Goal: Task Accomplishment & Management: Complete application form

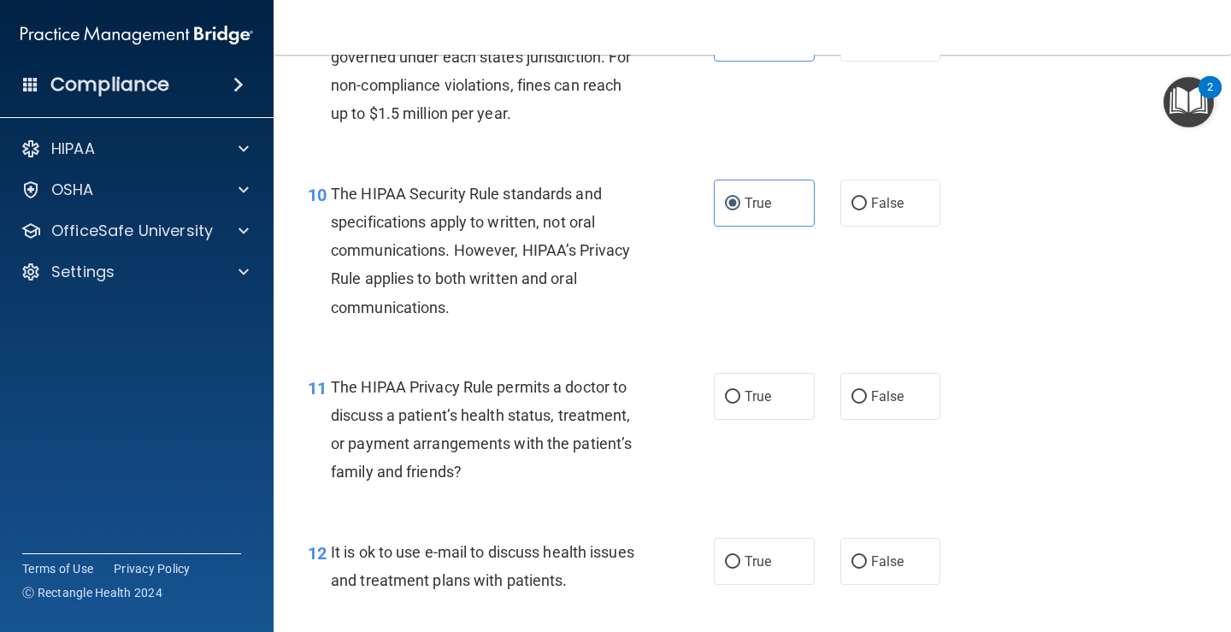
scroll to position [1539, 0]
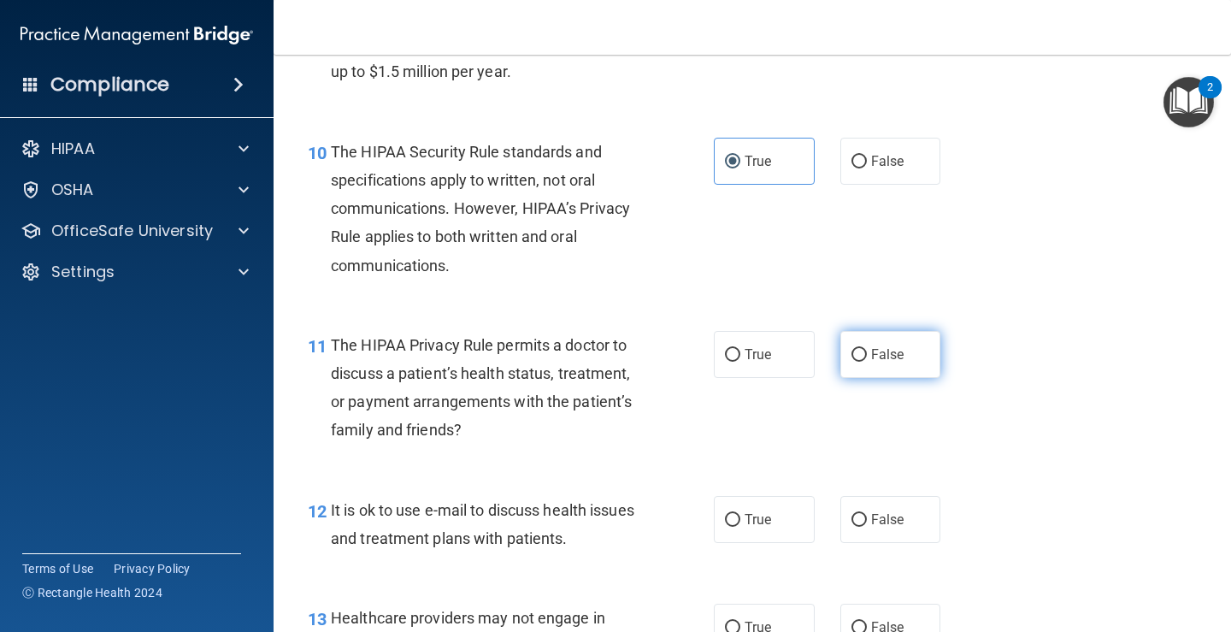
click at [843, 346] on label "False" at bounding box center [891, 354] width 101 height 47
click at [852, 349] on input "False" at bounding box center [859, 355] width 15 height 13
radio input "true"
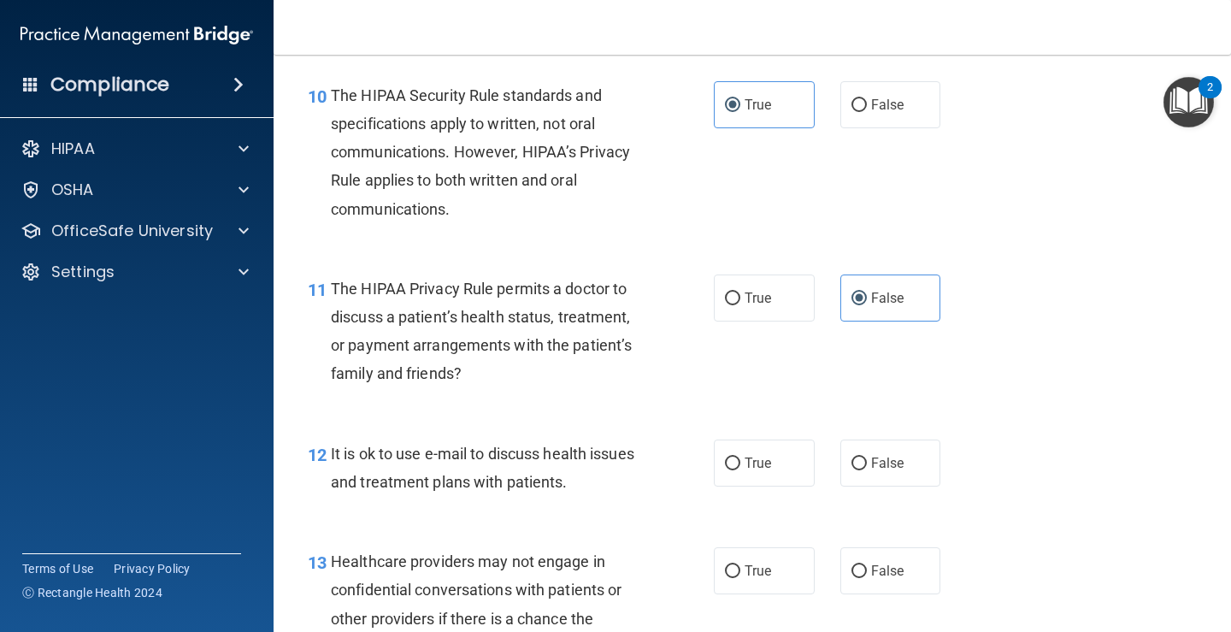
scroll to position [1710, 0]
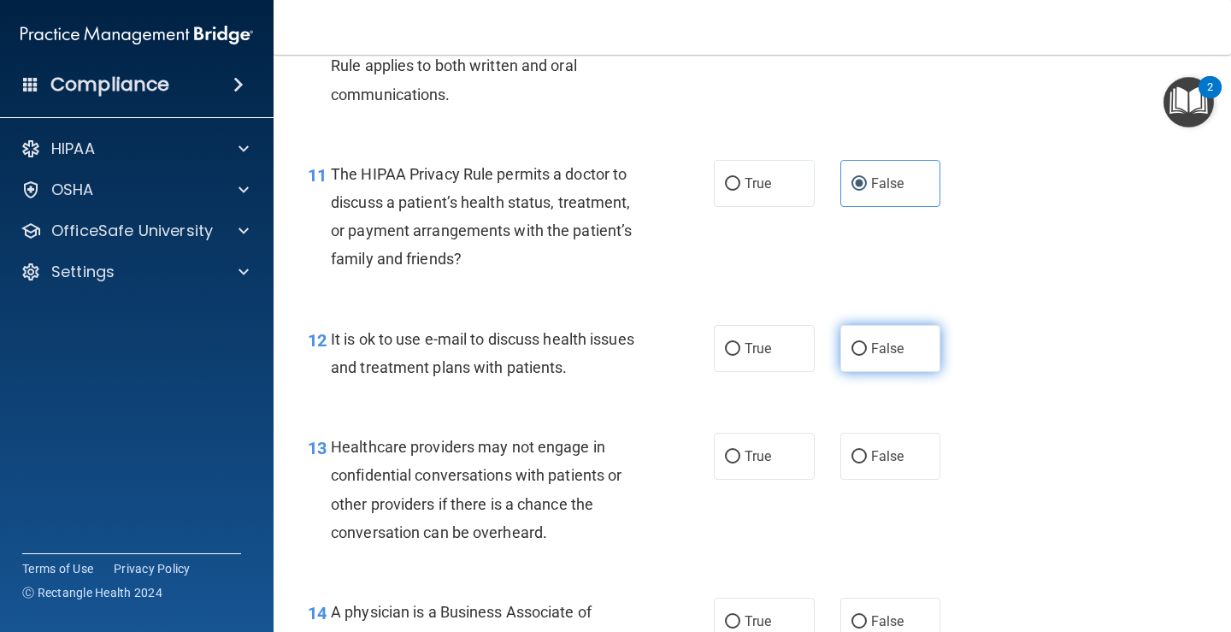
click at [841, 350] on label "False" at bounding box center [891, 348] width 101 height 47
click at [852, 350] on input "False" at bounding box center [859, 349] width 15 height 13
radio input "true"
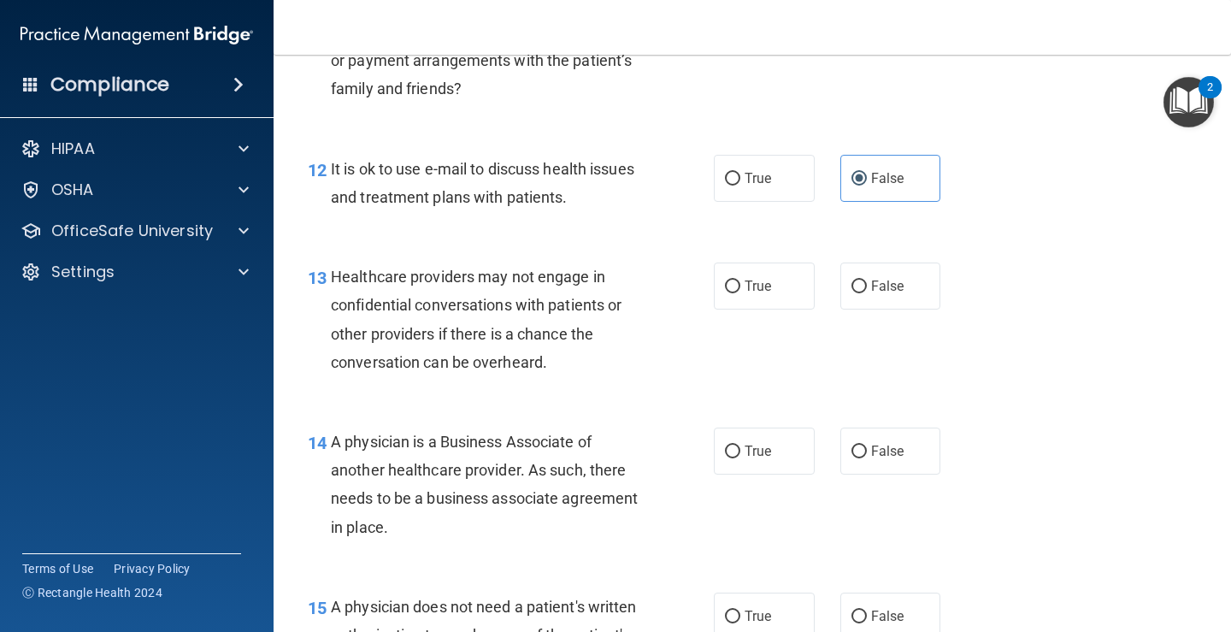
scroll to position [1881, 0]
click at [771, 290] on label "True" at bounding box center [764, 285] width 101 height 47
click at [741, 290] on input "True" at bounding box center [732, 286] width 15 height 13
radio input "true"
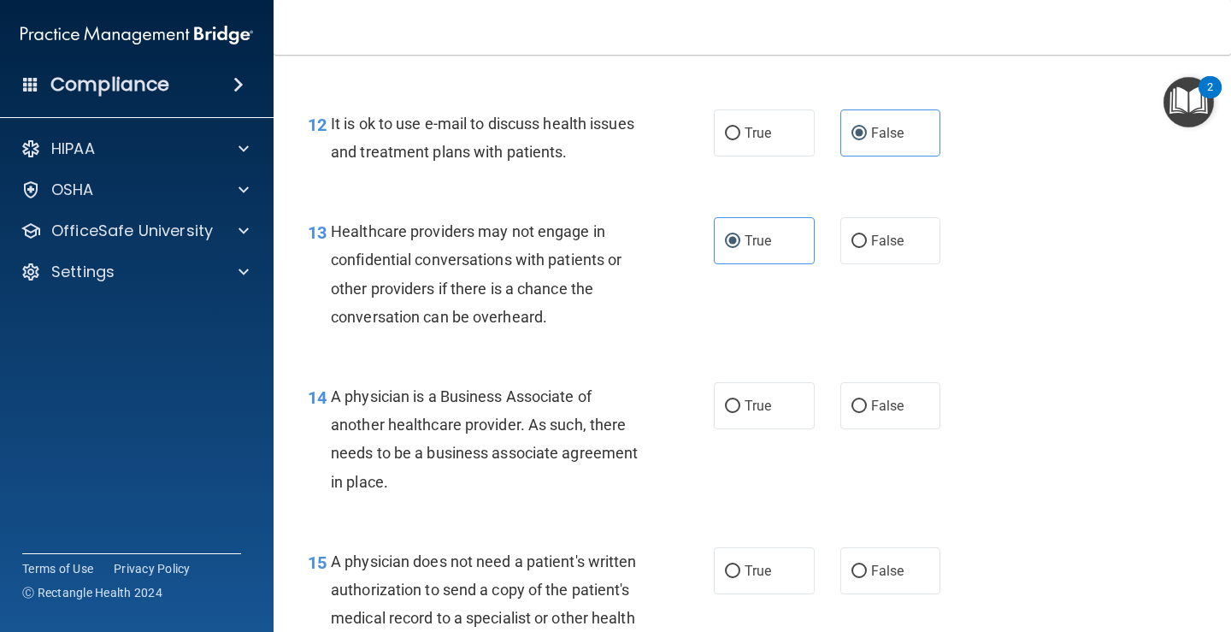
scroll to position [2052, 0]
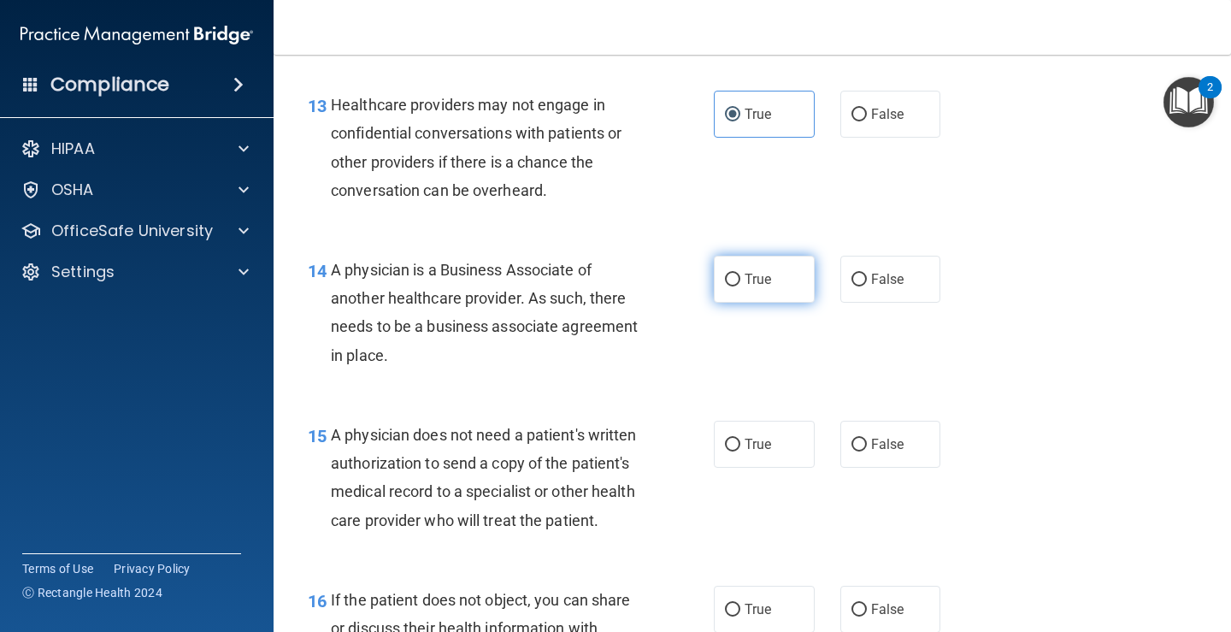
click at [759, 285] on span "True" at bounding box center [758, 279] width 27 height 16
click at [741, 285] on input "True" at bounding box center [732, 280] width 15 height 13
radio input "true"
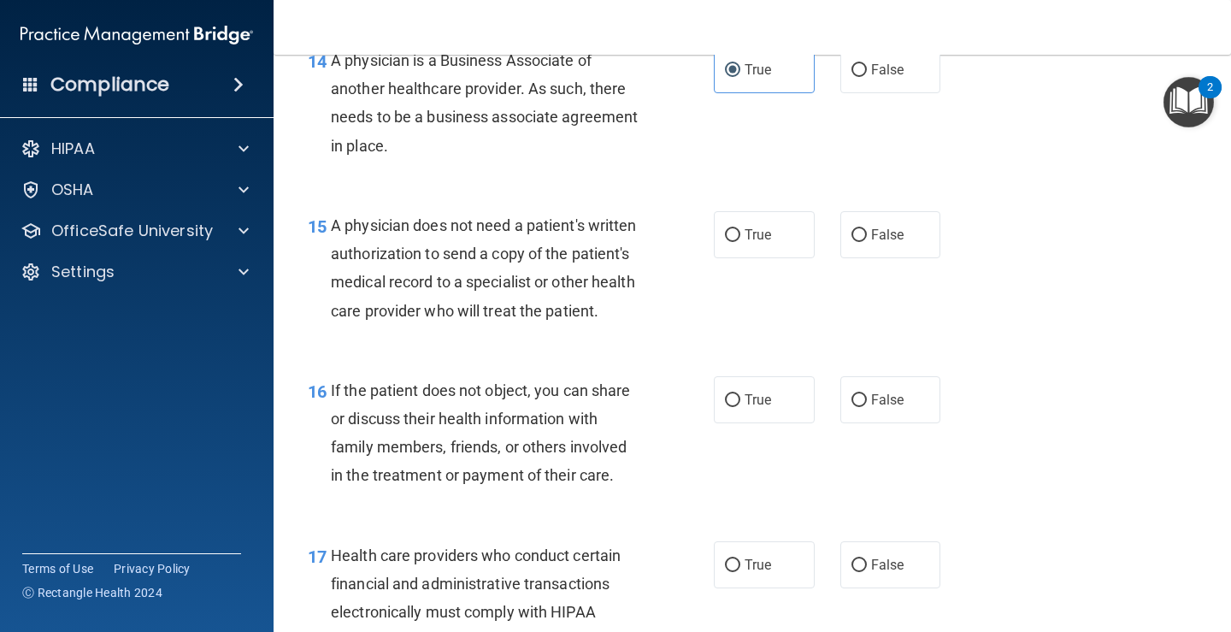
scroll to position [2224, 0]
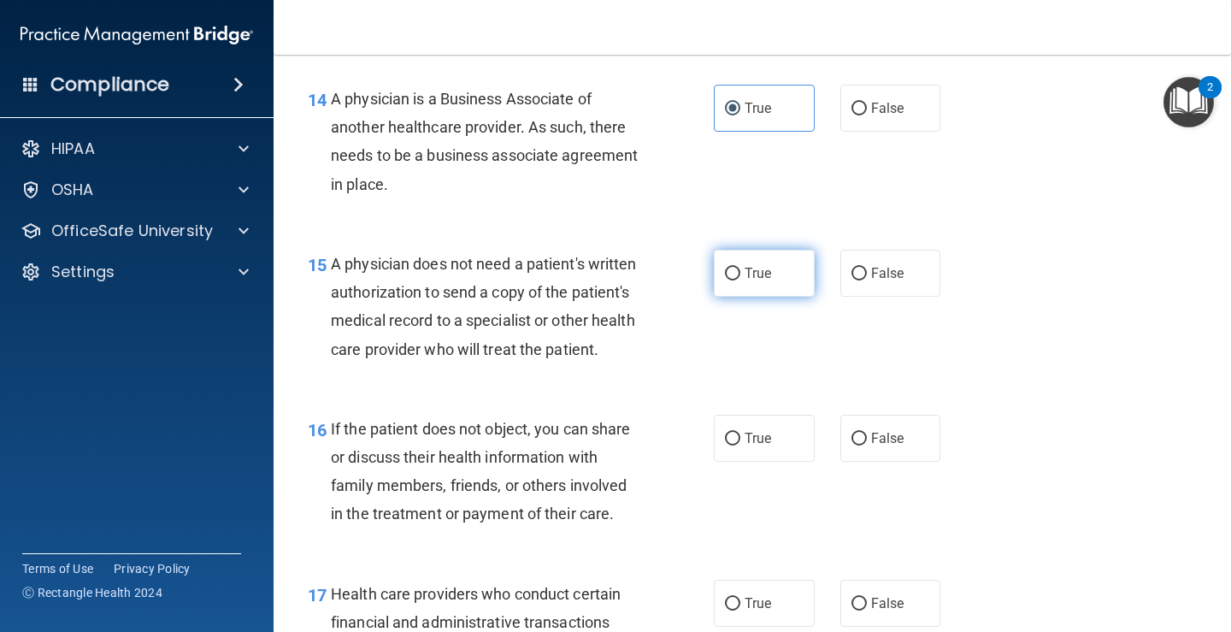
click at [748, 270] on span "True" at bounding box center [758, 273] width 27 height 16
click at [741, 270] on input "True" at bounding box center [732, 274] width 15 height 13
radio input "true"
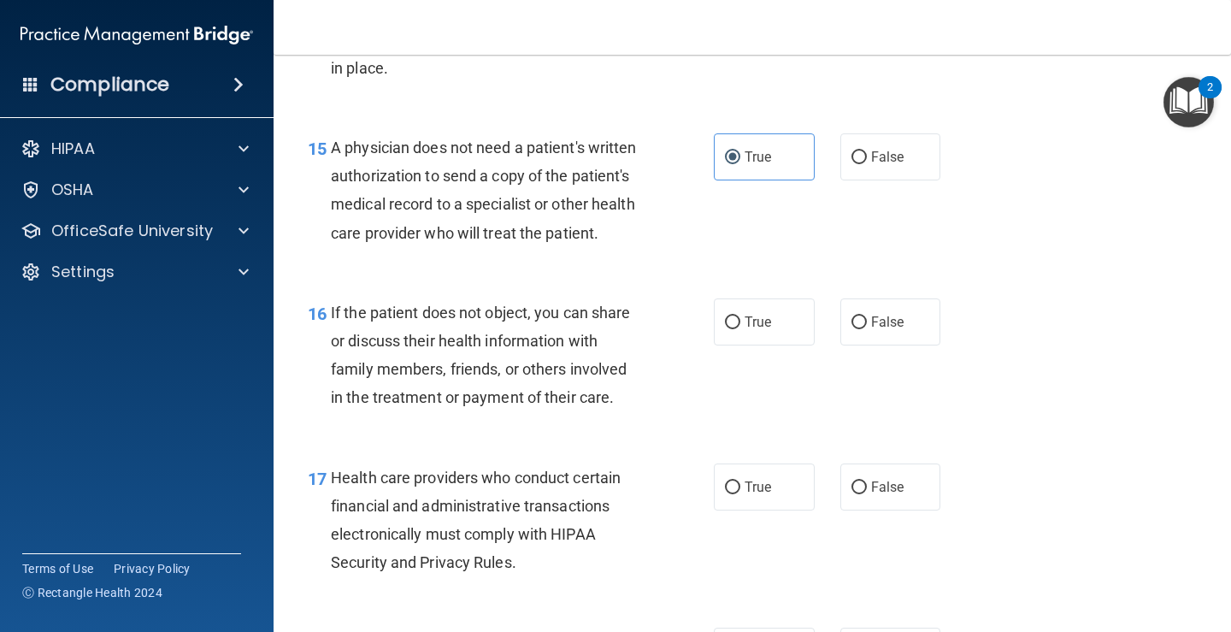
scroll to position [2395, 0]
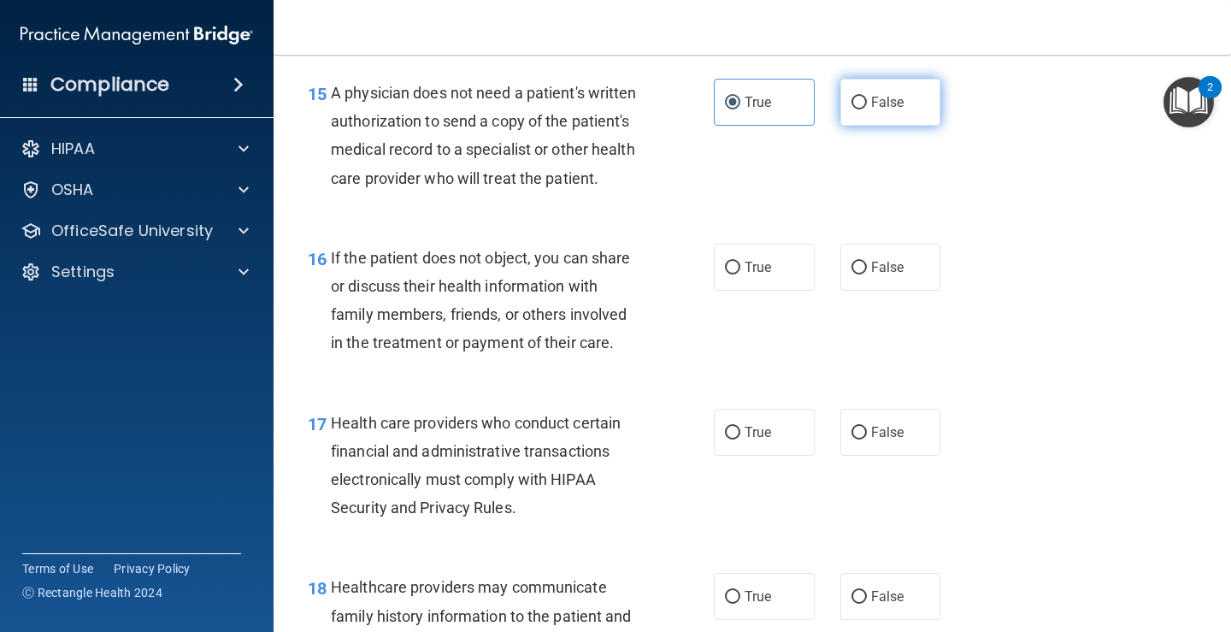
click at [875, 103] on span "False" at bounding box center [887, 102] width 33 height 16
click at [867, 103] on input "False" at bounding box center [859, 103] width 15 height 13
radio input "true"
radio input "false"
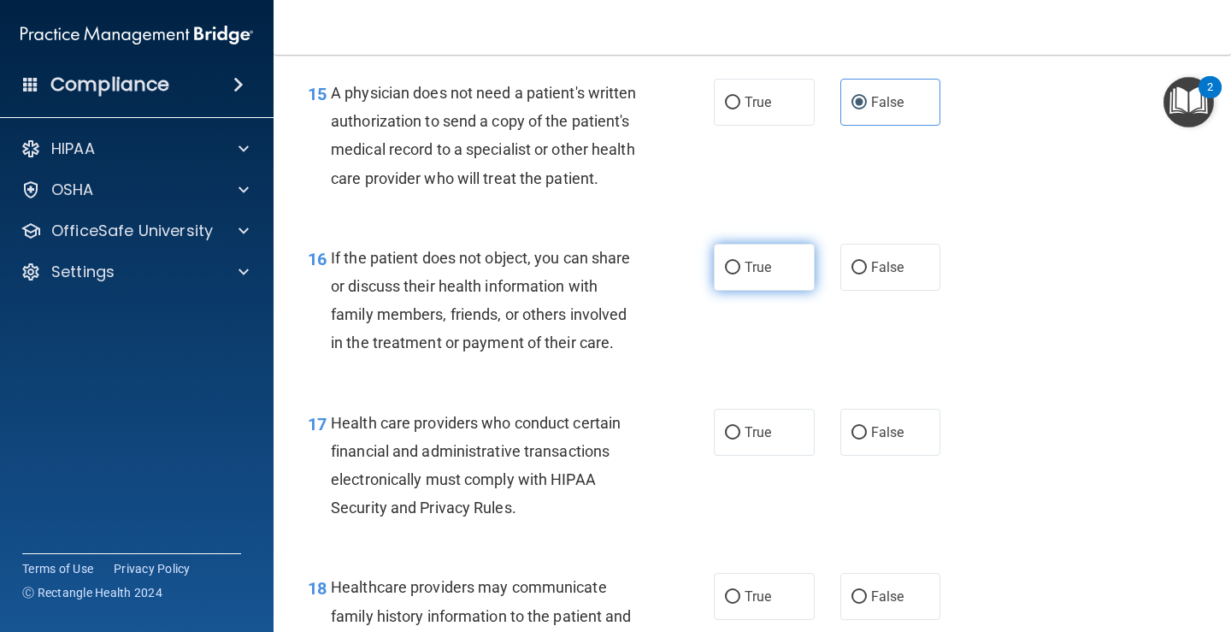
click at [759, 291] on label "True" at bounding box center [764, 267] width 101 height 47
click at [741, 275] on input "True" at bounding box center [732, 268] width 15 height 13
radio input "true"
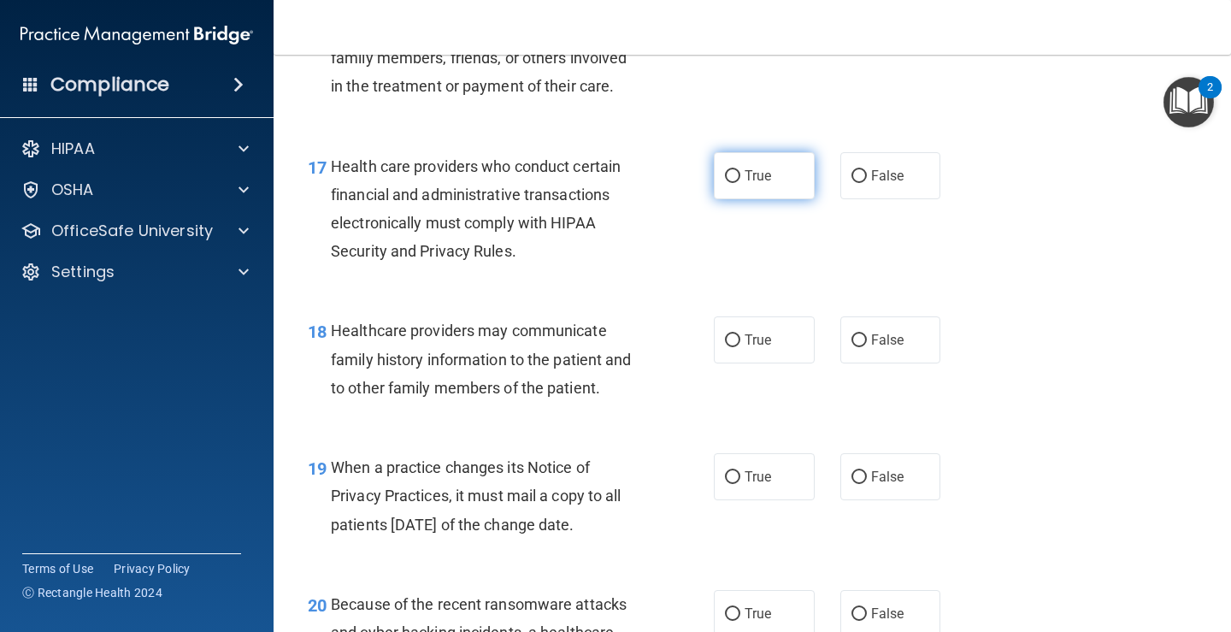
click at [731, 183] on input "True" at bounding box center [732, 176] width 15 height 13
radio input "true"
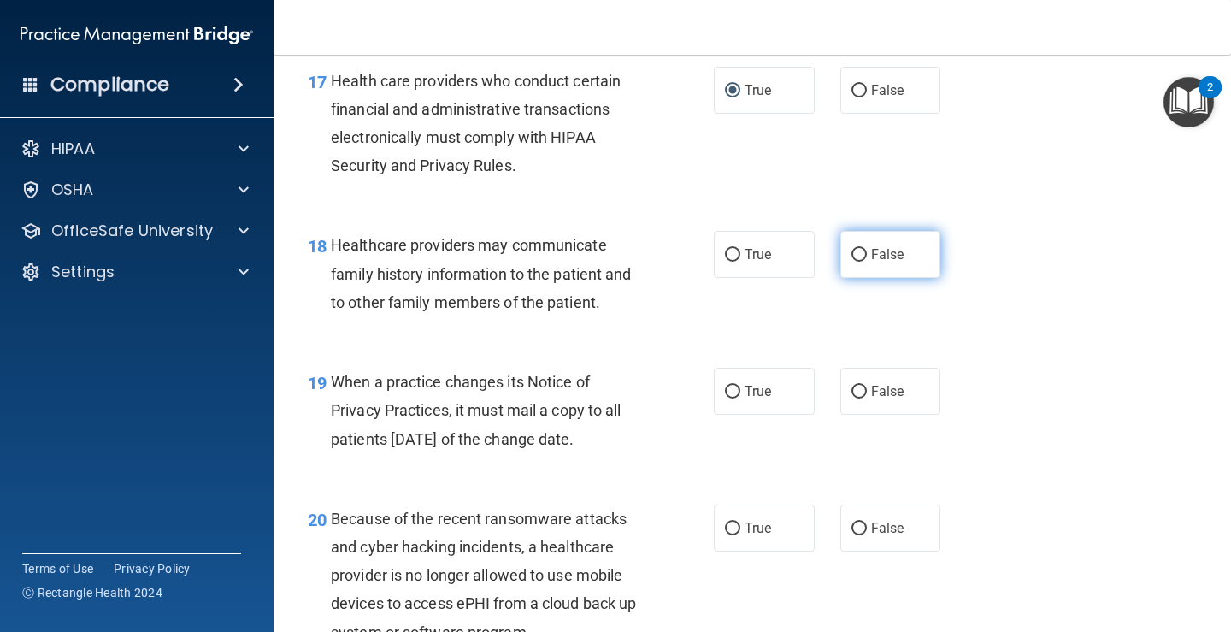
click at [871, 263] on span "False" at bounding box center [887, 254] width 33 height 16
click at [867, 262] on input "False" at bounding box center [859, 255] width 15 height 13
radio input "true"
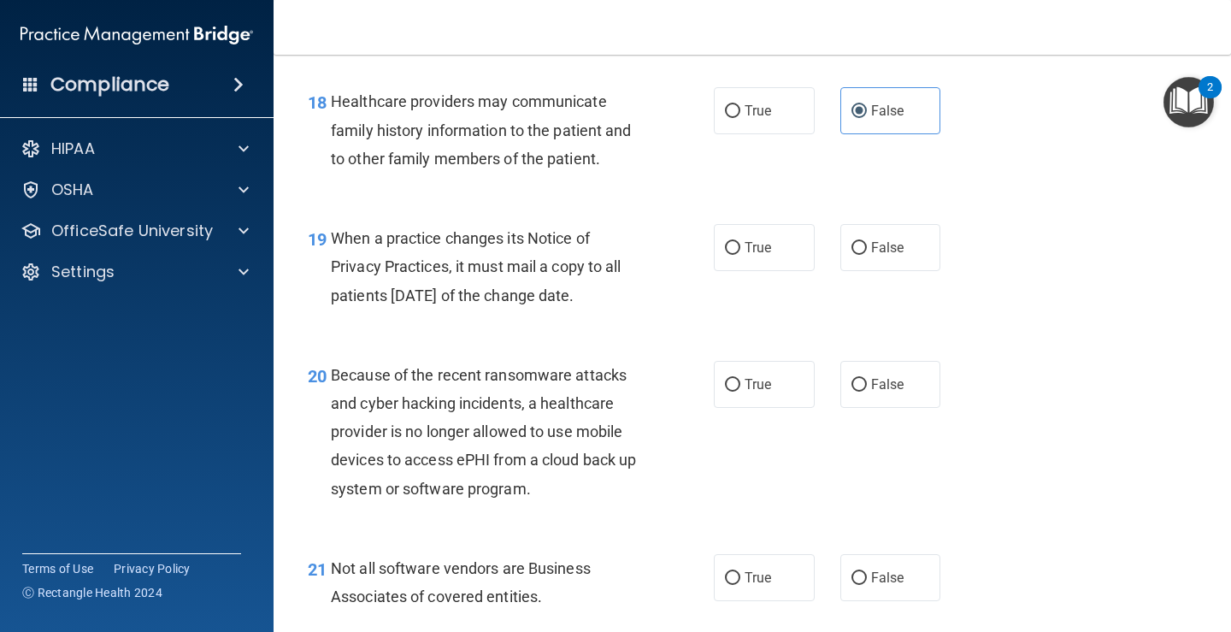
scroll to position [2908, 0]
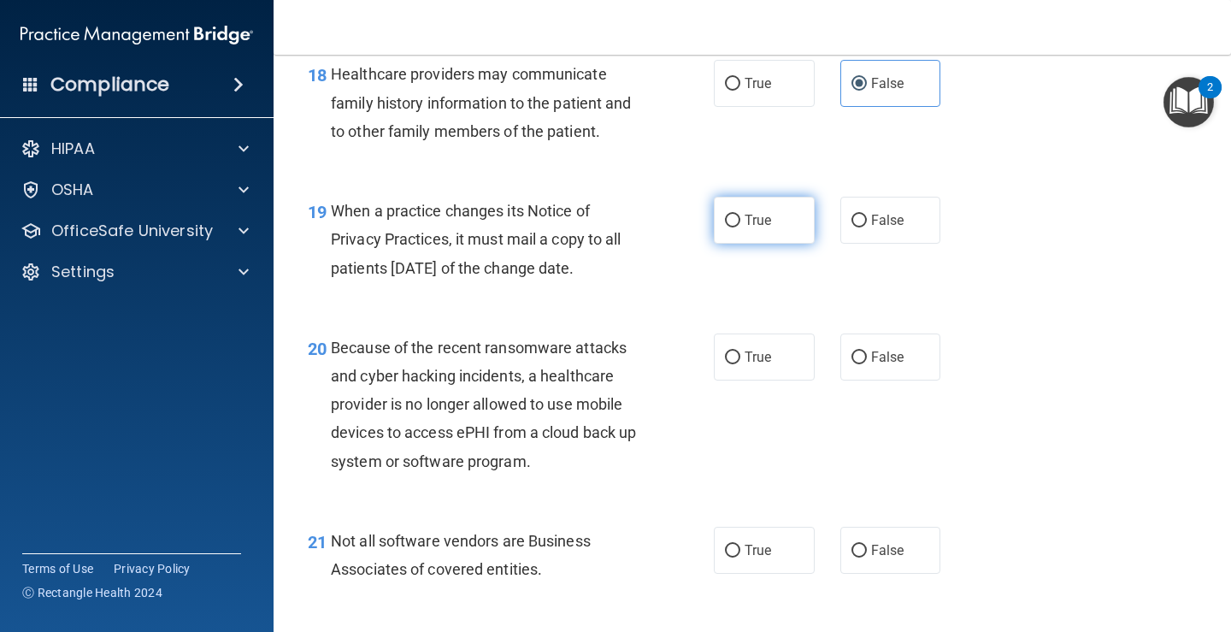
click at [761, 228] on span "True" at bounding box center [758, 220] width 27 height 16
click at [741, 227] on input "True" at bounding box center [732, 221] width 15 height 13
radio input "true"
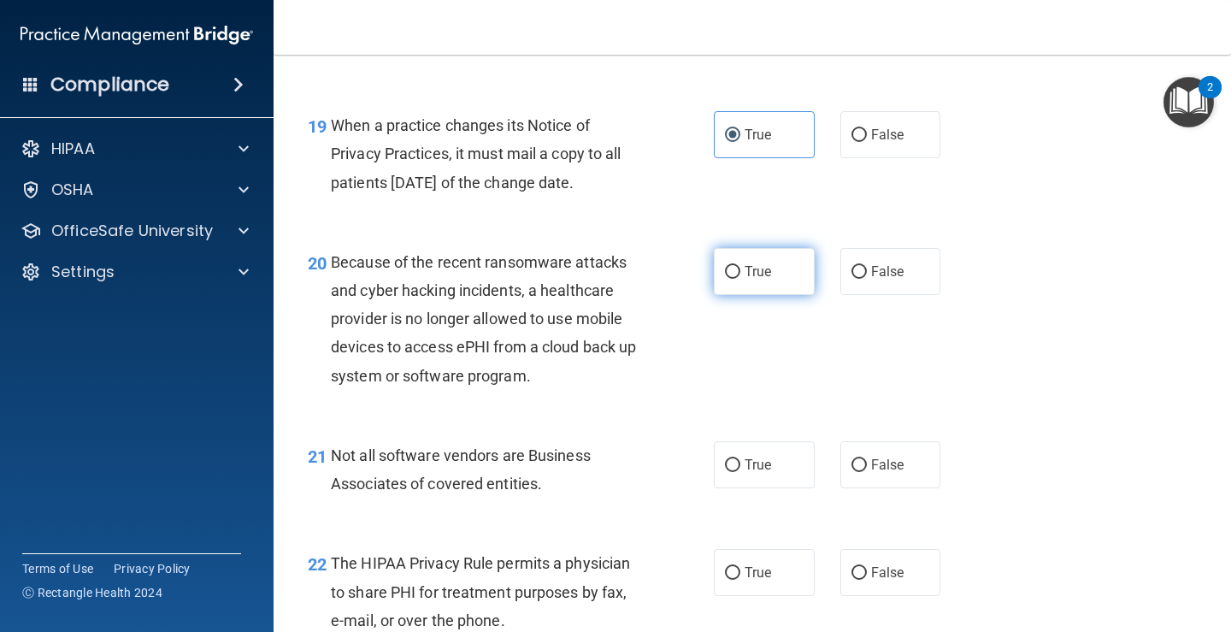
click at [761, 280] on span "True" at bounding box center [758, 271] width 27 height 16
click at [741, 279] on input "True" at bounding box center [732, 272] width 15 height 13
radio input "true"
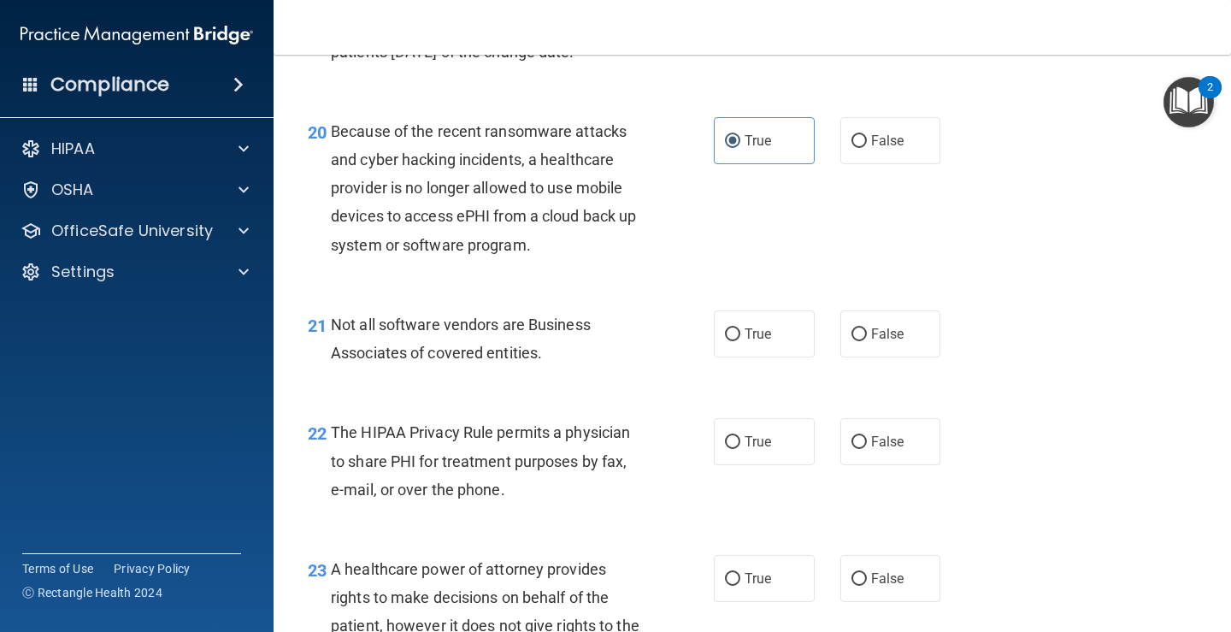
scroll to position [3164, 0]
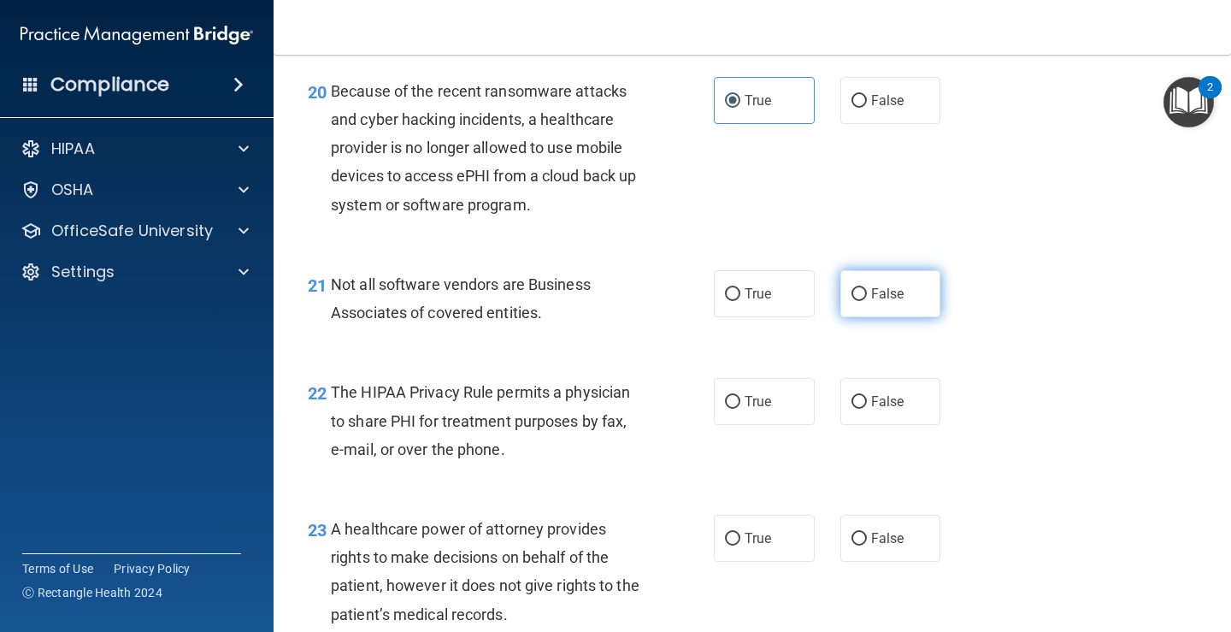
click at [847, 314] on label "False" at bounding box center [891, 293] width 101 height 47
click at [852, 301] on input "False" at bounding box center [859, 294] width 15 height 13
radio input "true"
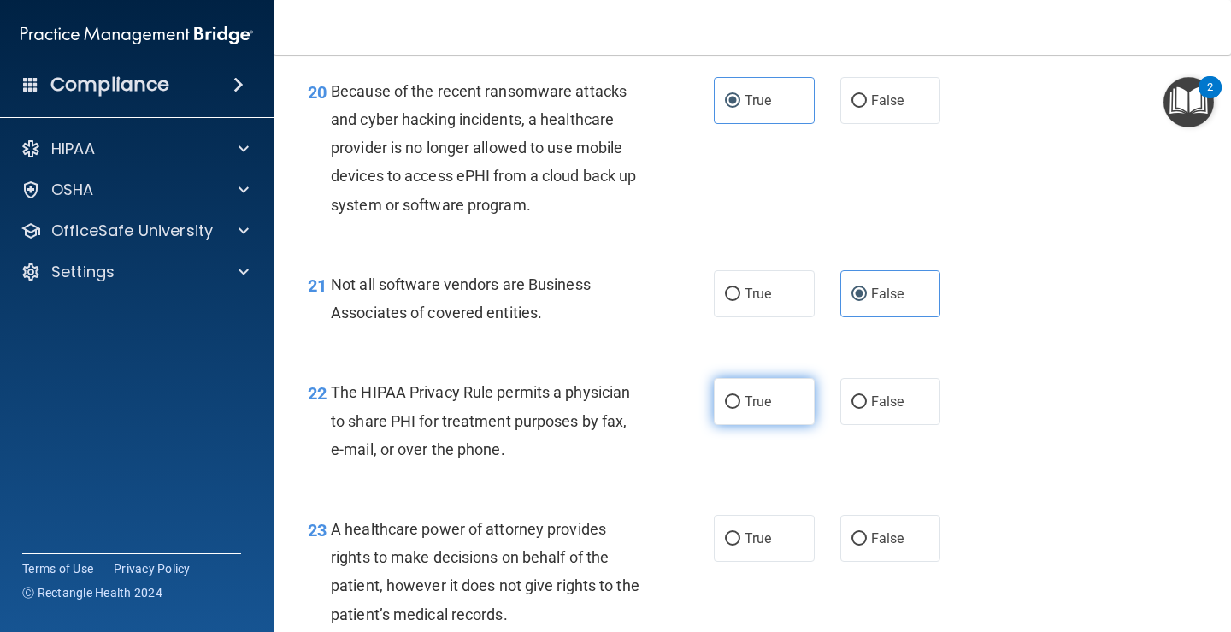
click at [765, 425] on label "True" at bounding box center [764, 401] width 101 height 47
click at [741, 409] on input "True" at bounding box center [732, 402] width 15 height 13
radio input "true"
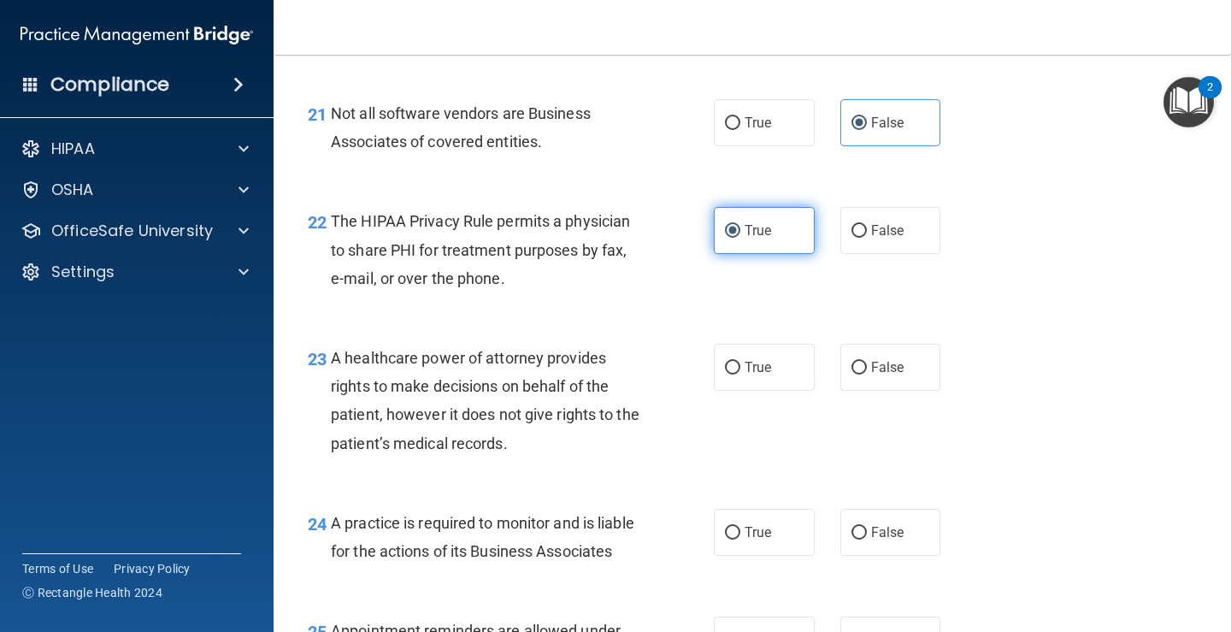
scroll to position [3506, 0]
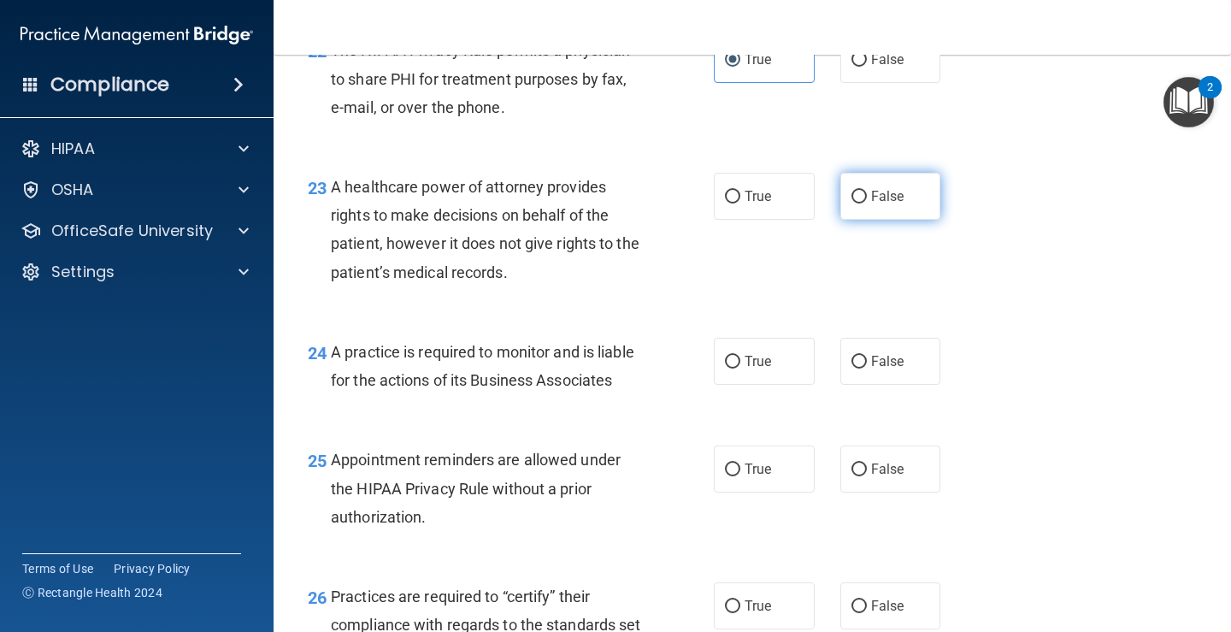
click at [842, 220] on label "False" at bounding box center [891, 196] width 101 height 47
click at [852, 204] on input "False" at bounding box center [859, 197] width 15 height 13
radio input "true"
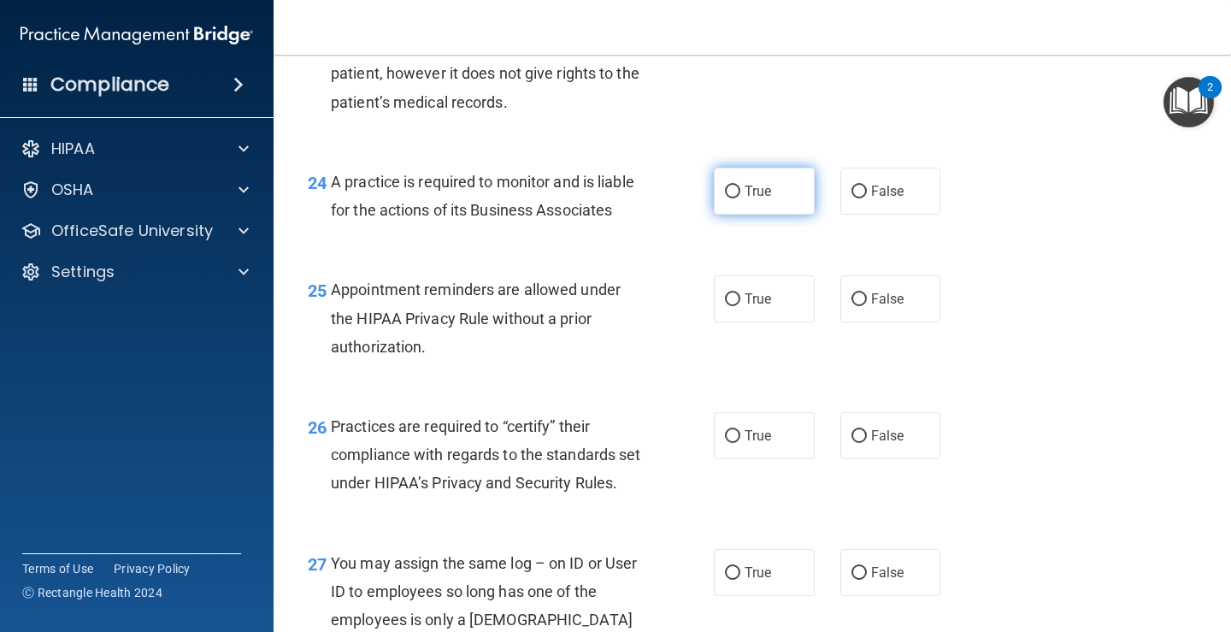
scroll to position [3677, 0]
click at [735, 214] on label "True" at bounding box center [764, 190] width 101 height 47
click at [735, 198] on input "True" at bounding box center [732, 191] width 15 height 13
radio input "true"
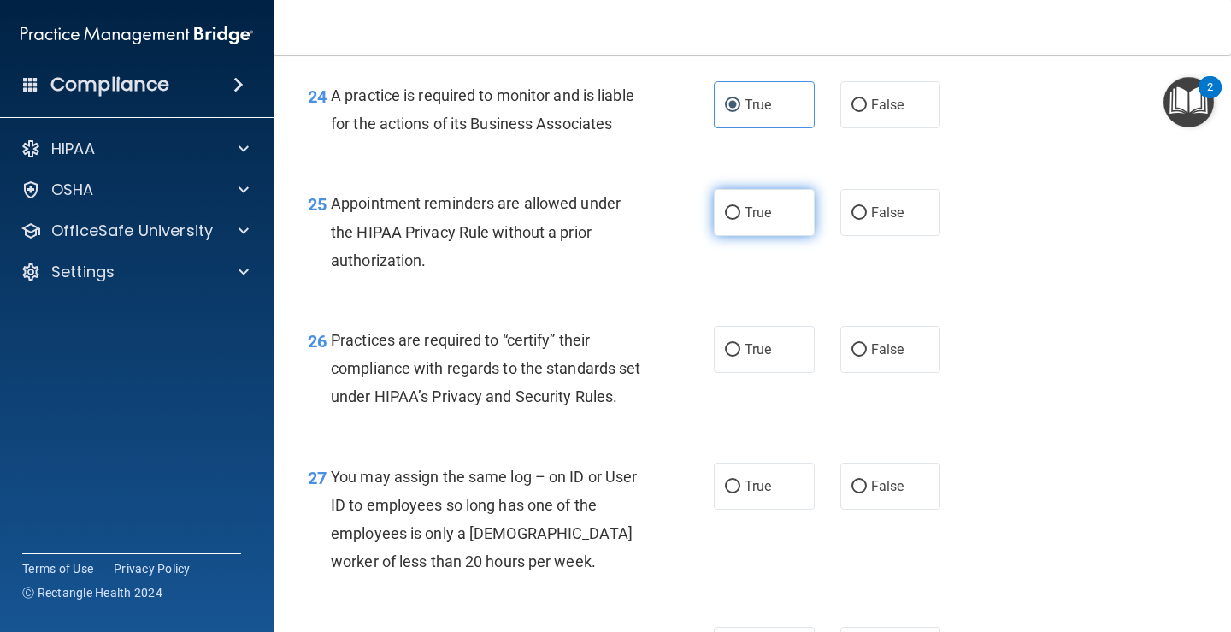
click at [777, 236] on label "True" at bounding box center [764, 212] width 101 height 47
click at [741, 220] on input "True" at bounding box center [732, 213] width 15 height 13
radio input "true"
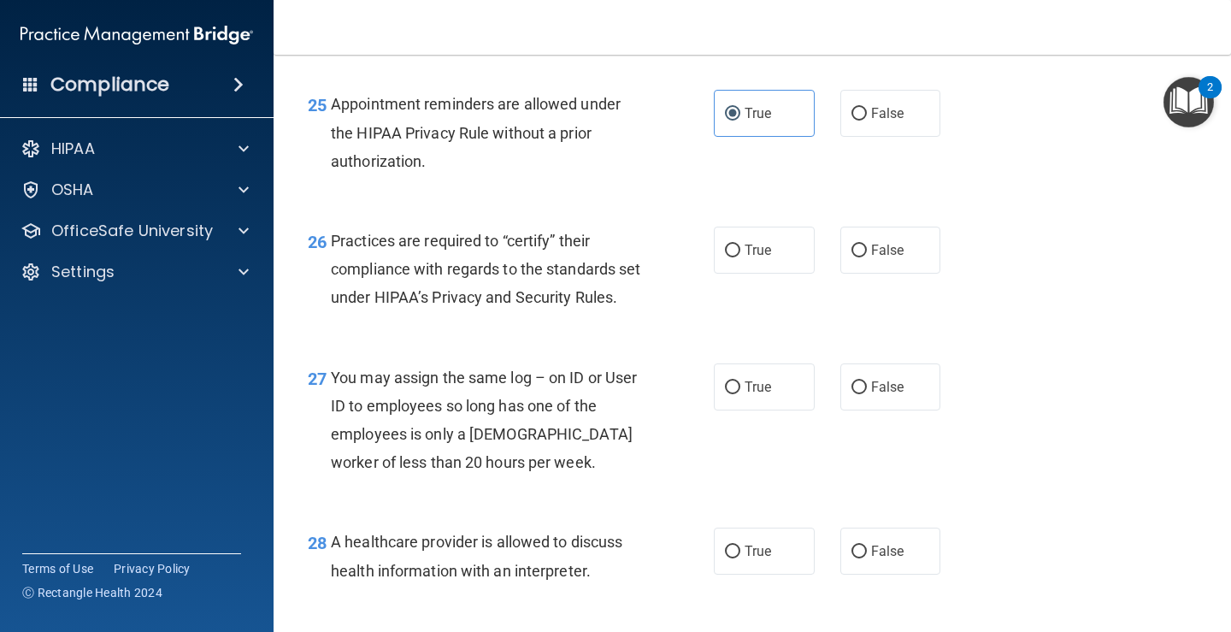
scroll to position [4019, 0]
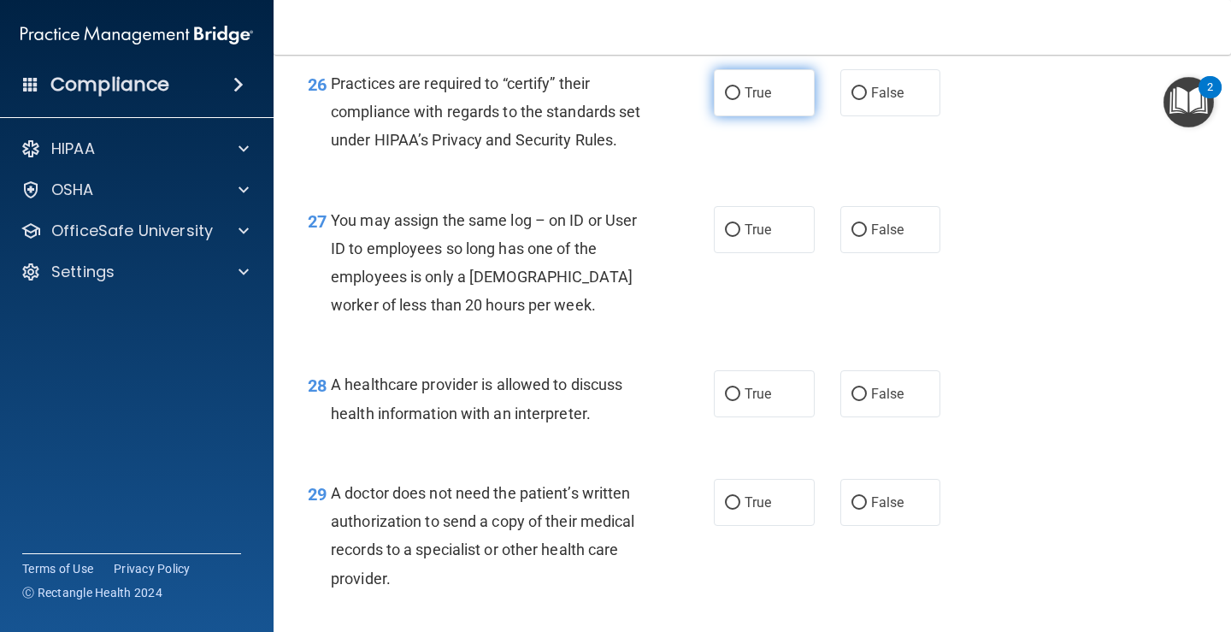
click at [754, 101] on span "True" at bounding box center [758, 93] width 27 height 16
click at [741, 100] on input "True" at bounding box center [732, 93] width 15 height 13
radio input "true"
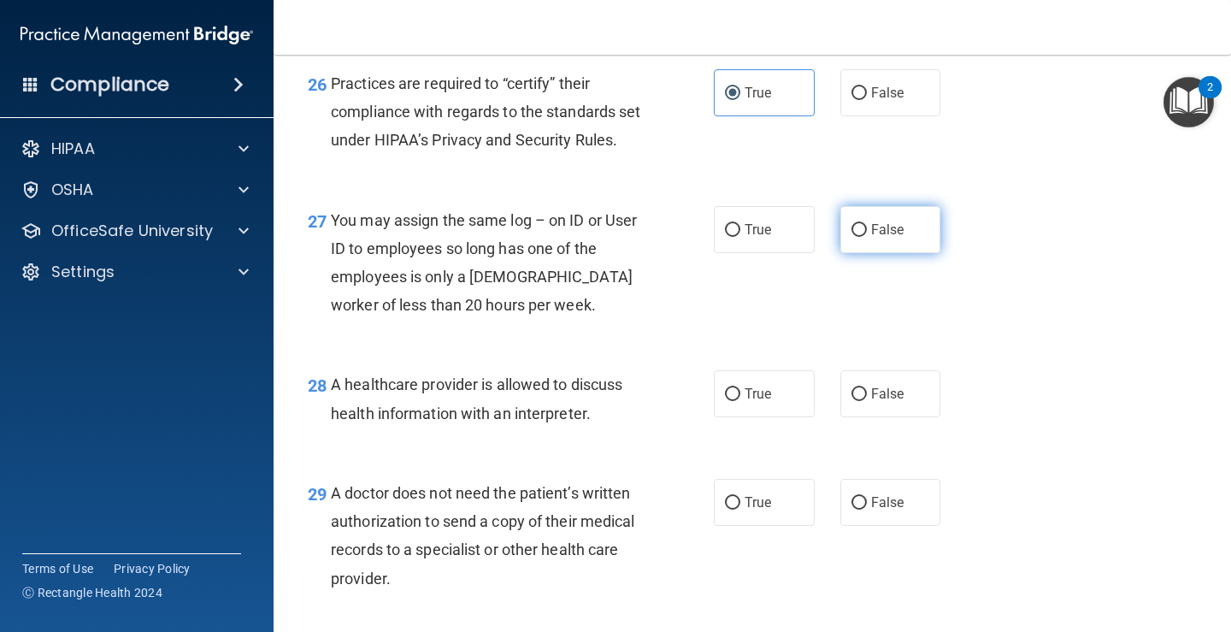
click at [854, 253] on label "False" at bounding box center [891, 229] width 101 height 47
click at [854, 237] on input "False" at bounding box center [859, 230] width 15 height 13
radio input "true"
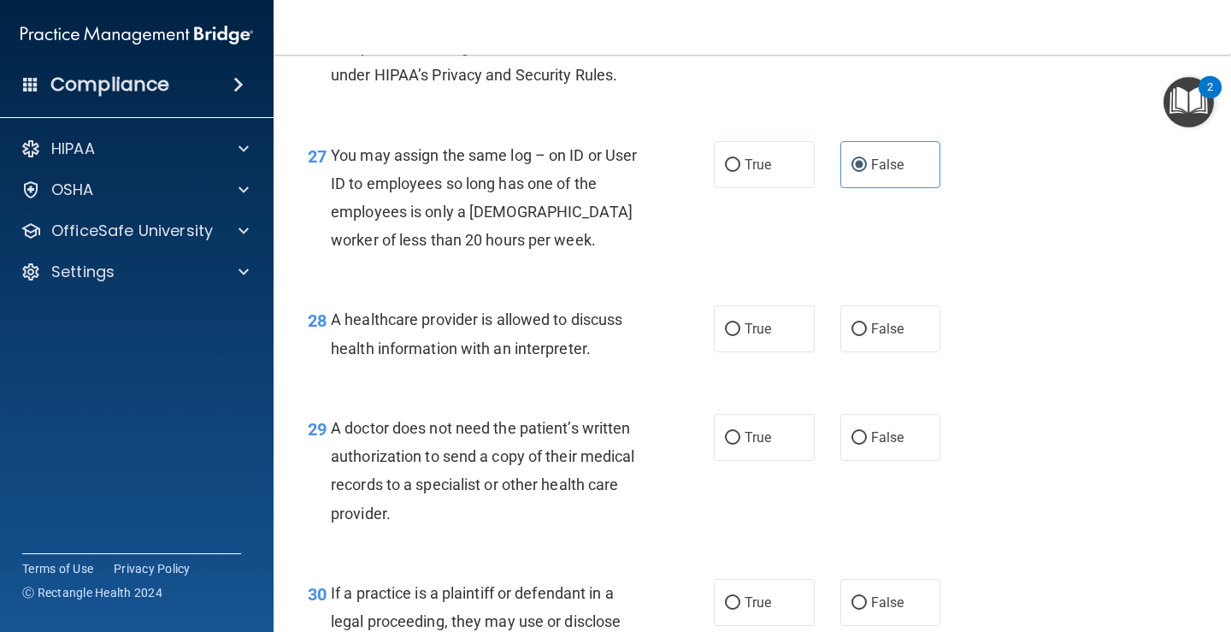
scroll to position [4276, 0]
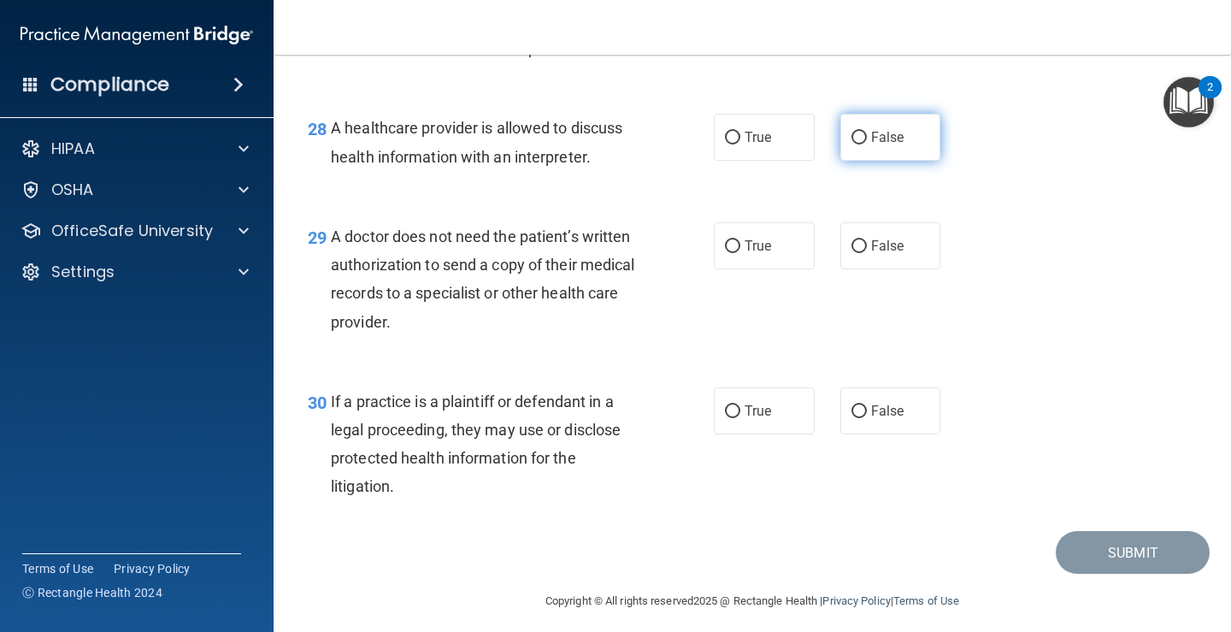
click at [841, 161] on label "False" at bounding box center [891, 137] width 101 height 47
click at [852, 145] on input "False" at bounding box center [859, 138] width 15 height 13
radio input "true"
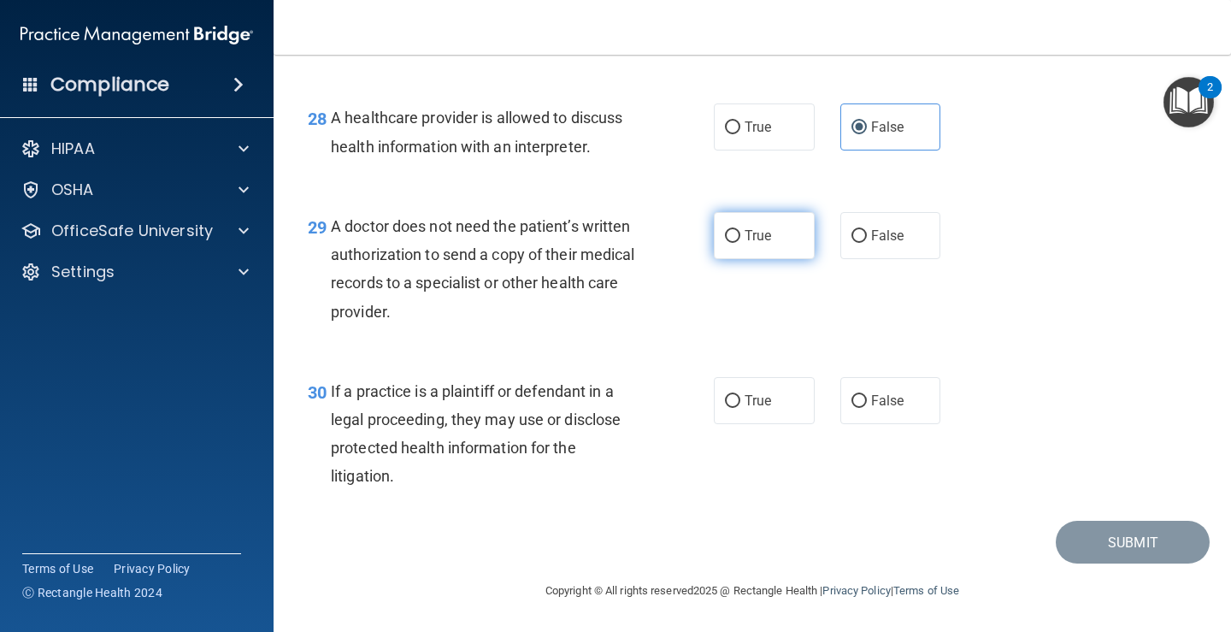
click at [796, 249] on label "True" at bounding box center [764, 235] width 101 height 47
click at [741, 243] on input "True" at bounding box center [732, 236] width 15 height 13
radio input "true"
click at [883, 244] on span "False" at bounding box center [887, 235] width 33 height 16
click at [867, 243] on input "False" at bounding box center [859, 236] width 15 height 13
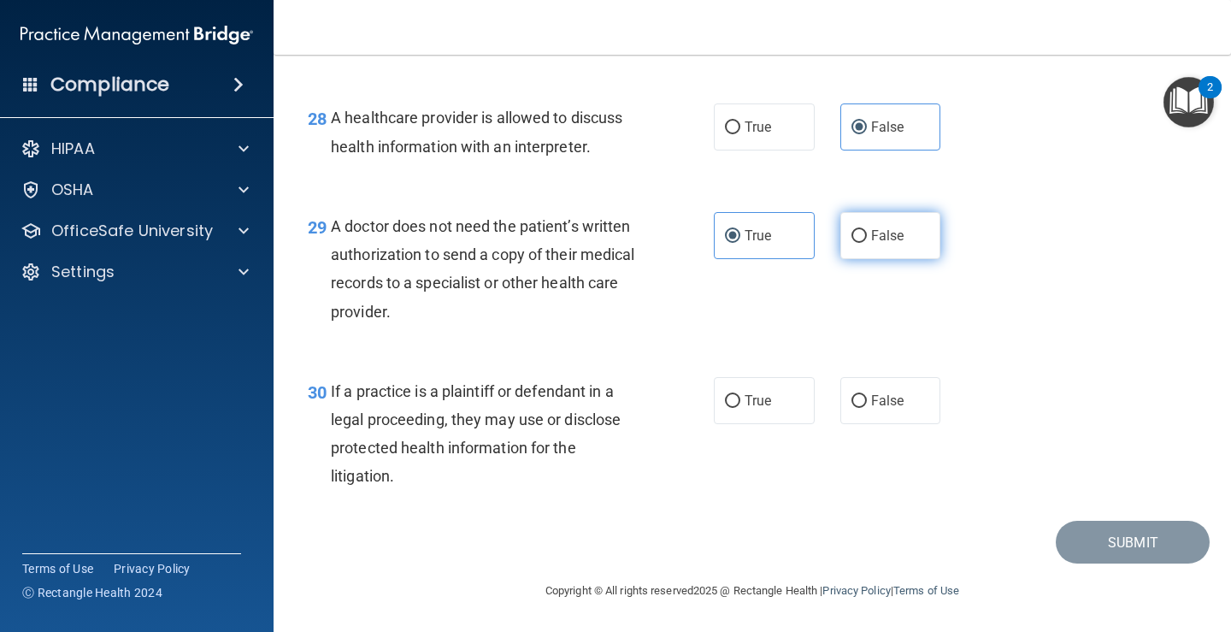
radio input "true"
radio input "false"
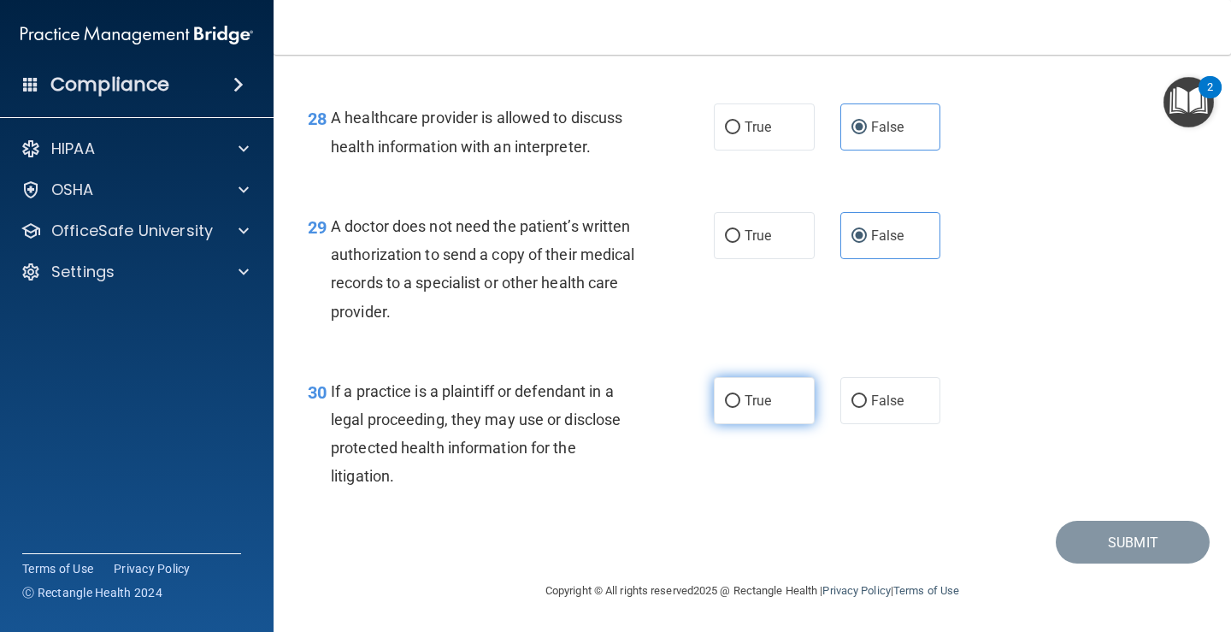
click at [774, 409] on label "True" at bounding box center [764, 400] width 101 height 47
click at [741, 408] on input "True" at bounding box center [732, 401] width 15 height 13
radio input "true"
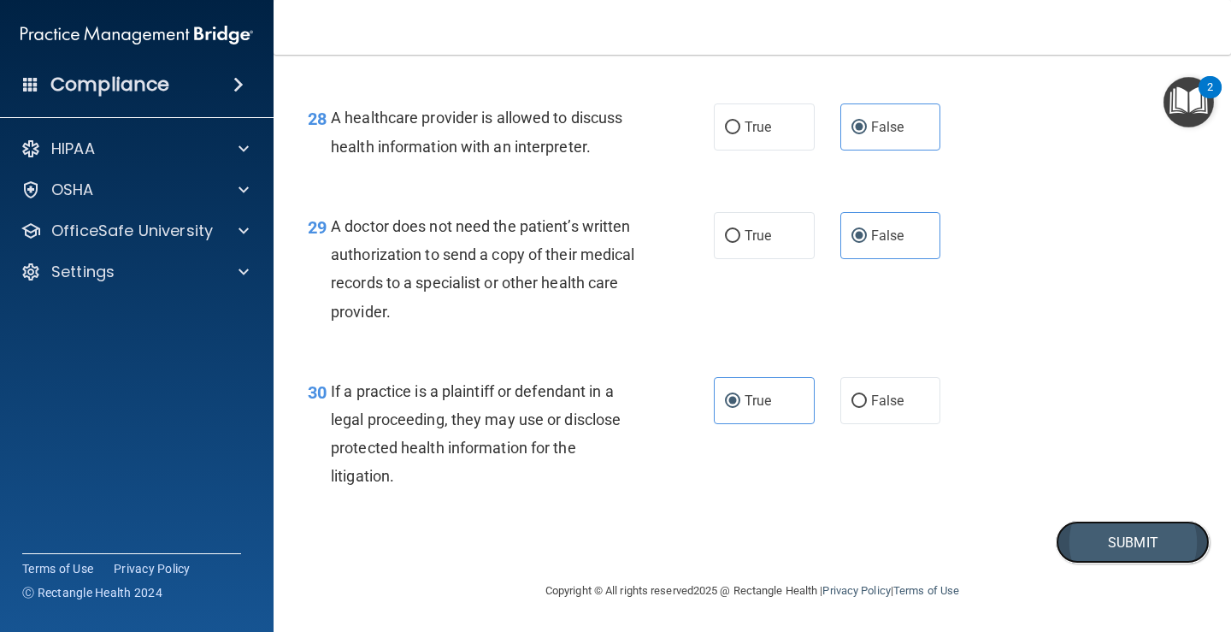
click at [1101, 543] on button "Submit" at bounding box center [1133, 543] width 154 height 44
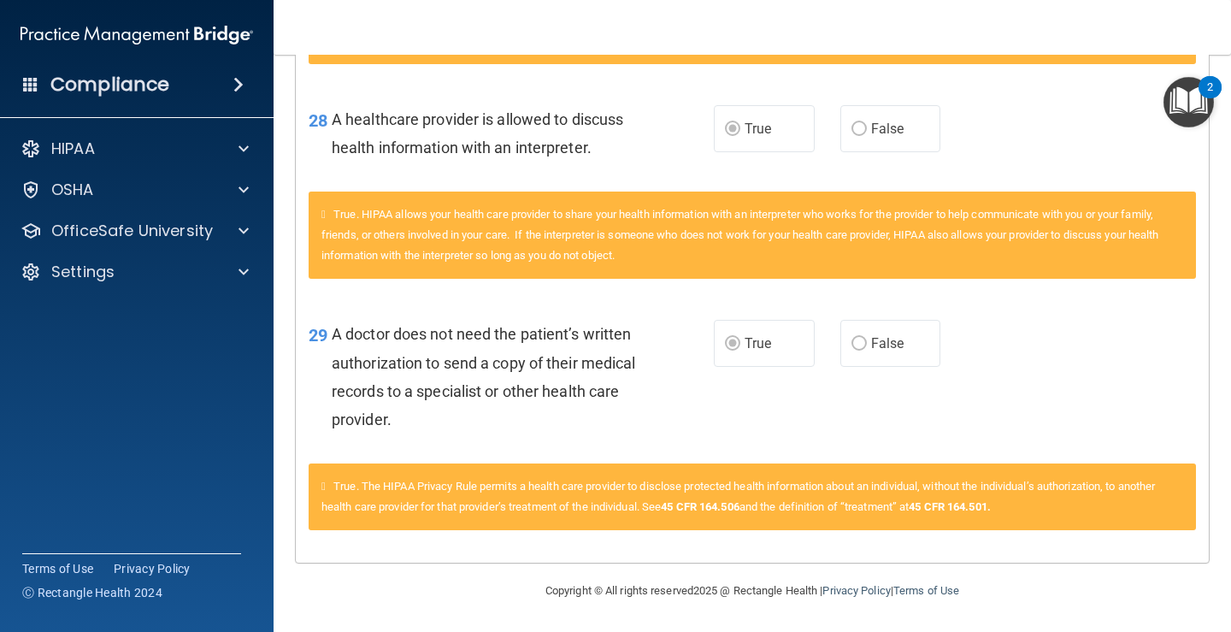
scroll to position [3713, 0]
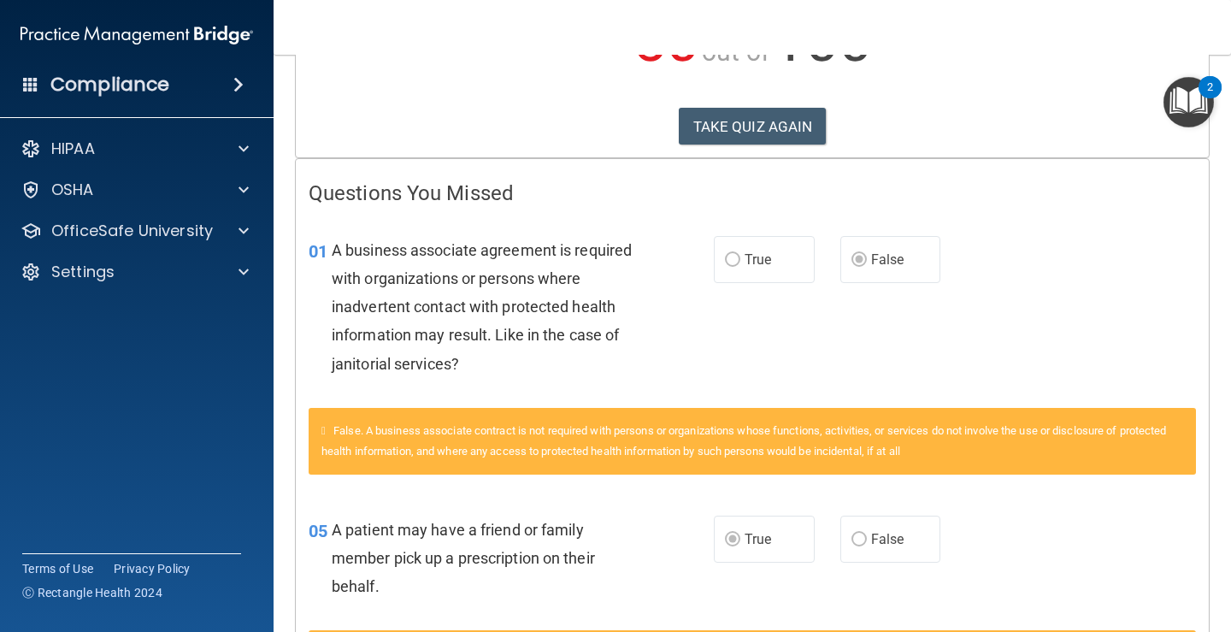
scroll to position [257, 0]
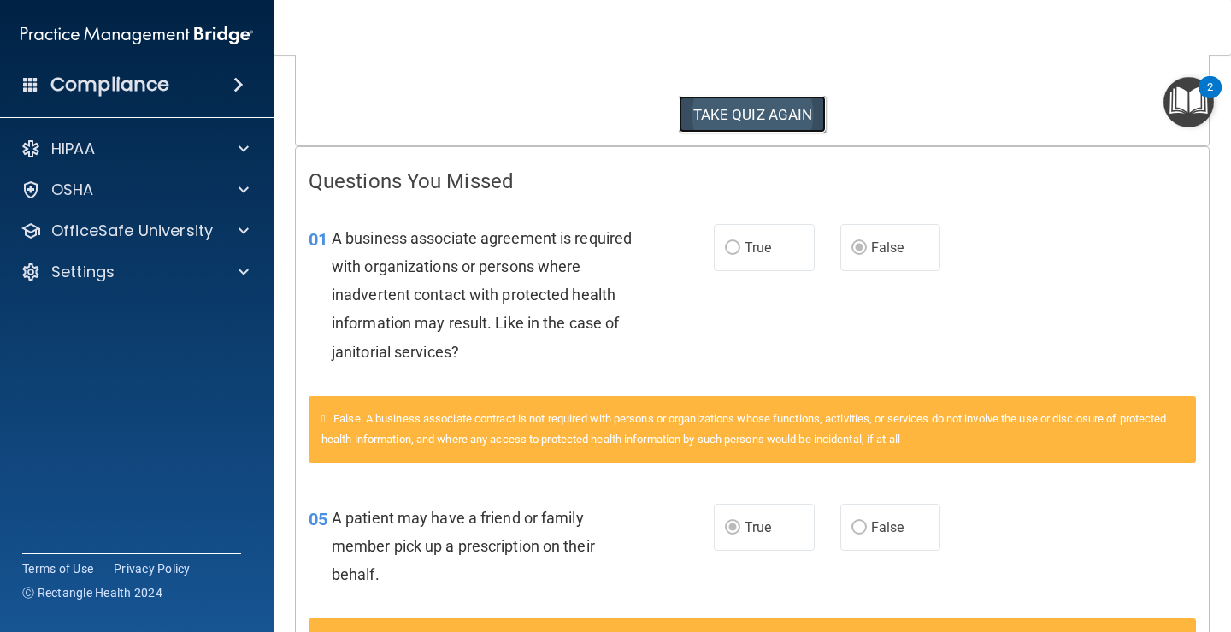
click at [754, 109] on button "TAKE QUIZ AGAIN" at bounding box center [753, 115] width 148 height 38
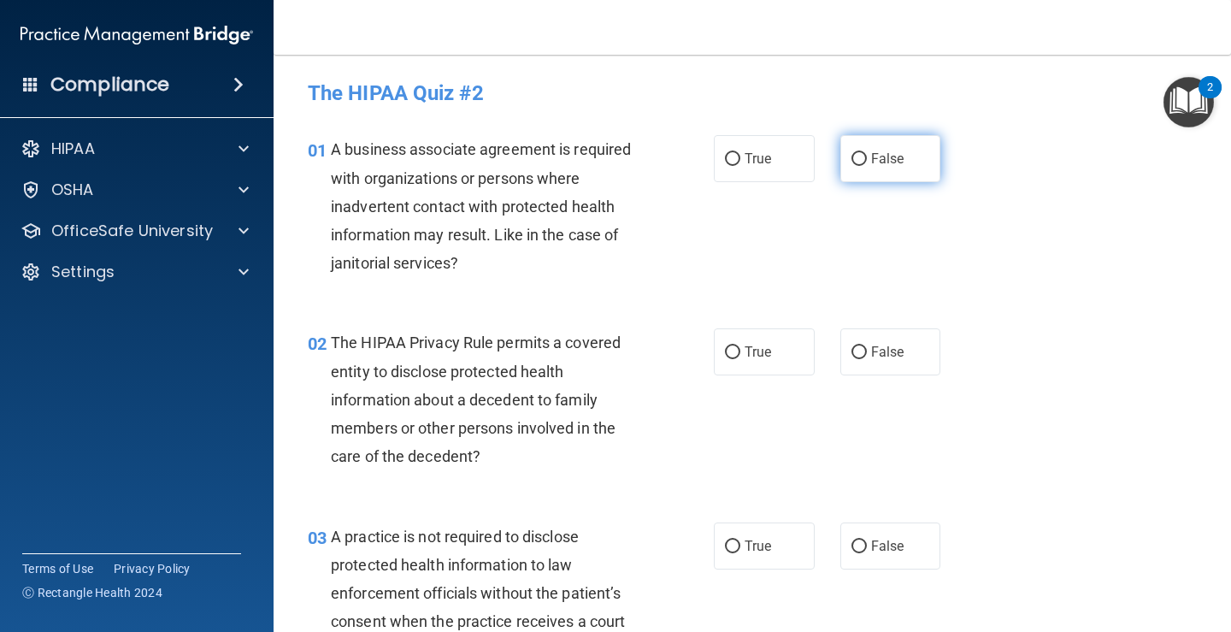
click at [852, 162] on input "False" at bounding box center [859, 159] width 15 height 13
radio input "true"
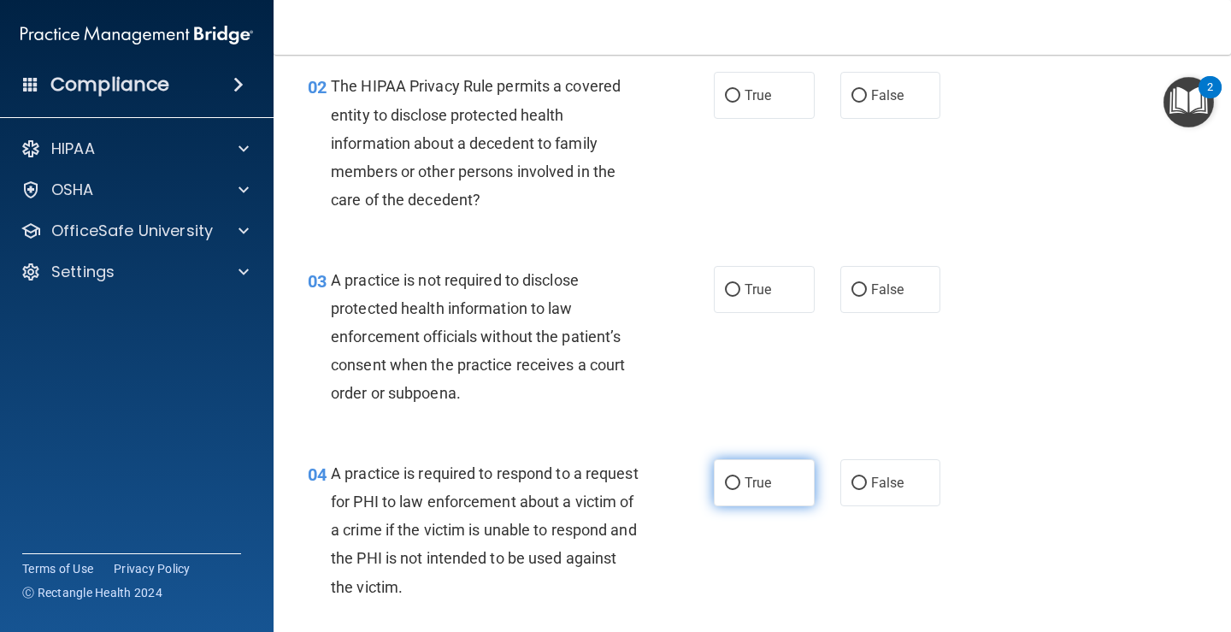
scroll to position [428, 0]
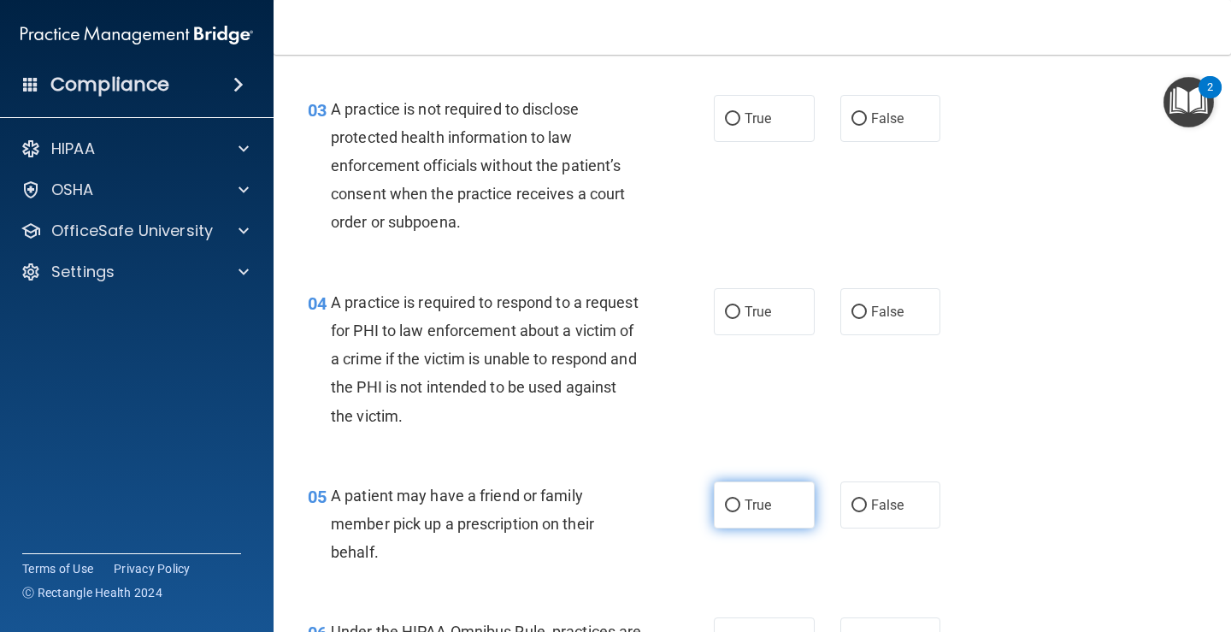
click at [726, 508] on input "True" at bounding box center [732, 505] width 15 height 13
radio input "true"
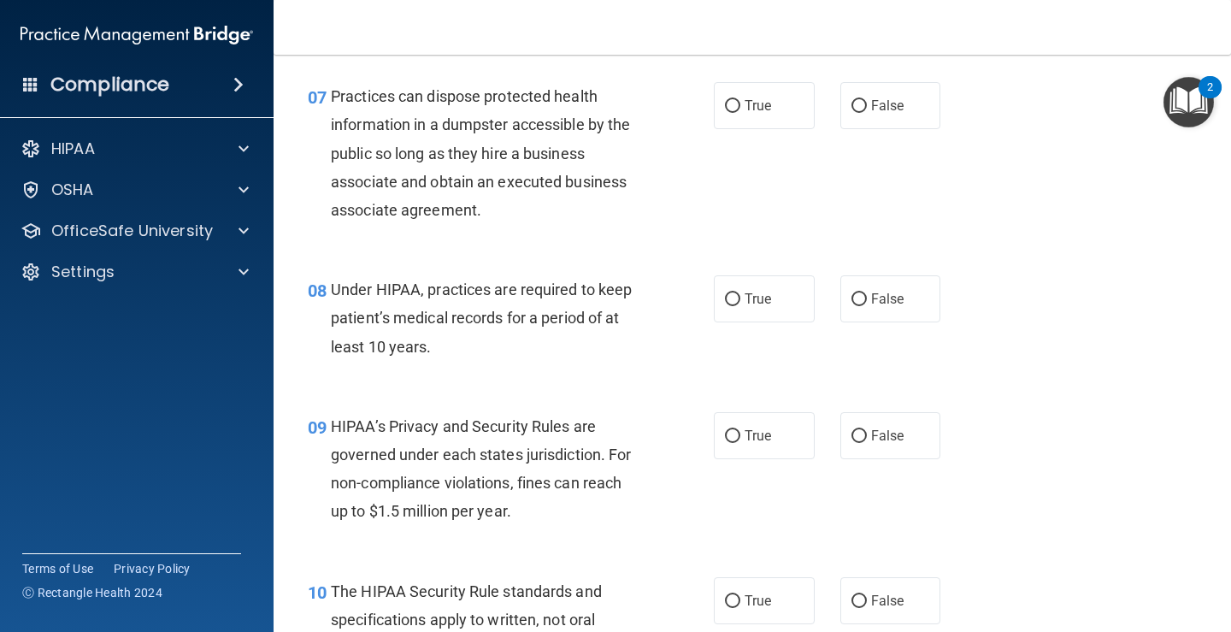
scroll to position [1112, 0]
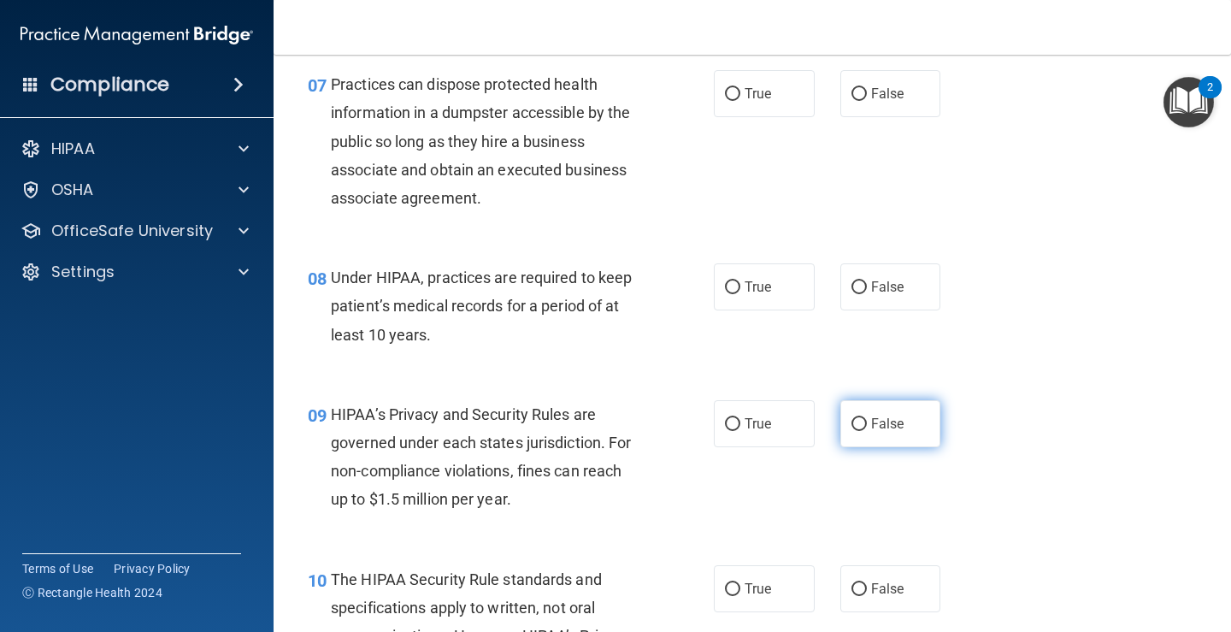
click at [855, 426] on input "False" at bounding box center [859, 424] width 15 height 13
radio input "true"
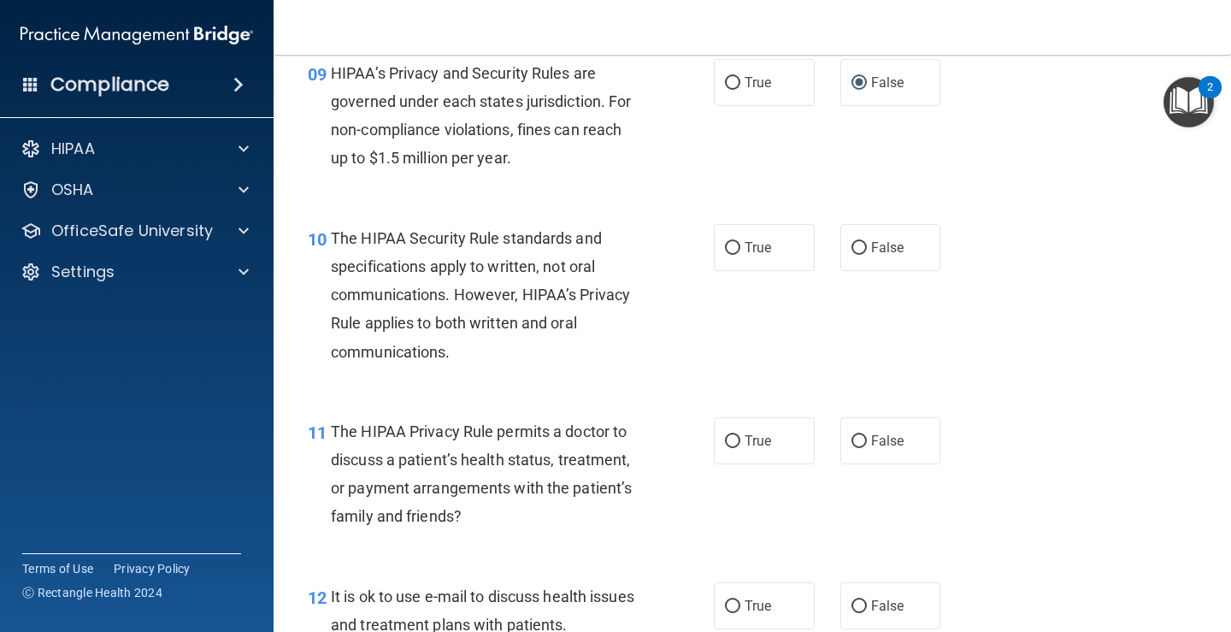
scroll to position [1454, 0]
click at [725, 446] on input "True" at bounding box center [732, 440] width 15 height 13
radio input "true"
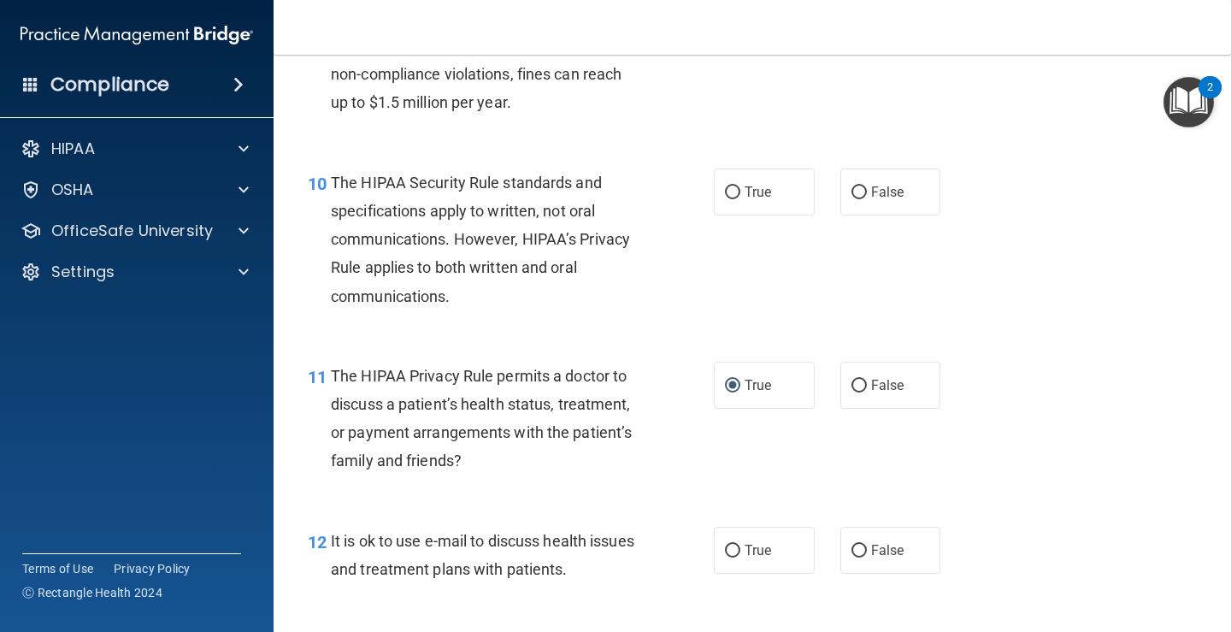
scroll to position [1539, 0]
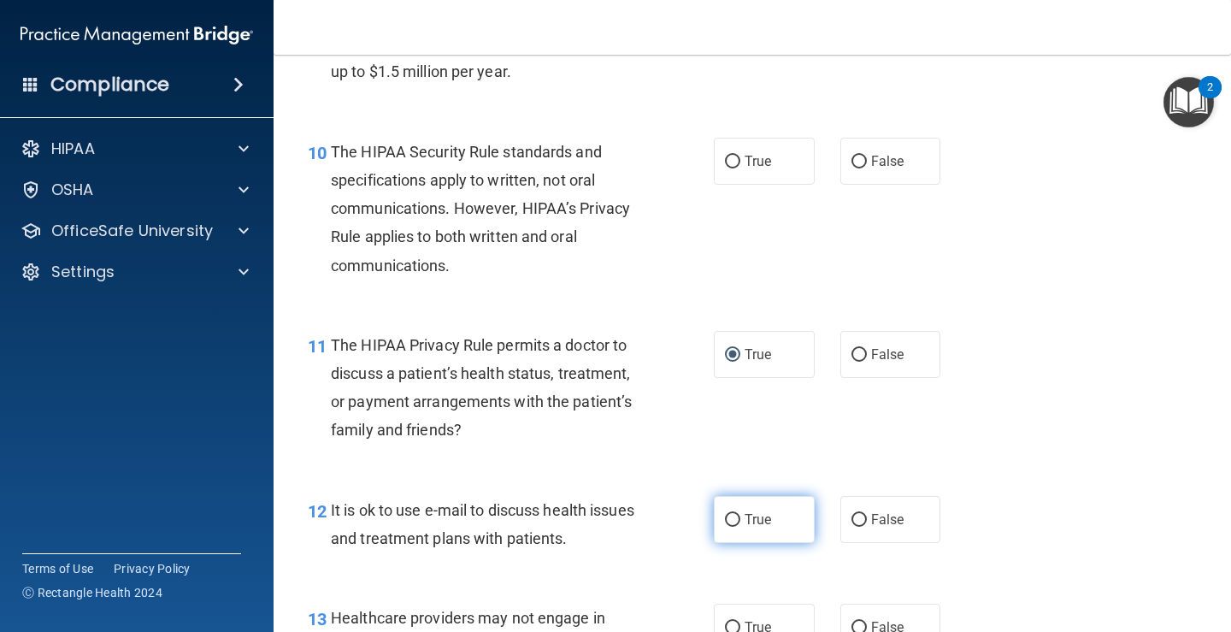
click at [735, 513] on label "True" at bounding box center [764, 519] width 101 height 47
click at [735, 514] on input "True" at bounding box center [732, 520] width 15 height 13
radio input "true"
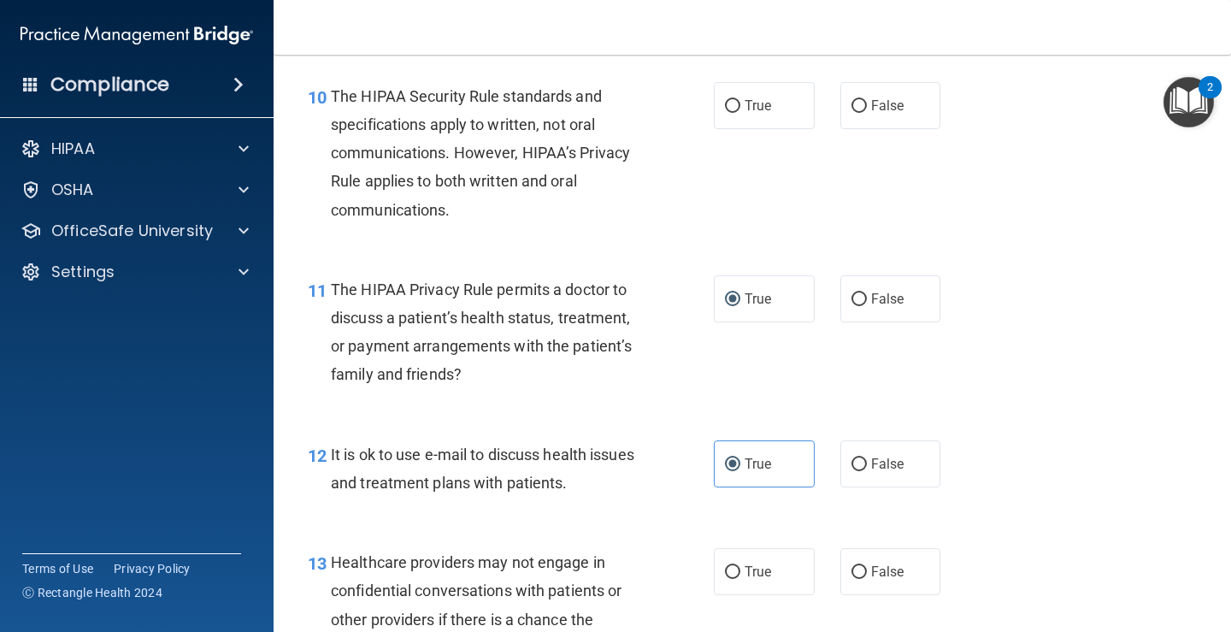
scroll to position [1710, 0]
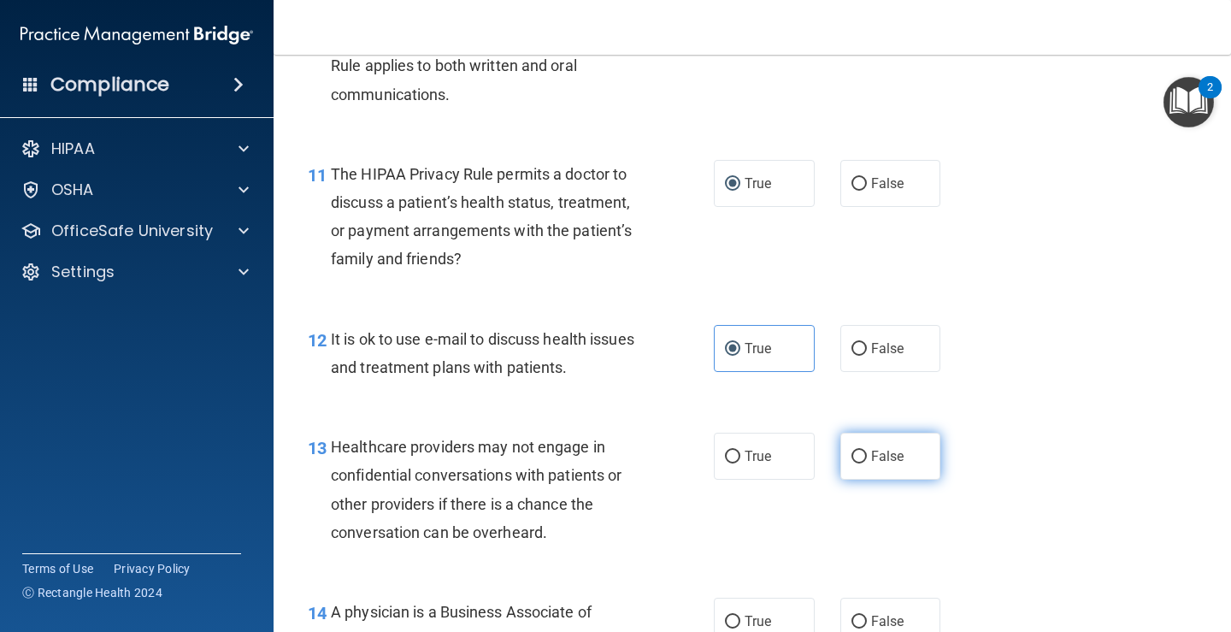
click at [852, 458] on input "False" at bounding box center [859, 457] width 15 height 13
radio input "true"
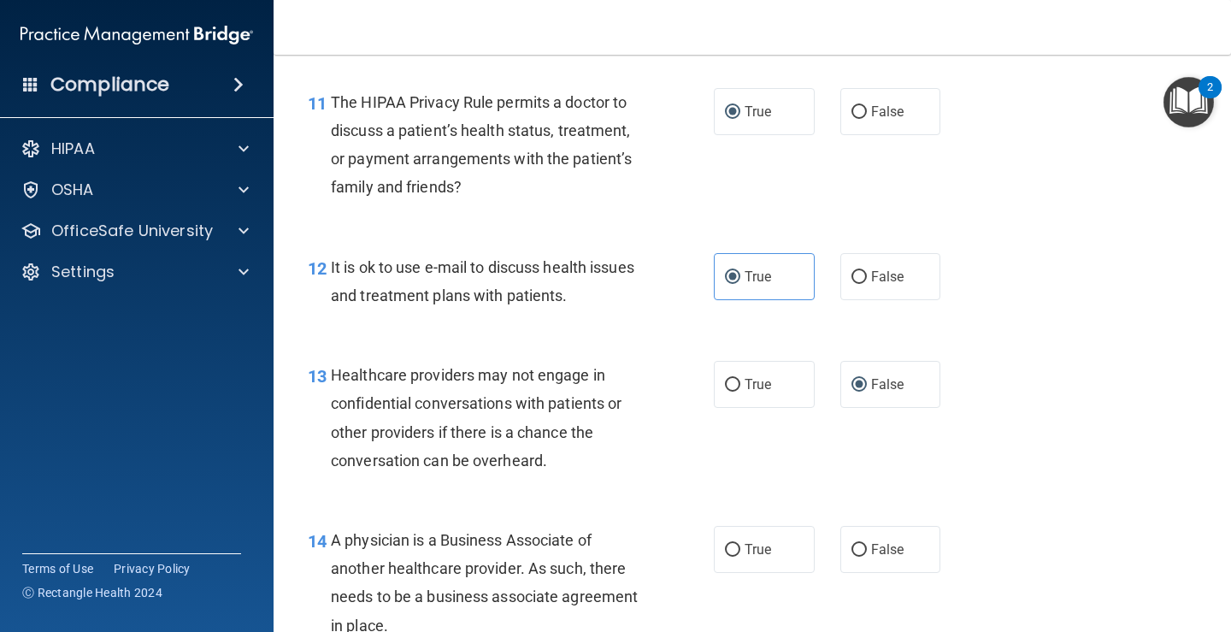
scroll to position [1881, 0]
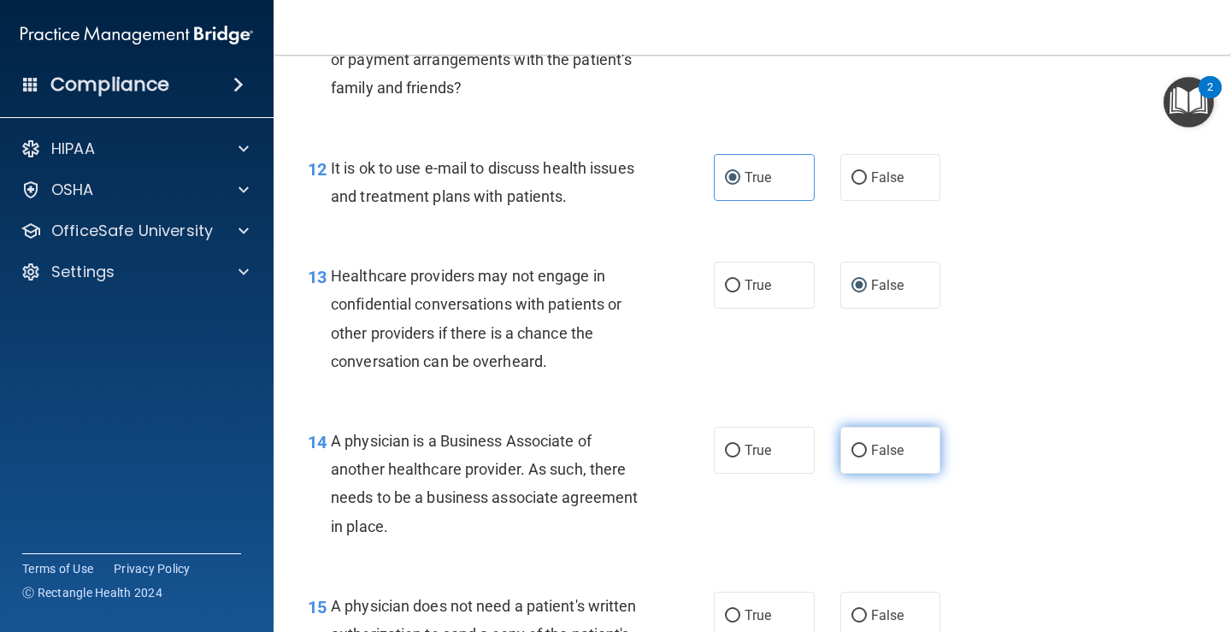
click at [852, 445] on input "False" at bounding box center [859, 451] width 15 height 13
radio input "true"
click at [729, 606] on label "True" at bounding box center [764, 615] width 101 height 47
click at [729, 610] on input "True" at bounding box center [732, 616] width 15 height 13
radio input "true"
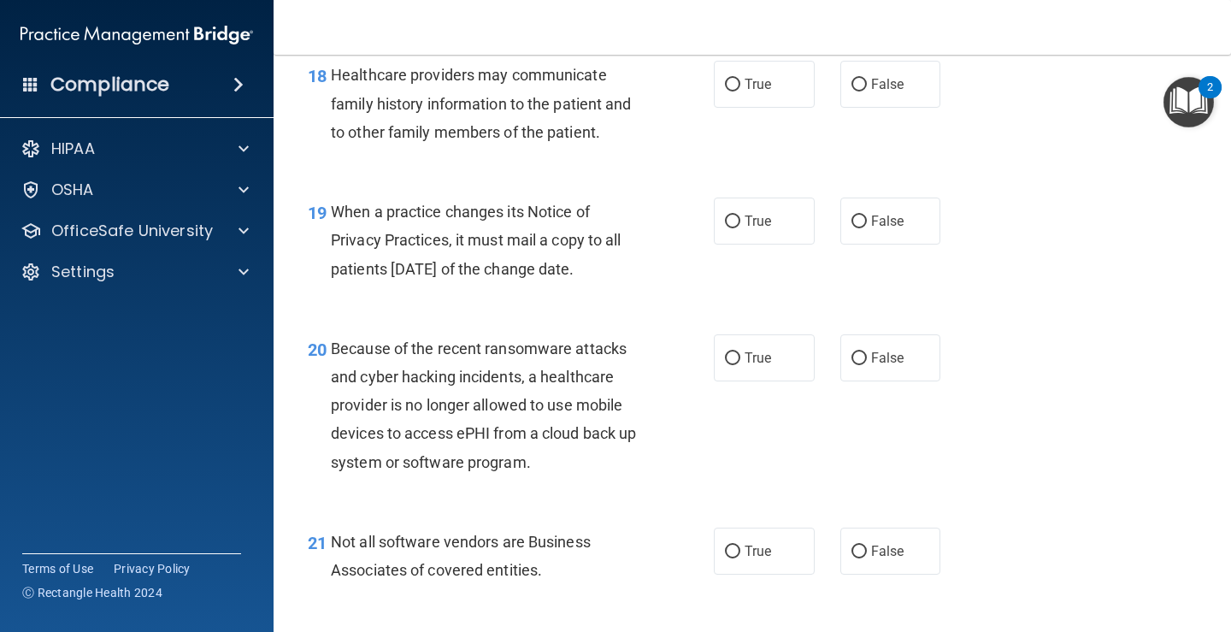
scroll to position [2908, 0]
click at [856, 227] on input "False" at bounding box center [859, 221] width 15 height 13
radio input "true"
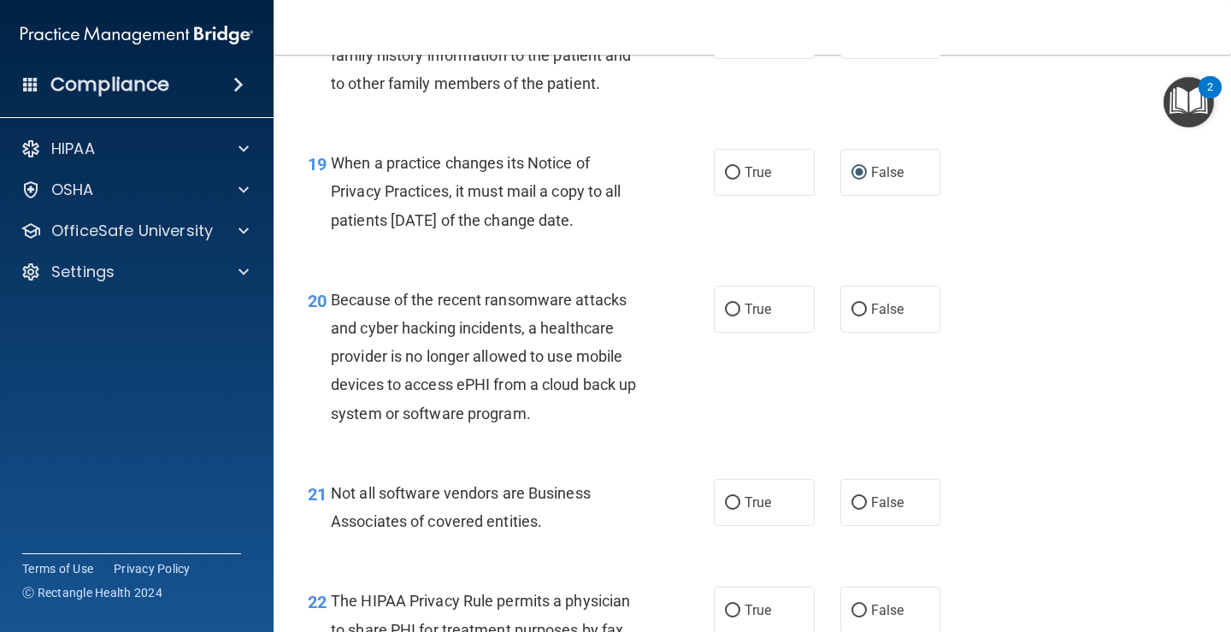
scroll to position [2993, 0]
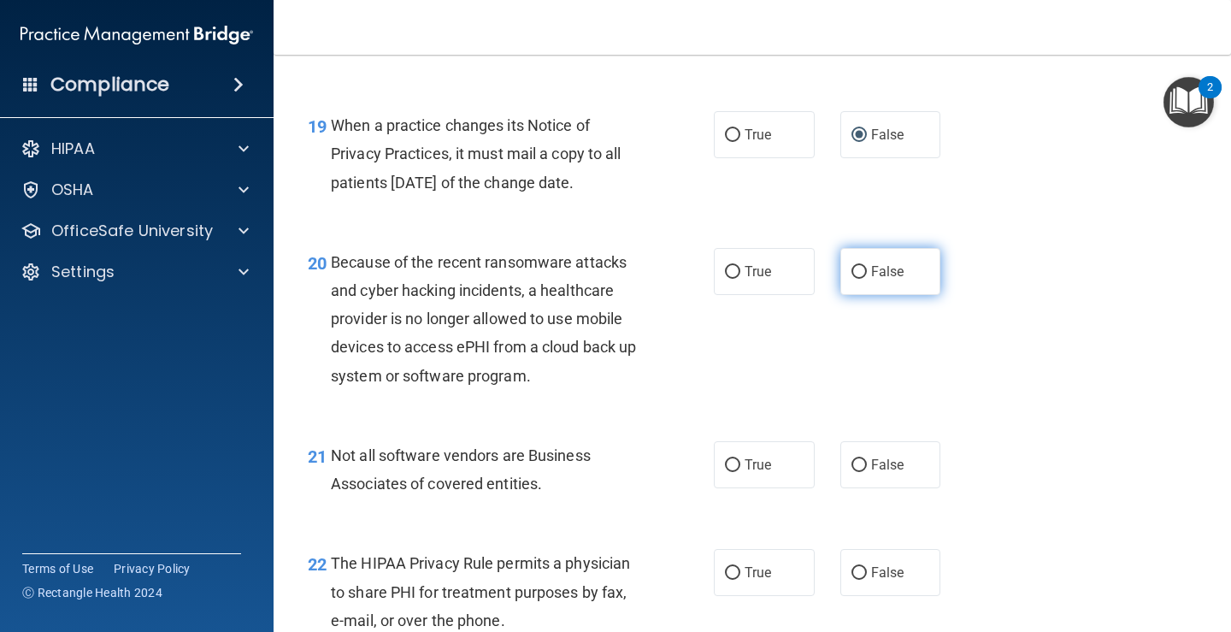
drag, startPoint x: 851, startPoint y: 289, endPoint x: 809, endPoint y: 253, distance: 55.2
click at [850, 290] on label "False" at bounding box center [891, 271] width 101 height 47
click at [852, 279] on input "False" at bounding box center [859, 272] width 15 height 13
radio input "true"
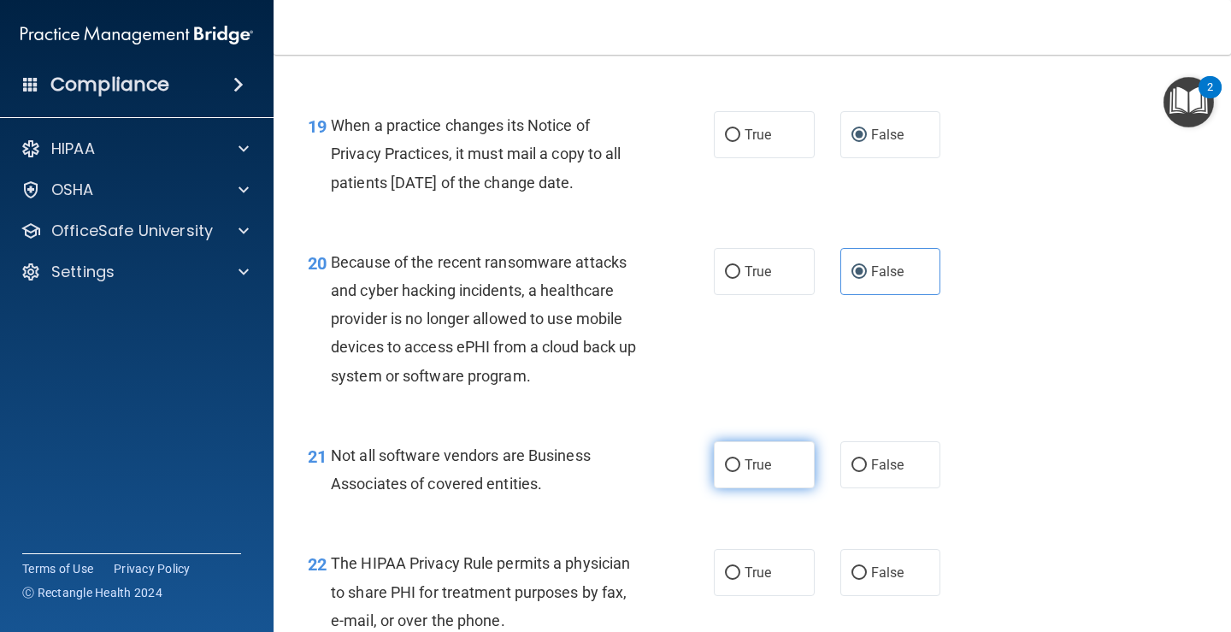
click at [725, 472] on input "True" at bounding box center [732, 465] width 15 height 13
radio input "true"
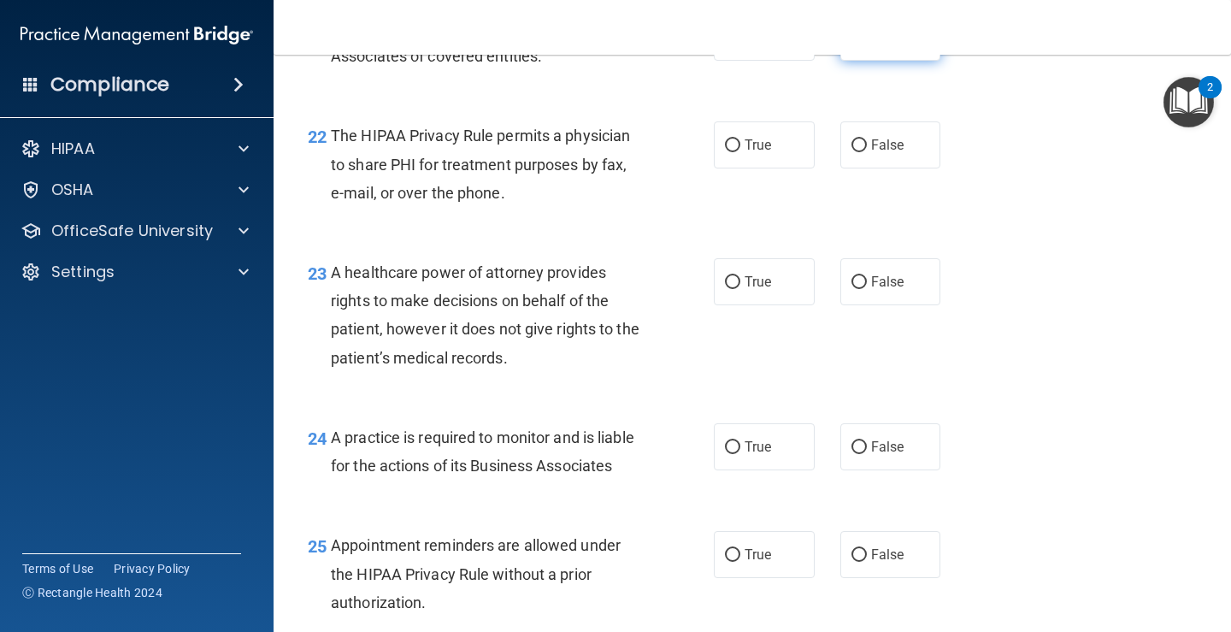
scroll to position [3592, 0]
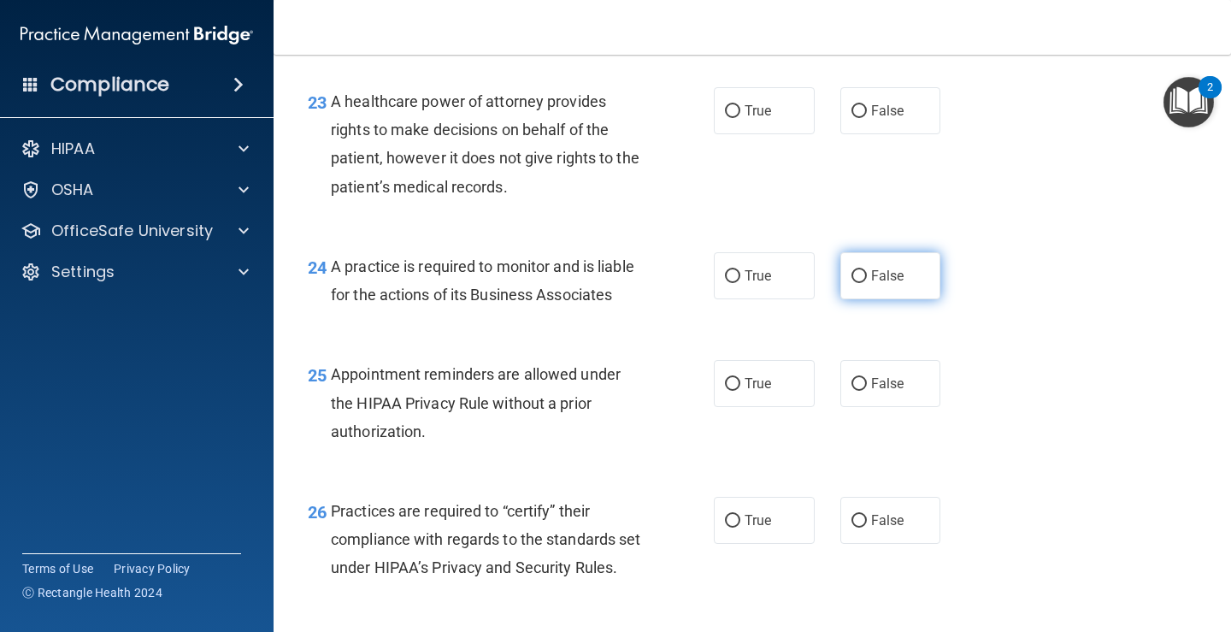
click at [852, 283] on input "False" at bounding box center [859, 276] width 15 height 13
radio input "true"
click at [852, 528] on input "False" at bounding box center [859, 521] width 15 height 13
radio input "true"
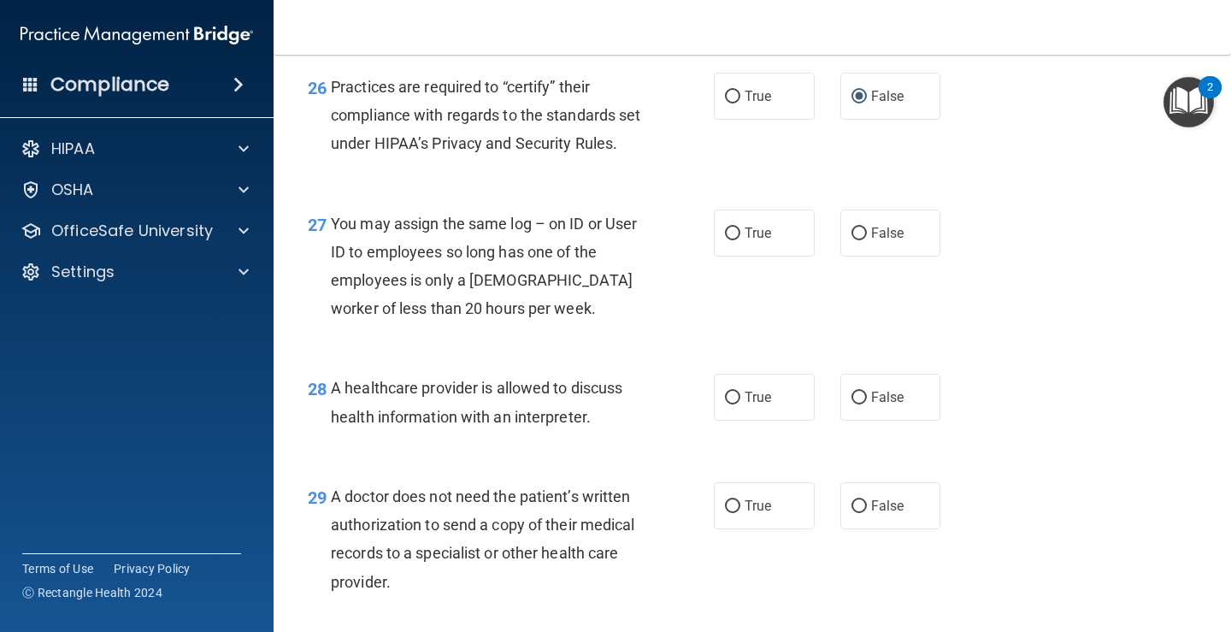
scroll to position [4019, 0]
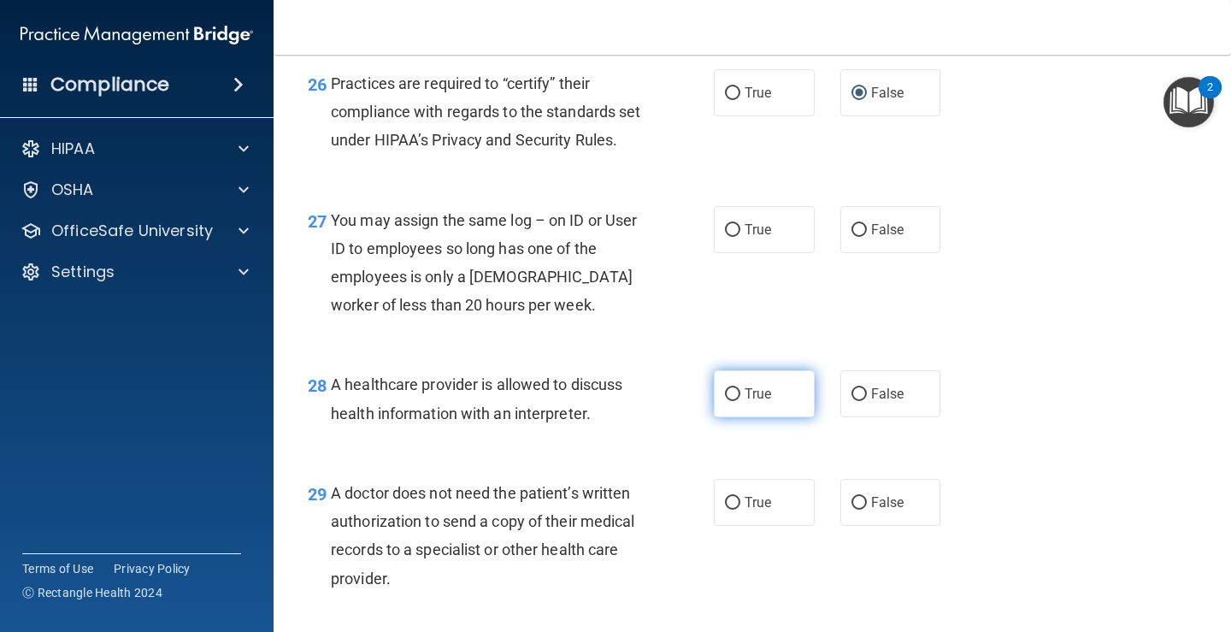
click at [730, 401] on input "True" at bounding box center [732, 394] width 15 height 13
radio input "true"
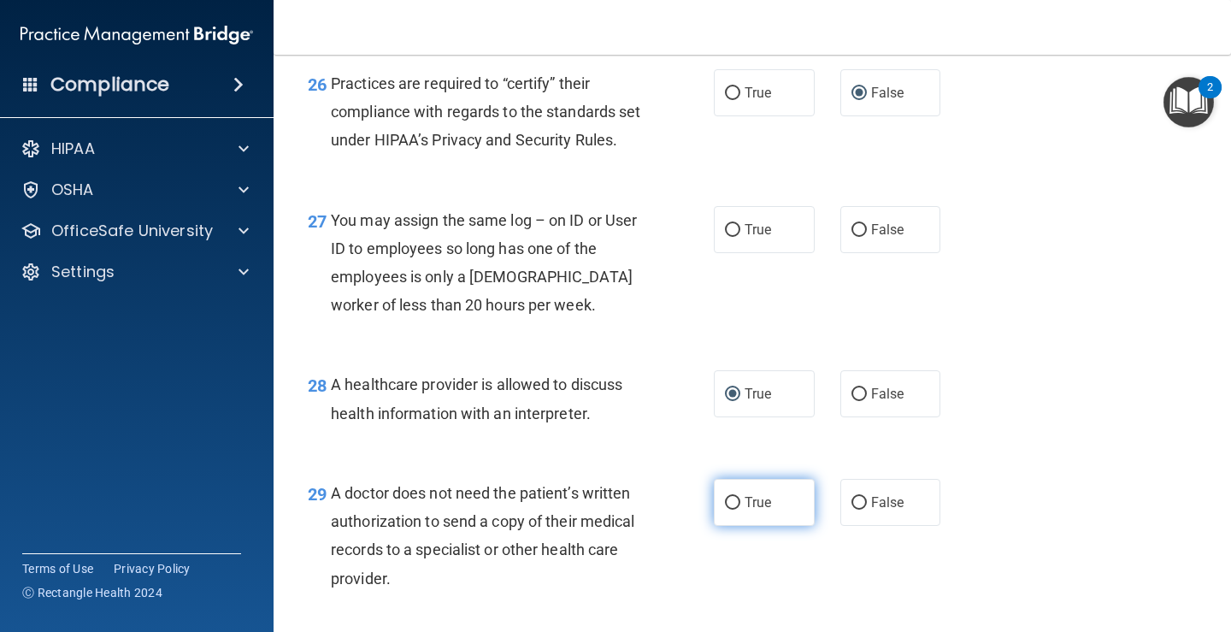
click at [720, 526] on label "True" at bounding box center [764, 502] width 101 height 47
click at [725, 510] on input "True" at bounding box center [732, 503] width 15 height 13
radio input "true"
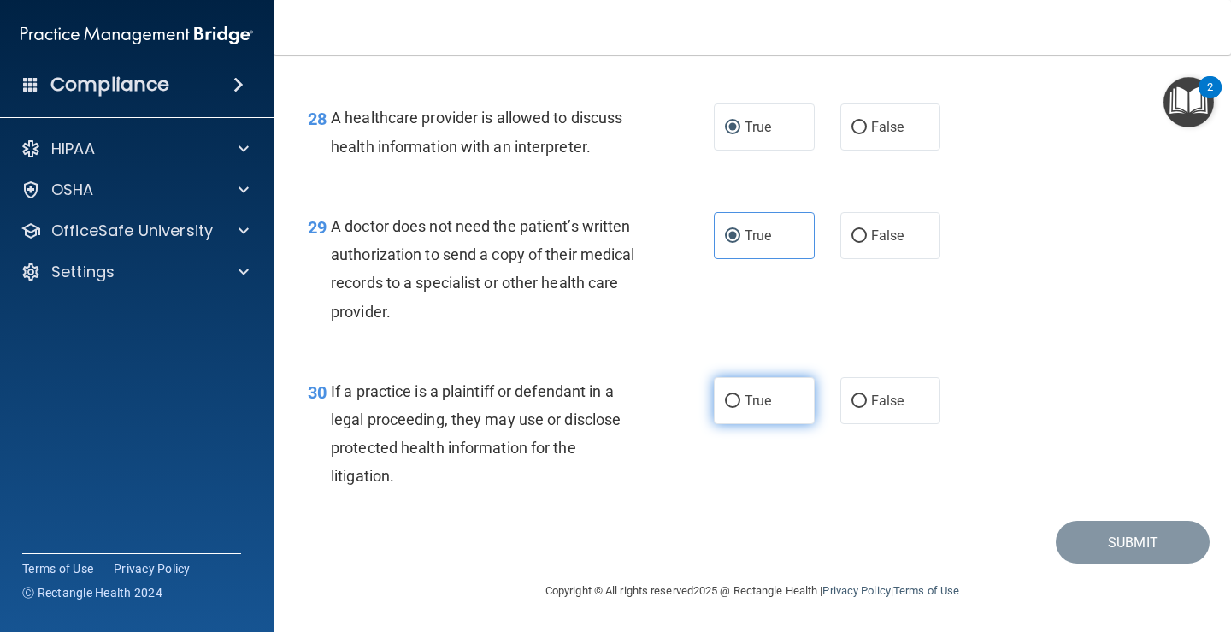
click at [725, 401] on input "True" at bounding box center [732, 401] width 15 height 13
radio input "true"
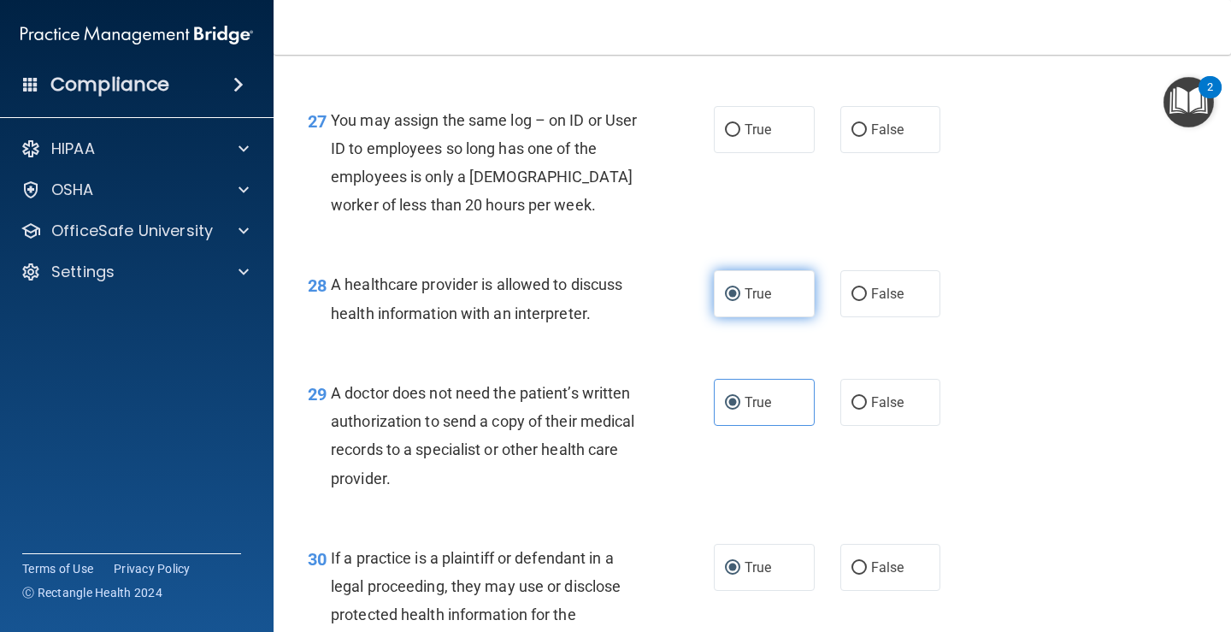
scroll to position [4115, 0]
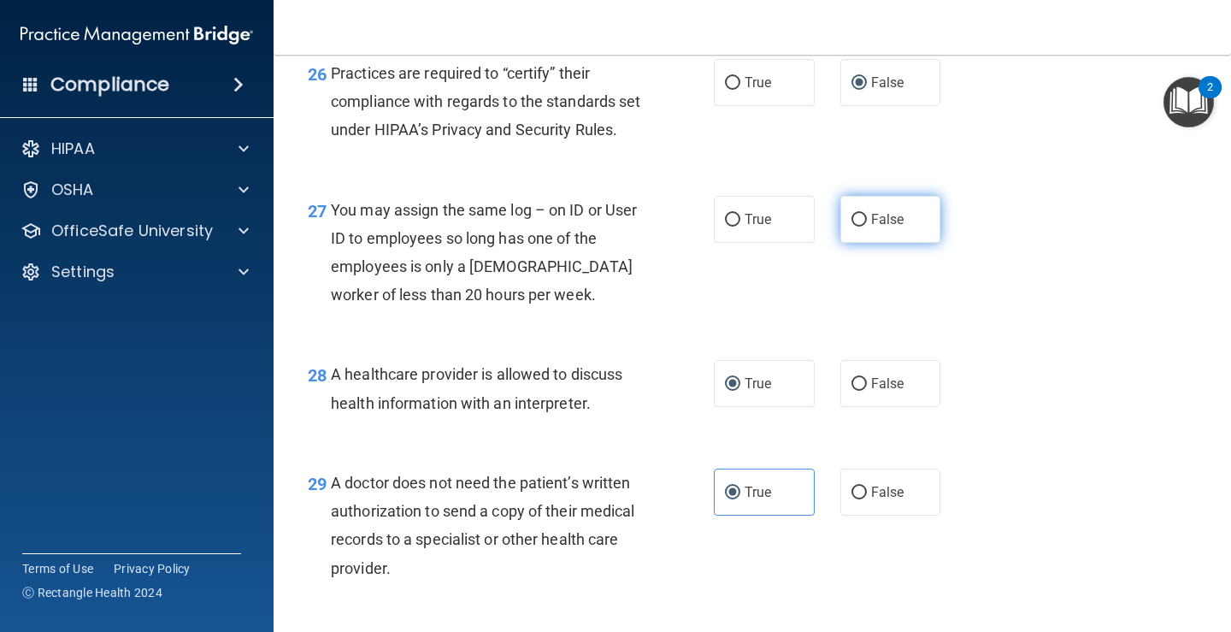
click at [852, 227] on input "False" at bounding box center [859, 220] width 15 height 13
radio input "true"
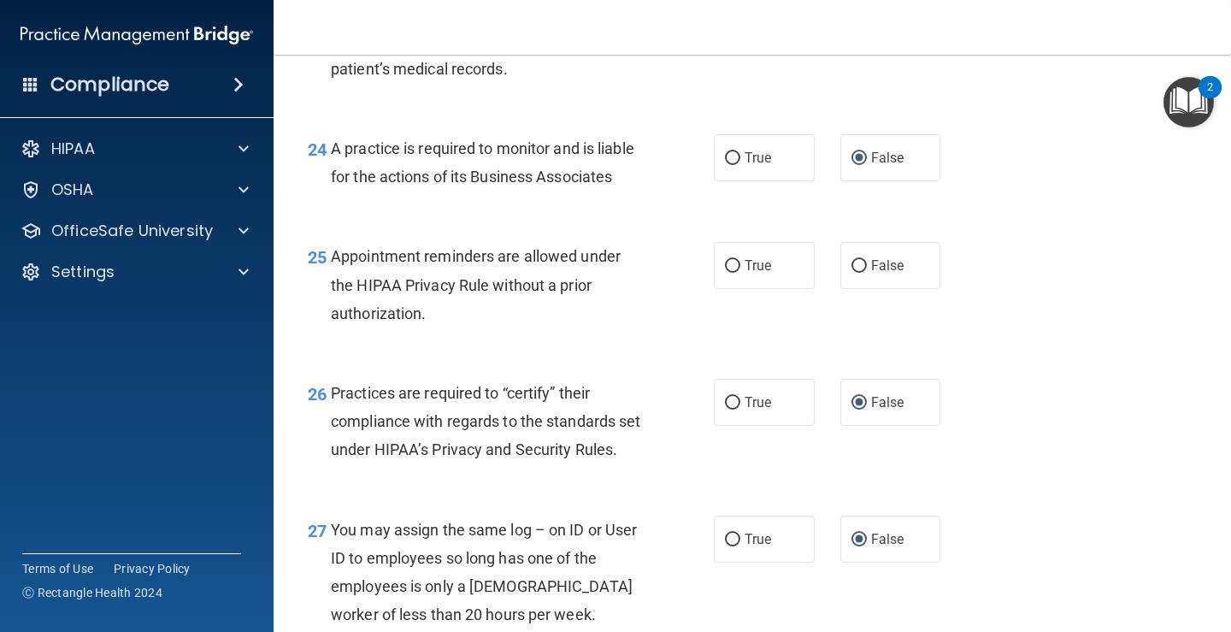
scroll to position [3688, 0]
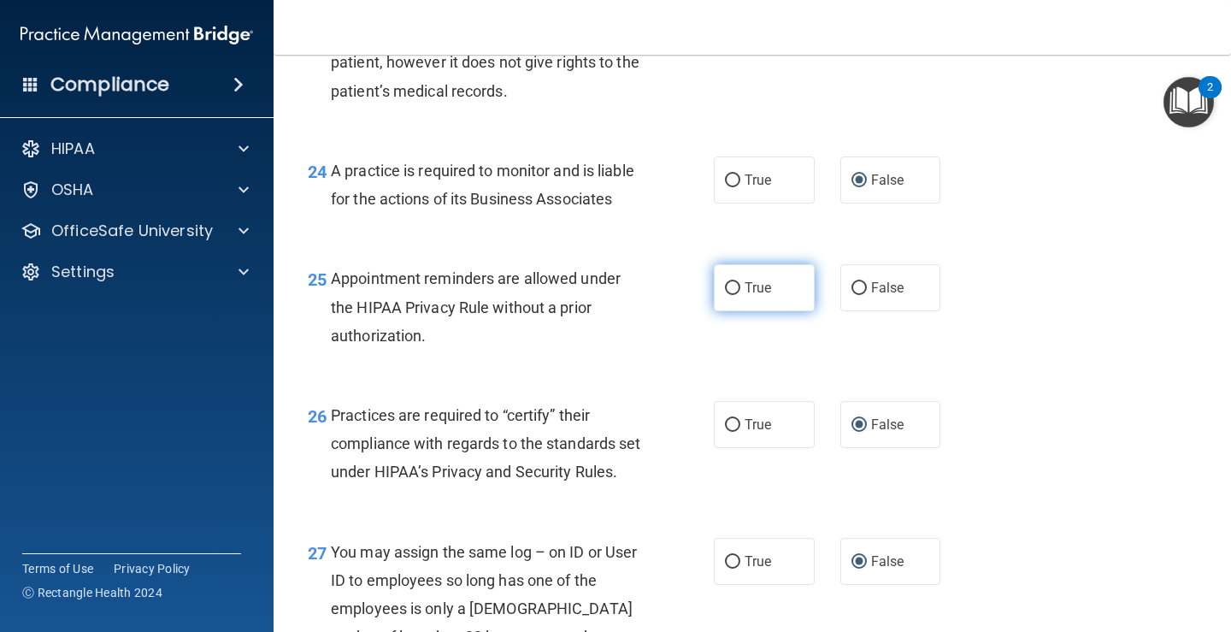
click at [725, 295] on input "True" at bounding box center [732, 288] width 15 height 13
radio input "true"
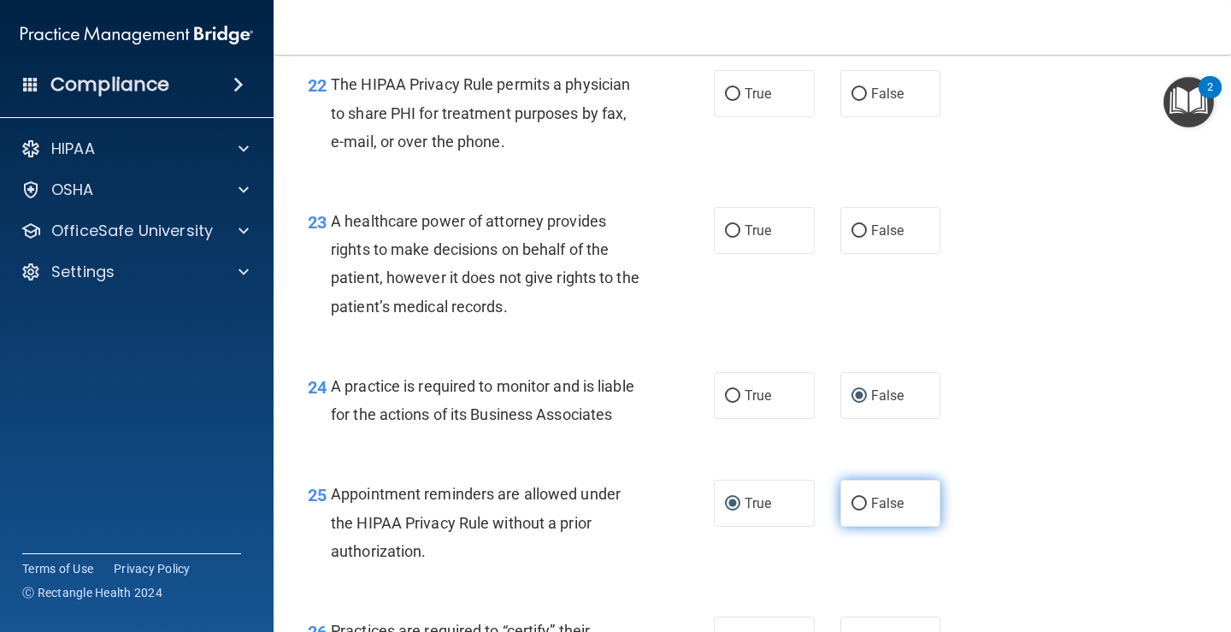
scroll to position [3431, 0]
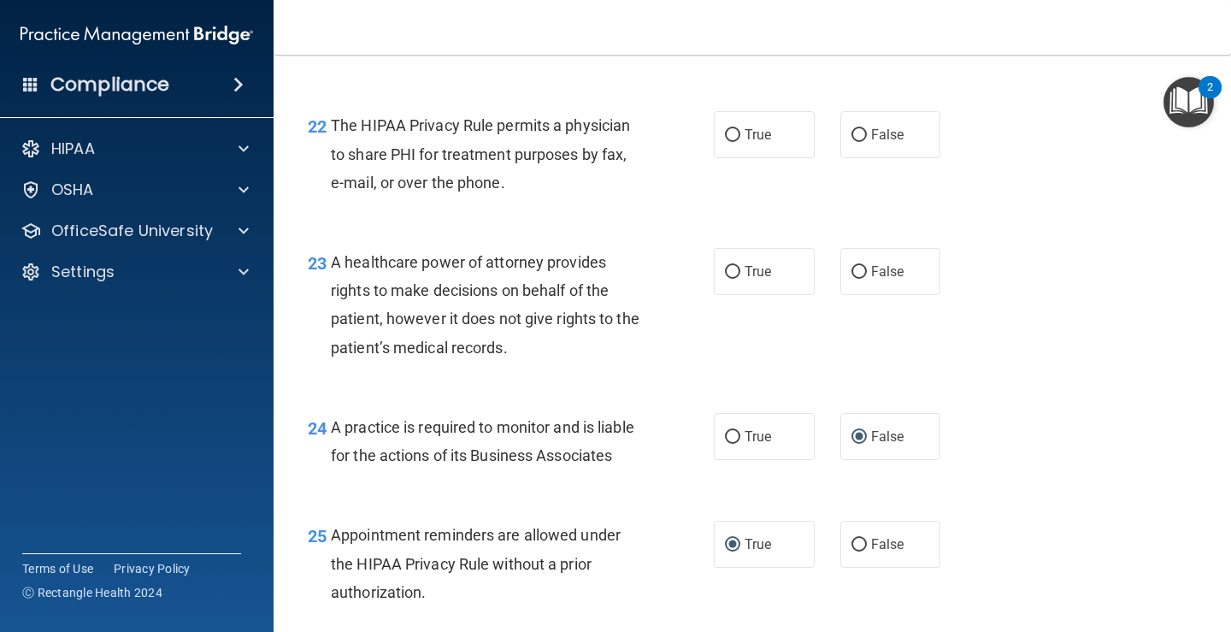
drag, startPoint x: 851, startPoint y: 292, endPoint x: 831, endPoint y: 316, distance: 31.0
click at [852, 279] on input "False" at bounding box center [859, 272] width 15 height 13
radio input "true"
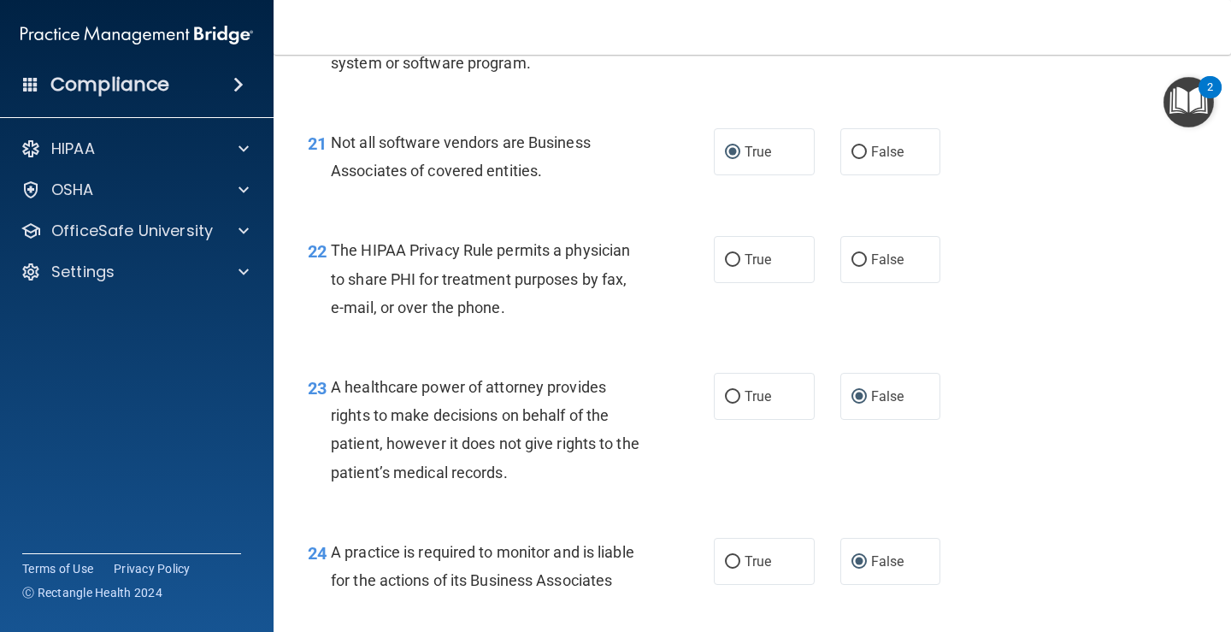
scroll to position [3260, 0]
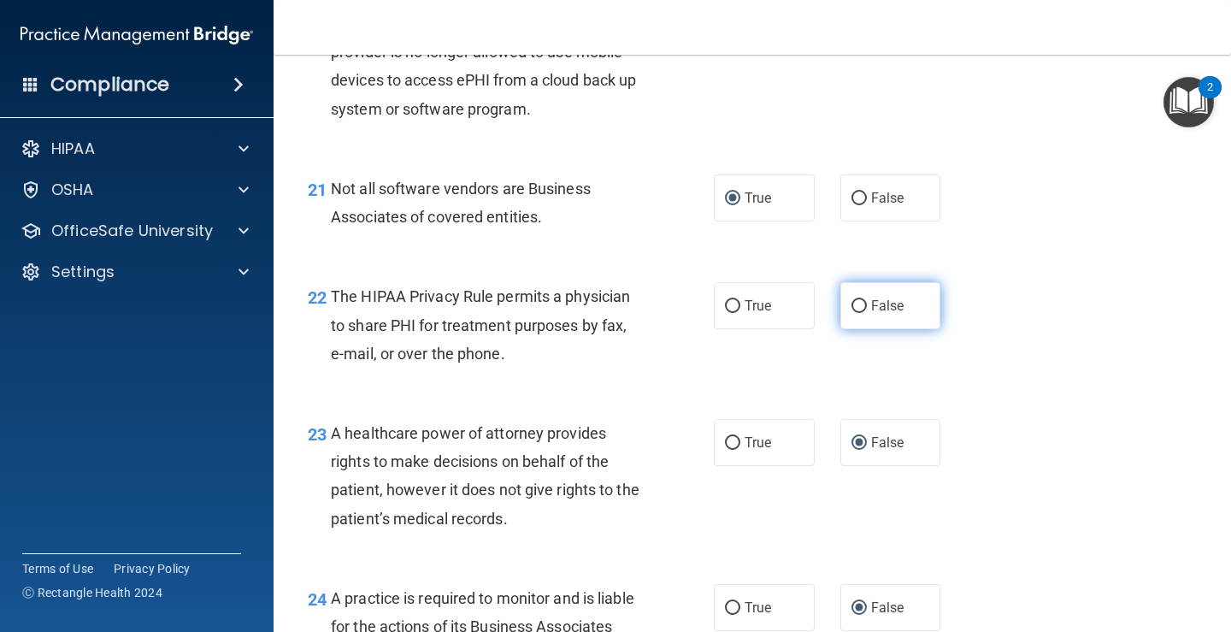
click at [855, 313] on input "False" at bounding box center [859, 306] width 15 height 13
radio input "true"
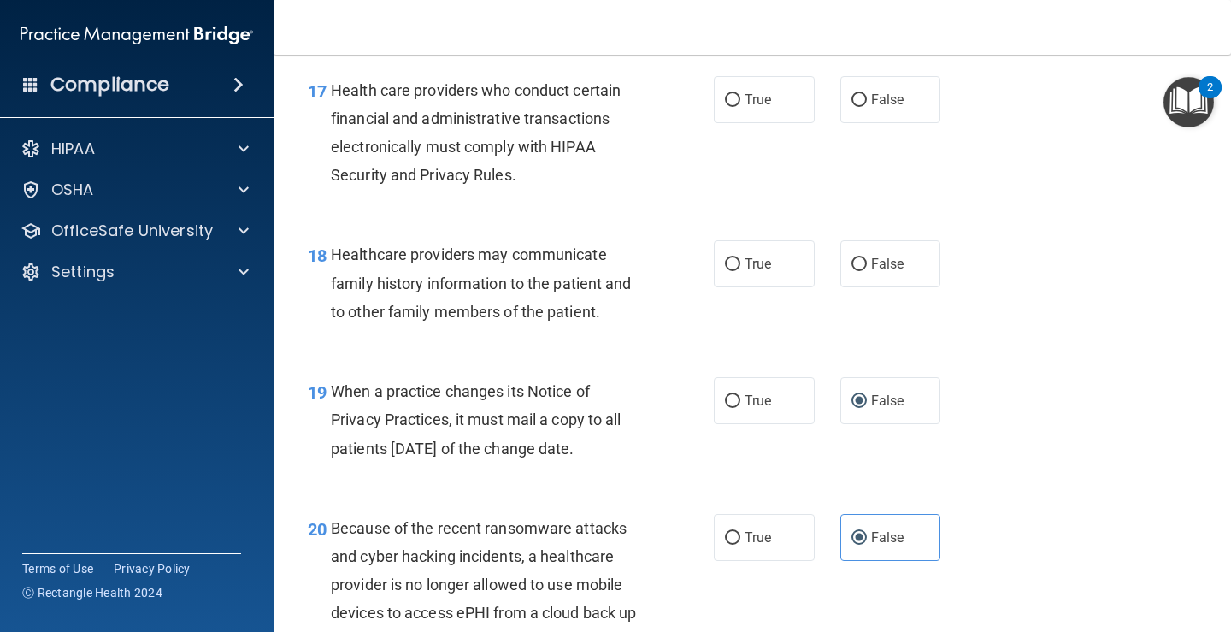
scroll to position [2661, 0]
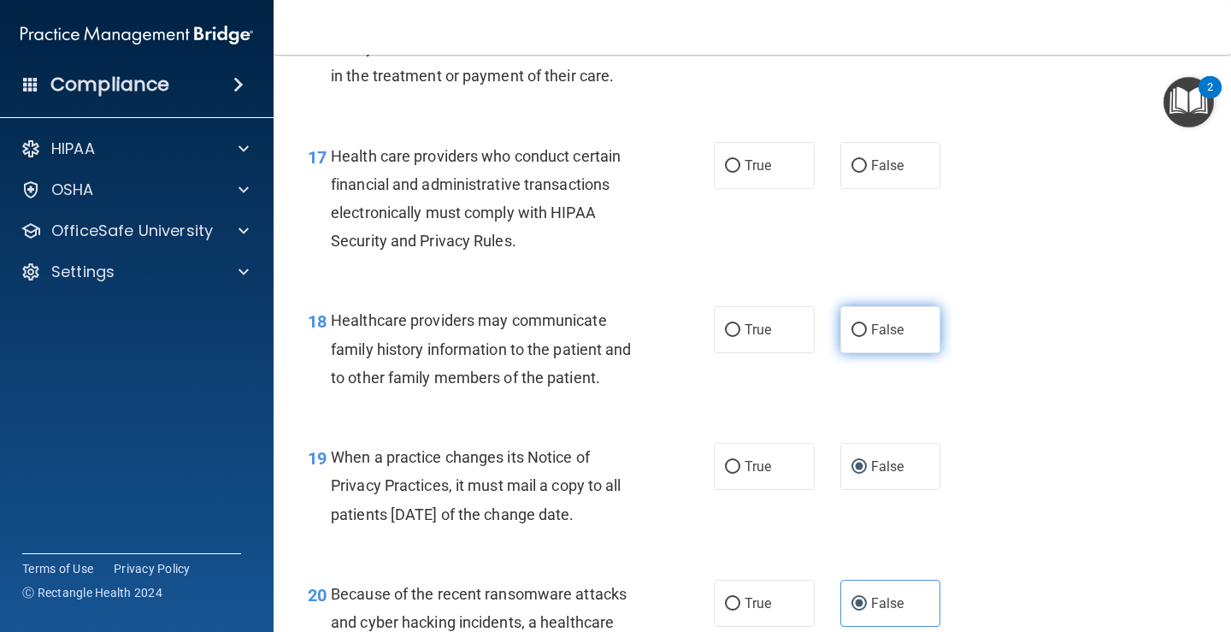
click at [852, 337] on input "False" at bounding box center [859, 330] width 15 height 13
radio input "true"
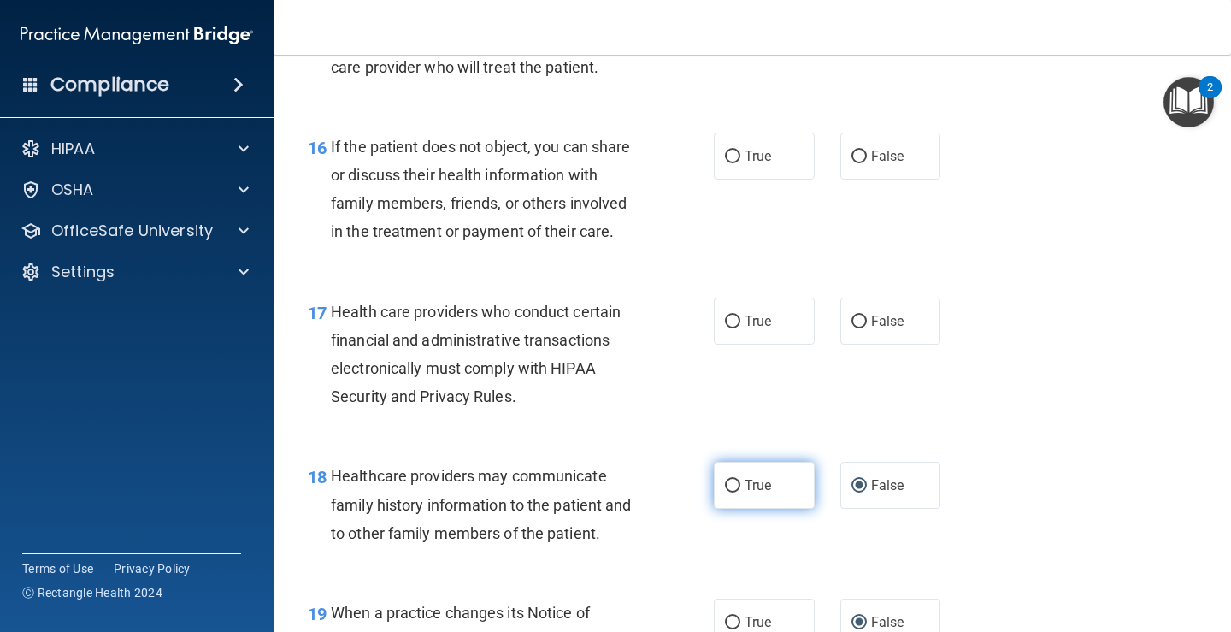
scroll to position [2490, 0]
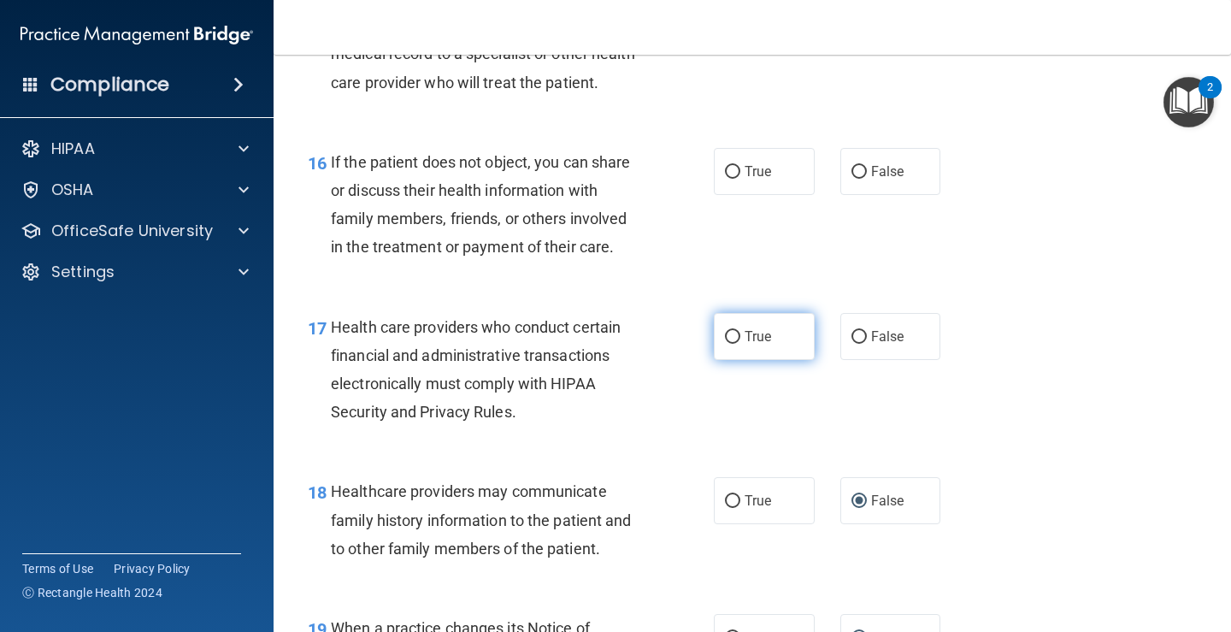
click at [725, 344] on input "True" at bounding box center [732, 337] width 15 height 13
radio input "true"
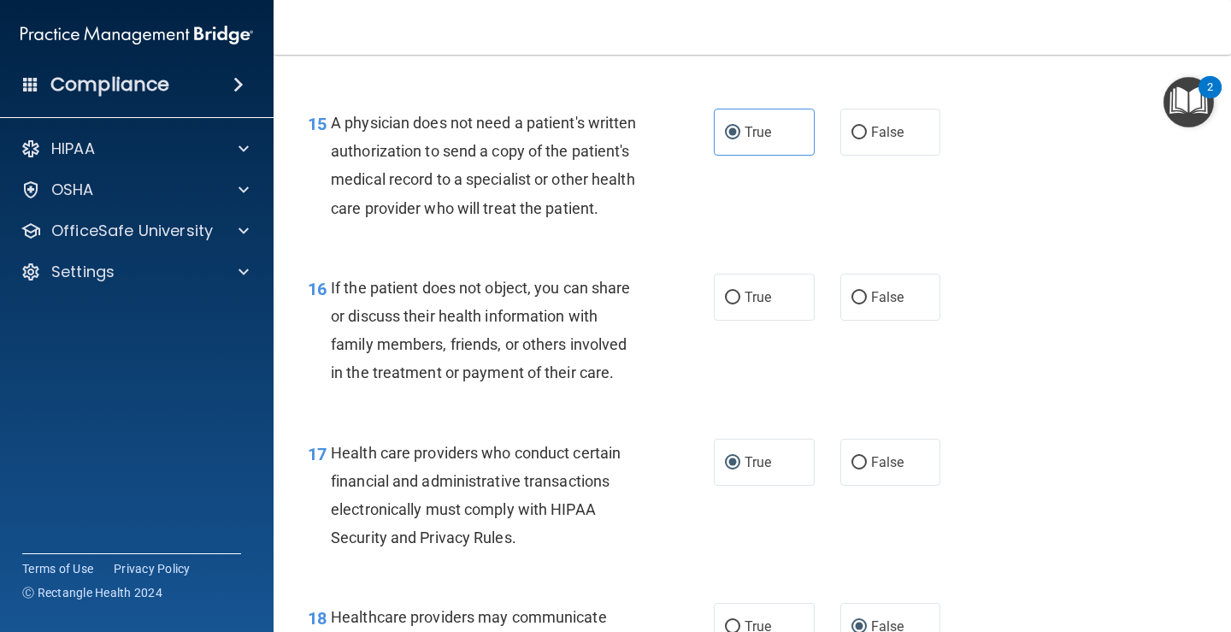
scroll to position [2319, 0]
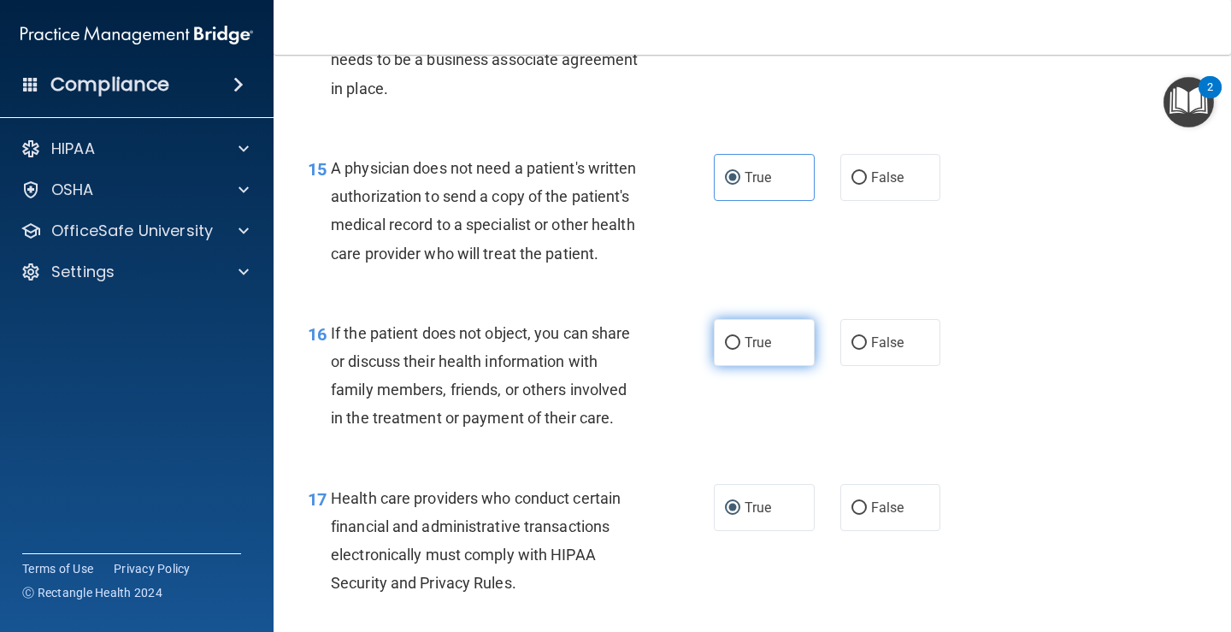
click at [745, 351] on span "True" at bounding box center [758, 342] width 27 height 16
click at [739, 350] on input "True" at bounding box center [732, 343] width 15 height 13
radio input "true"
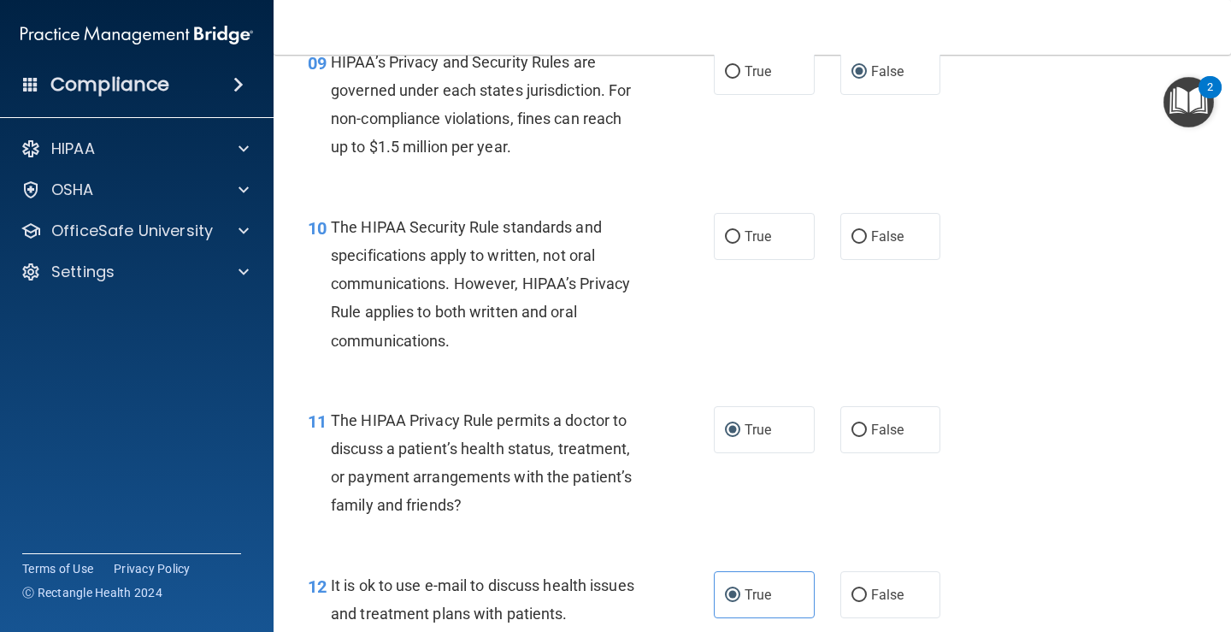
scroll to position [1379, 0]
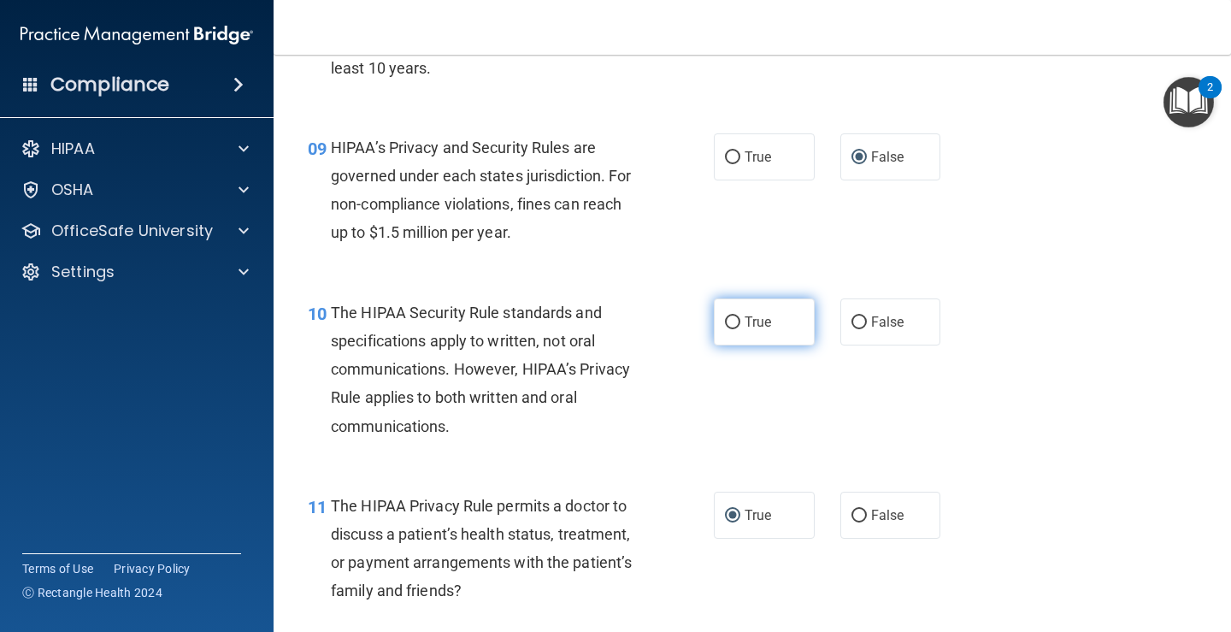
click at [745, 329] on span "True" at bounding box center [758, 322] width 27 height 16
click at [740, 329] on input "True" at bounding box center [732, 322] width 15 height 13
radio input "true"
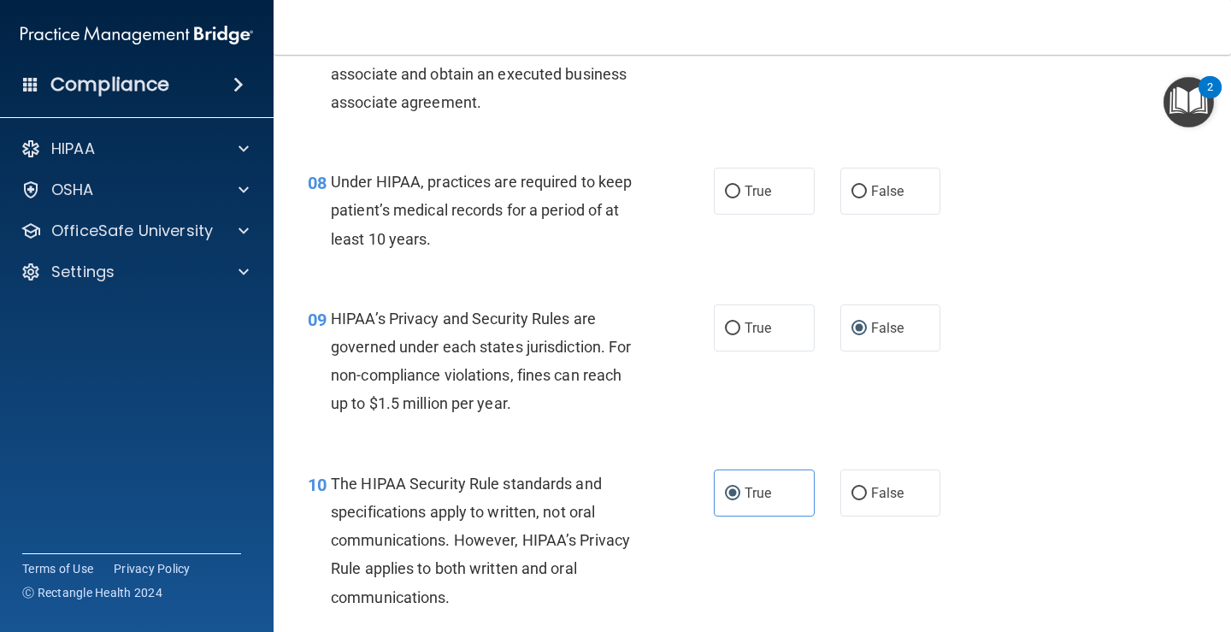
scroll to position [1122, 0]
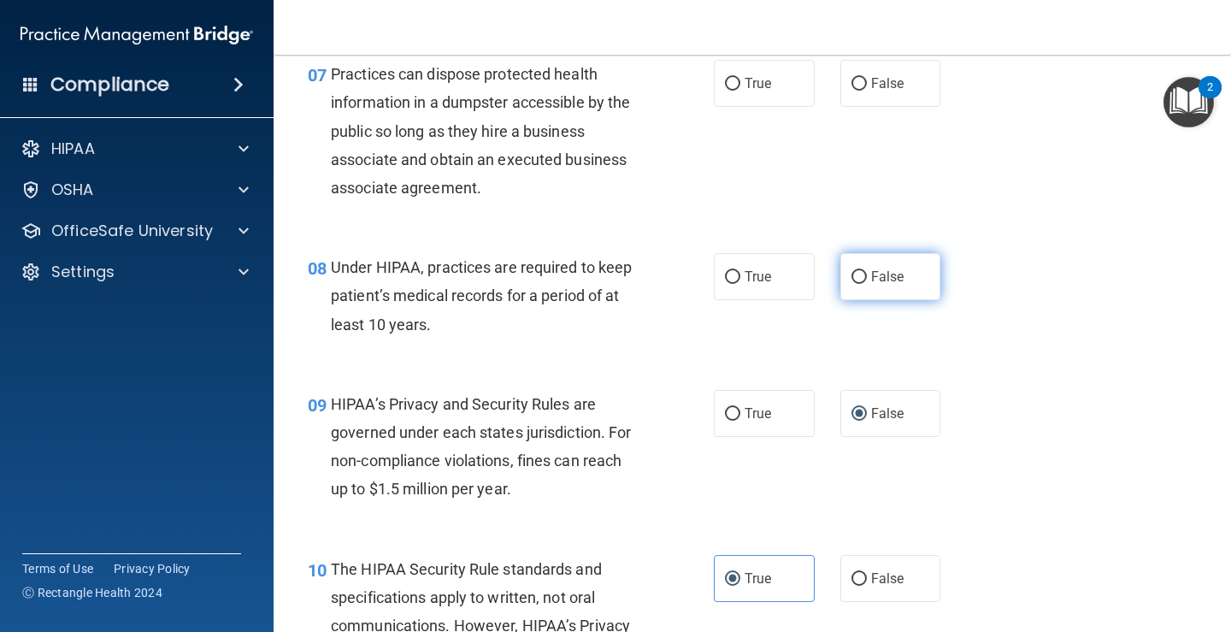
click at [841, 277] on label "False" at bounding box center [891, 276] width 101 height 47
click at [852, 277] on input "False" at bounding box center [859, 277] width 15 height 13
radio input "true"
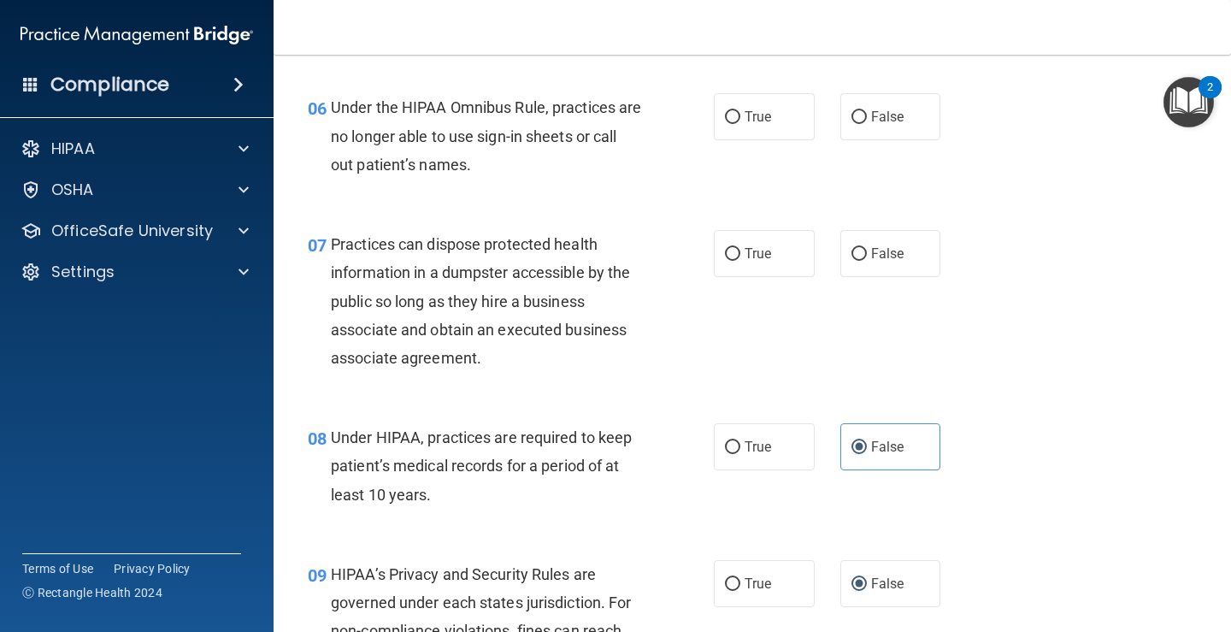
scroll to position [951, 0]
click at [859, 253] on input "False" at bounding box center [859, 255] width 15 height 13
radio input "true"
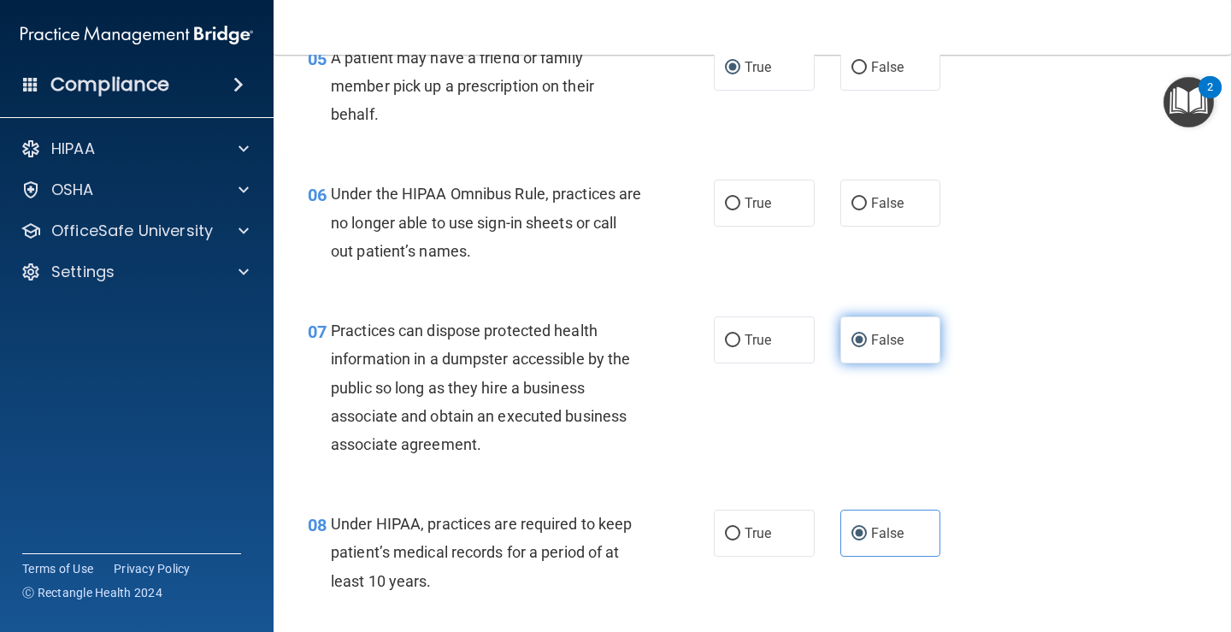
scroll to position [780, 0]
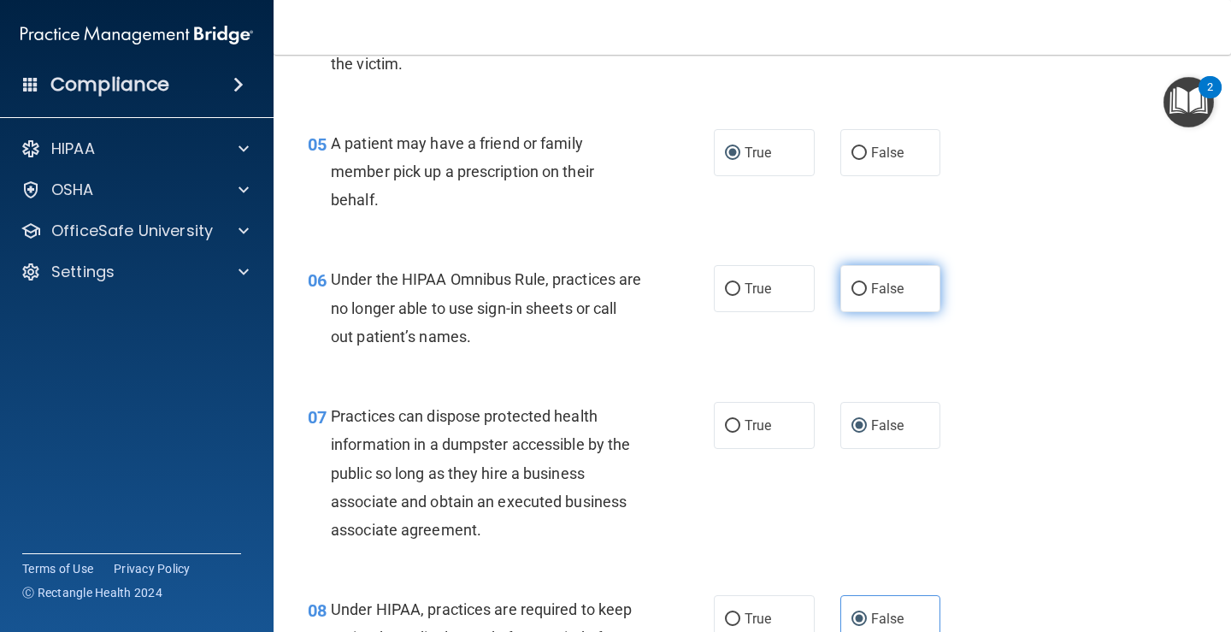
click at [842, 287] on label "False" at bounding box center [891, 288] width 101 height 47
click at [852, 287] on input "False" at bounding box center [859, 289] width 15 height 13
radio input "true"
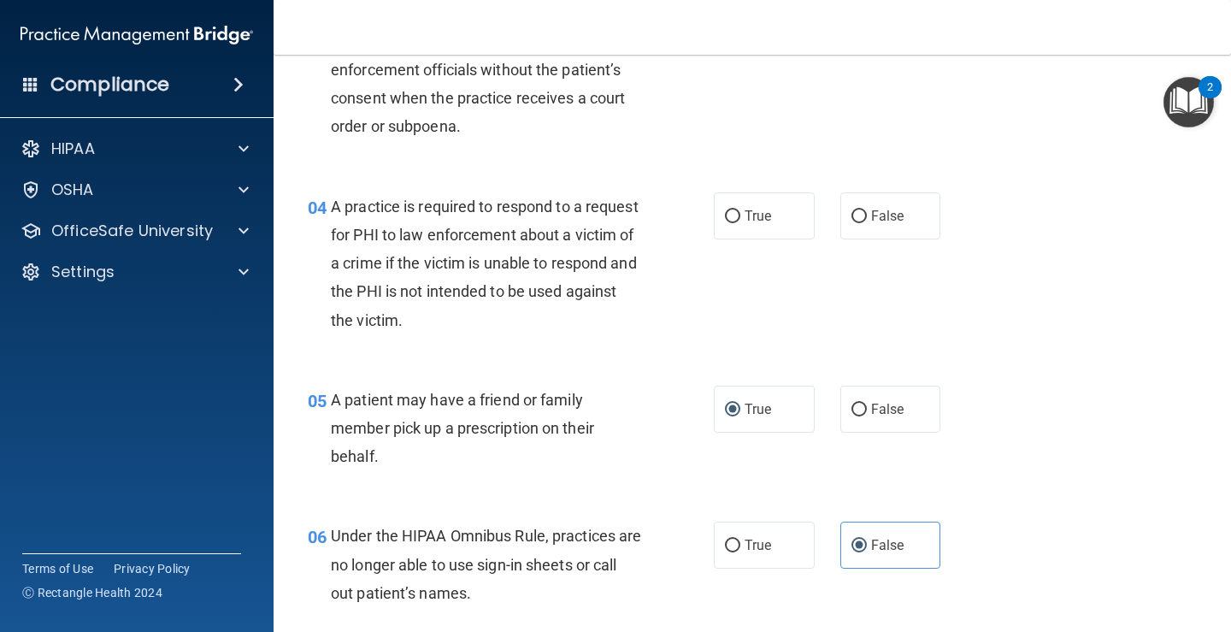
scroll to position [438, 0]
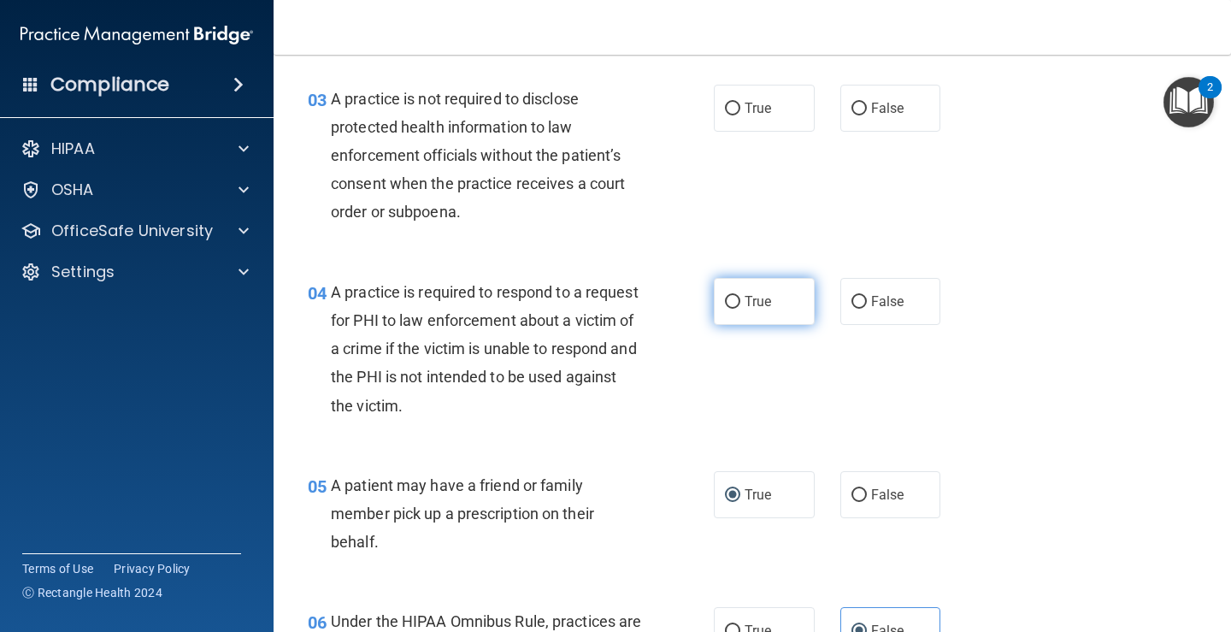
click at [745, 303] on span "True" at bounding box center [758, 301] width 27 height 16
click at [741, 303] on input "True" at bounding box center [732, 302] width 15 height 13
radio input "true"
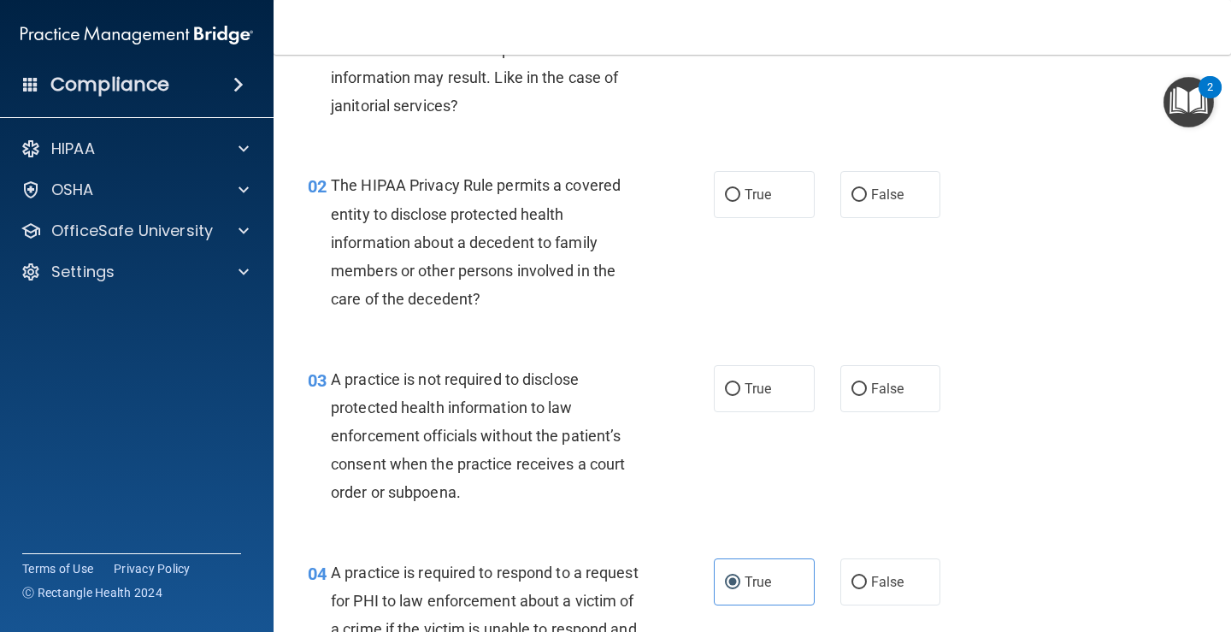
scroll to position [96, 0]
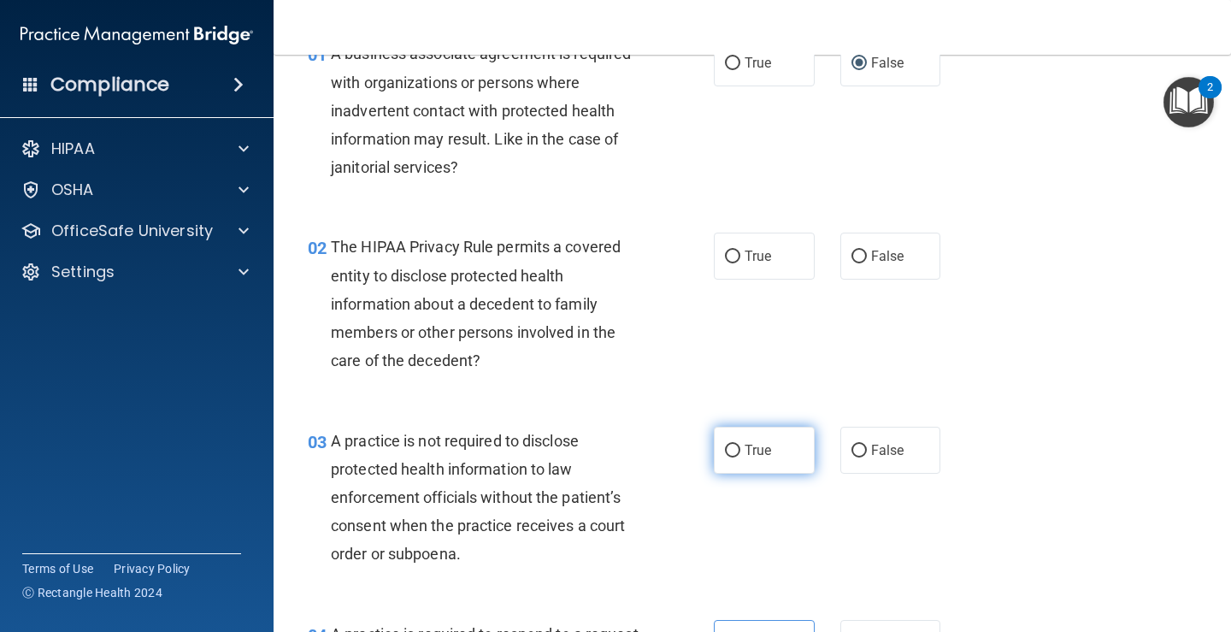
click at [728, 452] on input "True" at bounding box center [732, 451] width 15 height 13
radio input "true"
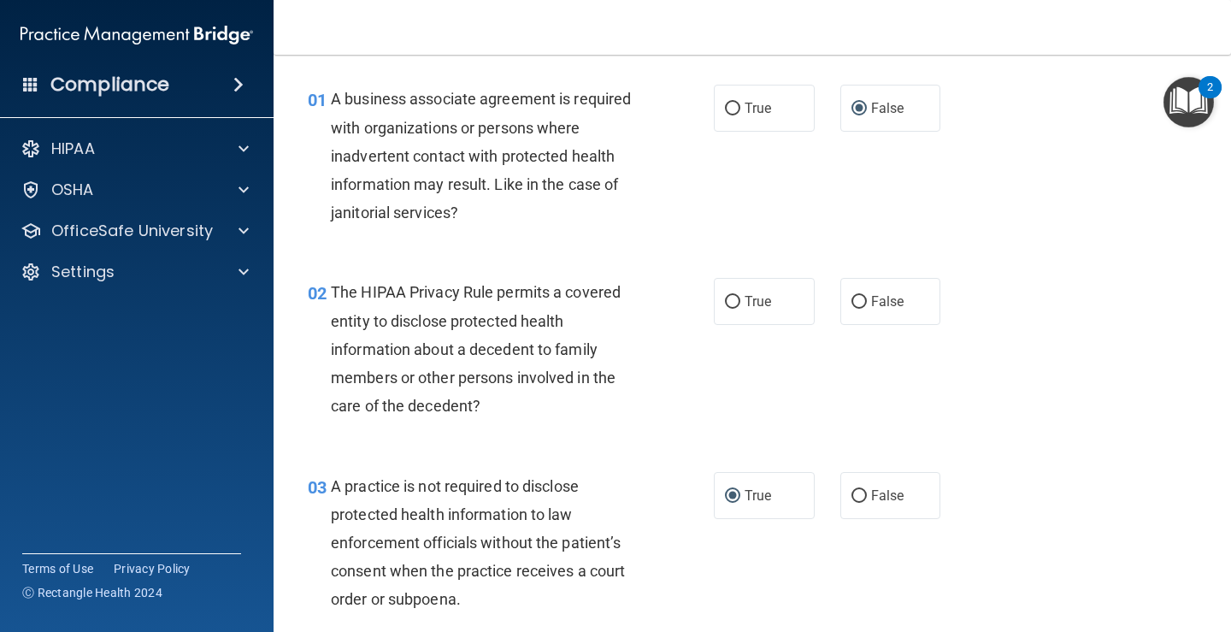
scroll to position [10, 0]
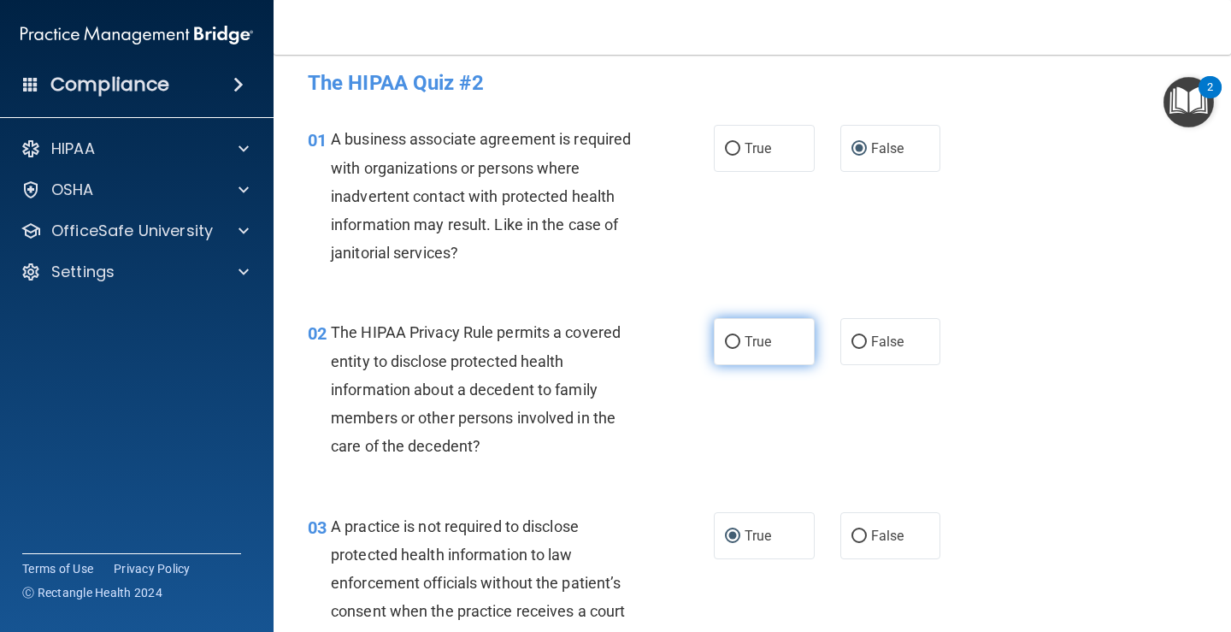
click at [750, 354] on label "True" at bounding box center [764, 341] width 101 height 47
click at [741, 349] on input "True" at bounding box center [732, 342] width 15 height 13
radio input "true"
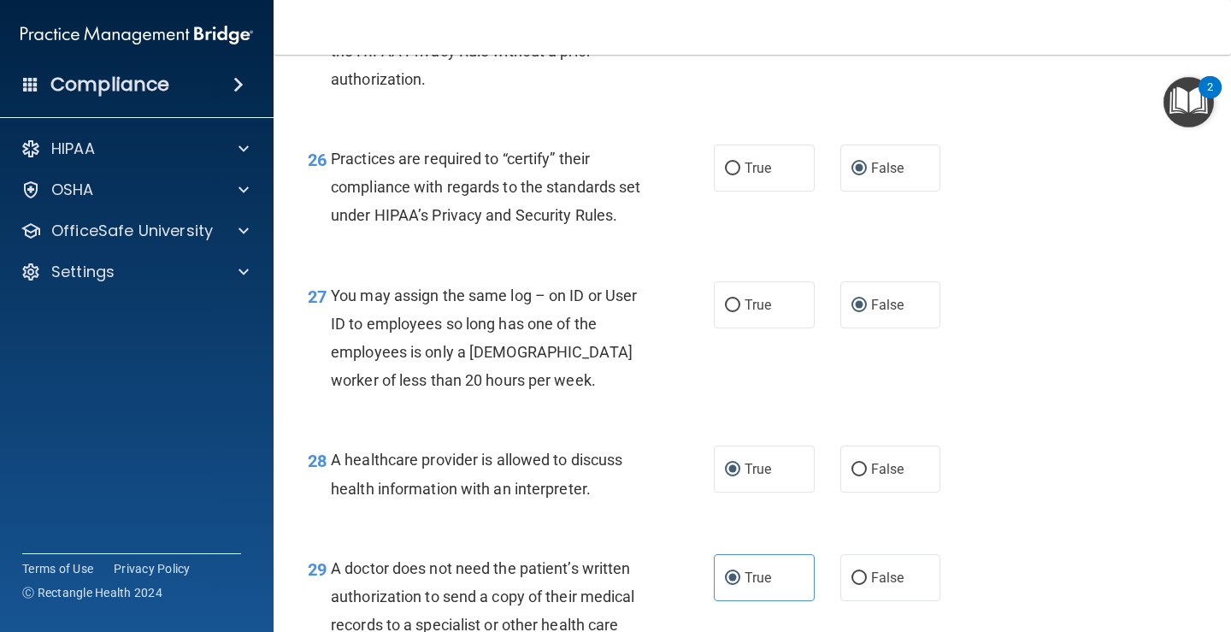
scroll to position [4372, 0]
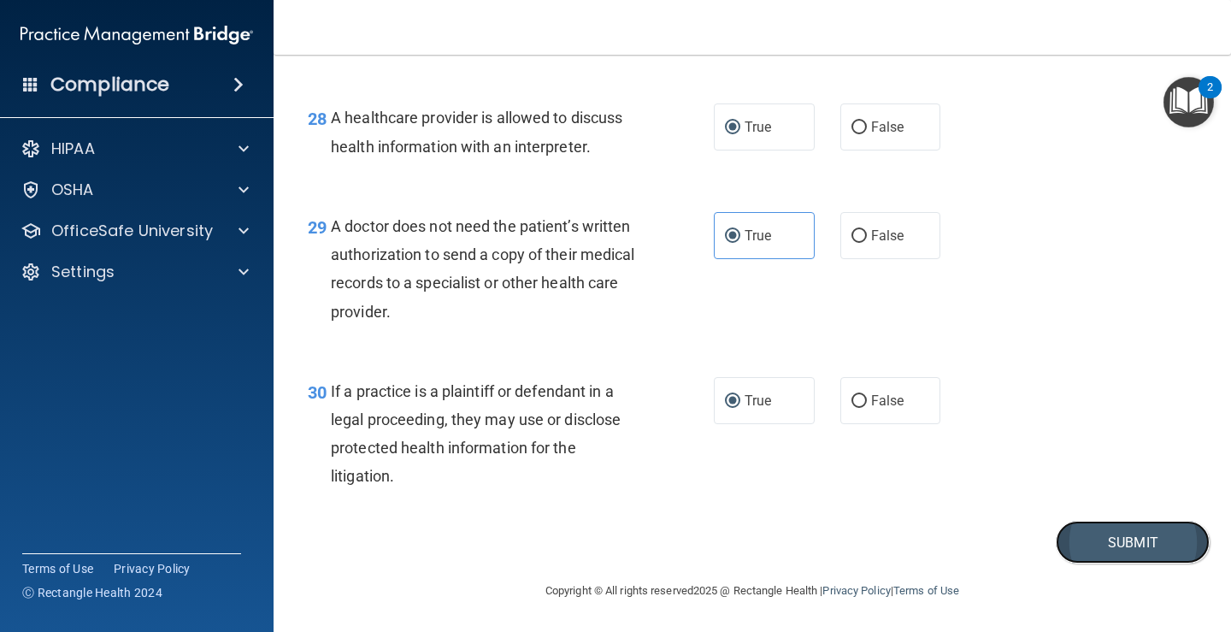
click at [1065, 541] on button "Submit" at bounding box center [1133, 543] width 154 height 44
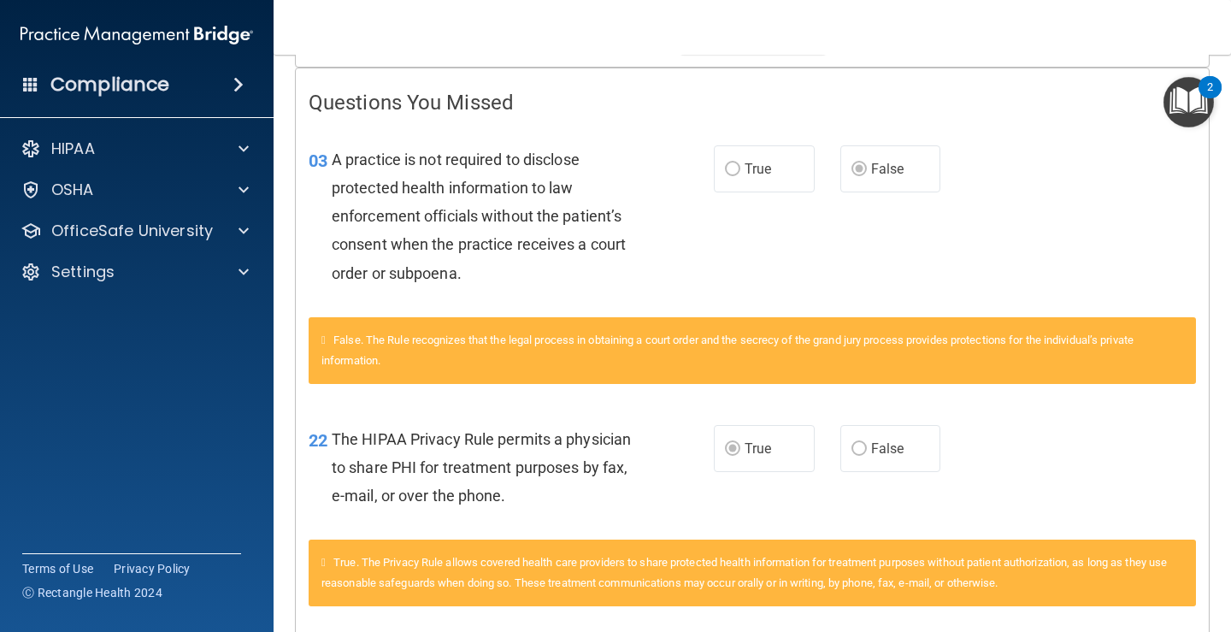
scroll to position [411, 0]
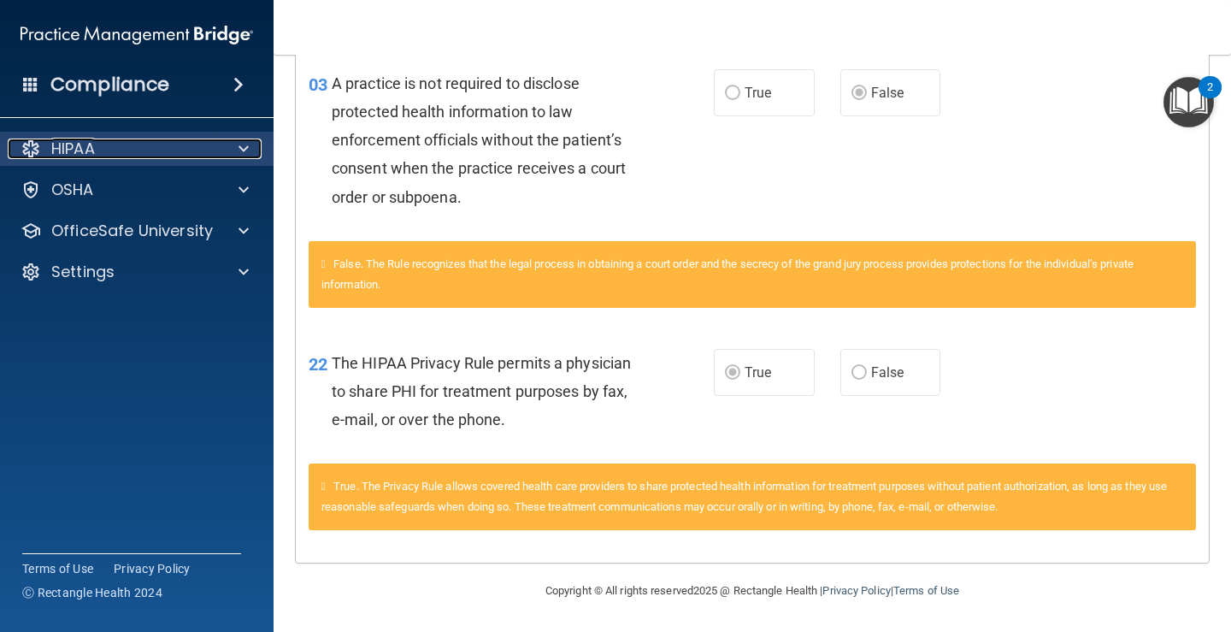
click at [86, 146] on p "HIPAA" at bounding box center [73, 149] width 44 height 21
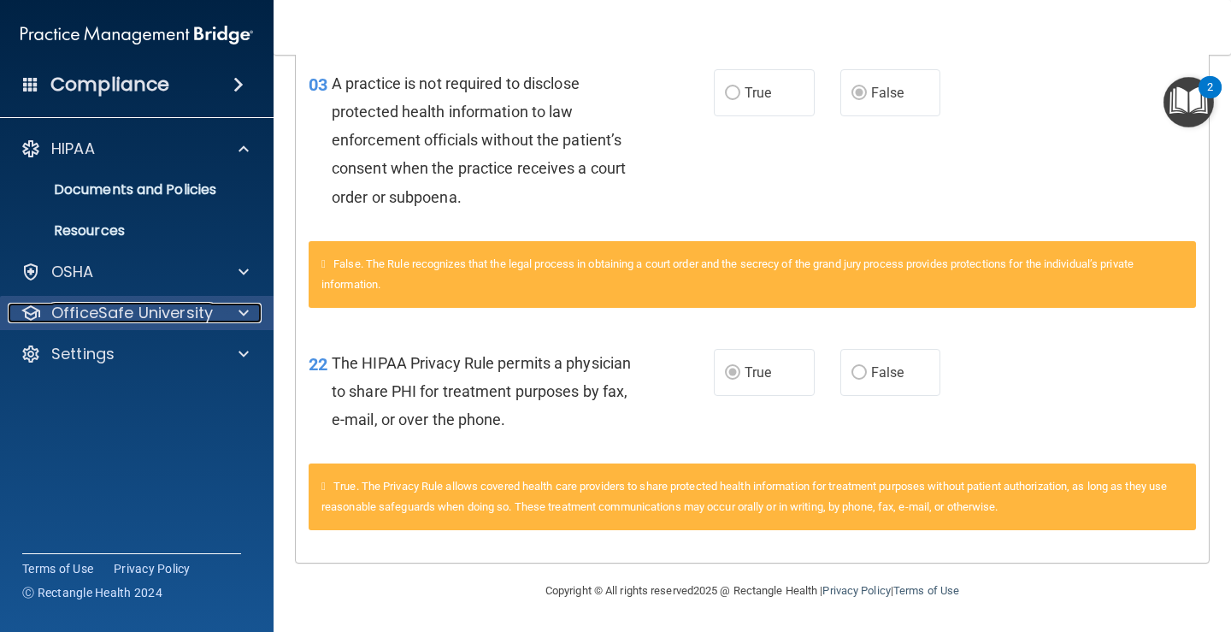
click at [126, 316] on p "OfficeSafe University" at bounding box center [132, 313] width 162 height 21
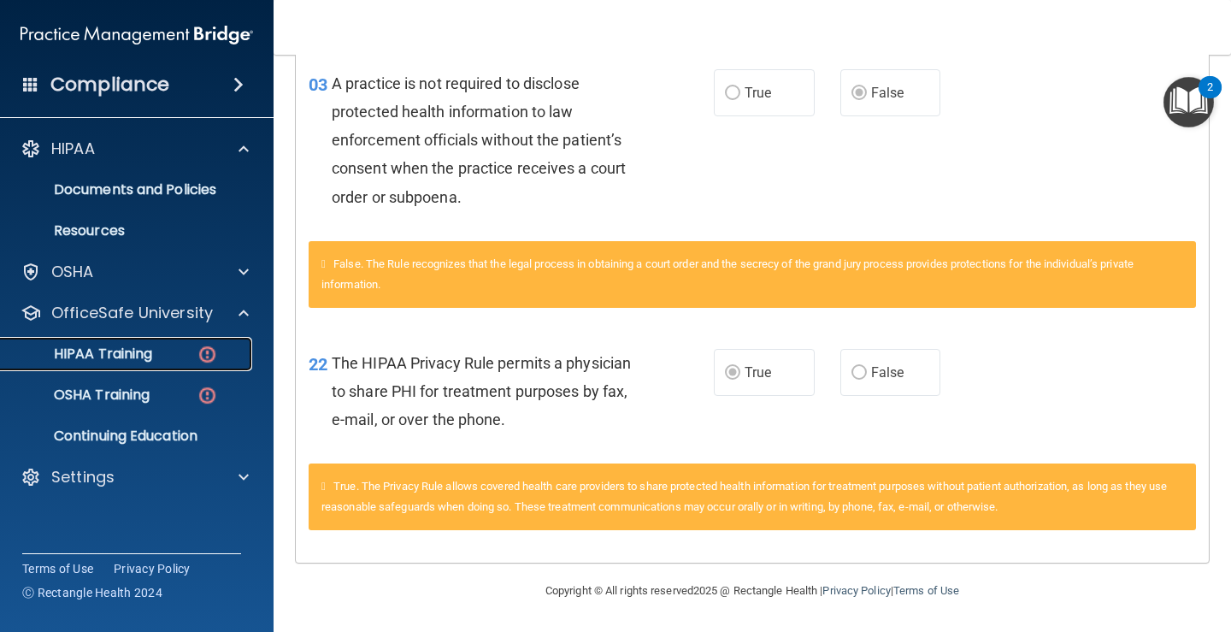
click at [130, 368] on link "HIPAA Training" at bounding box center [117, 354] width 269 height 34
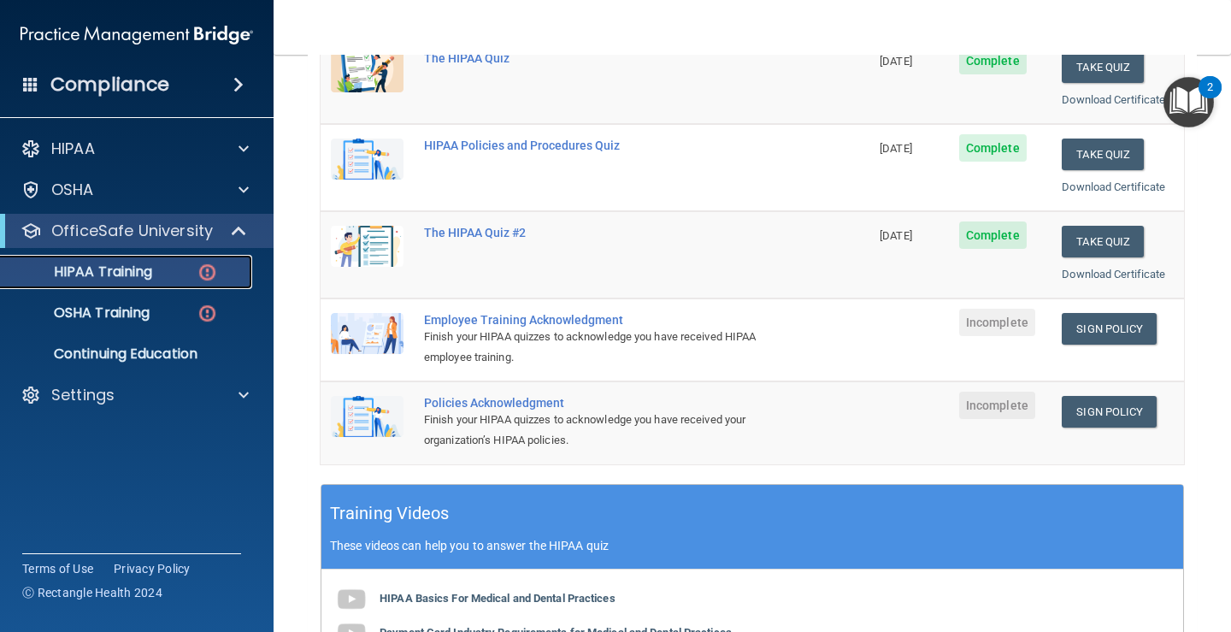
scroll to position [221, 0]
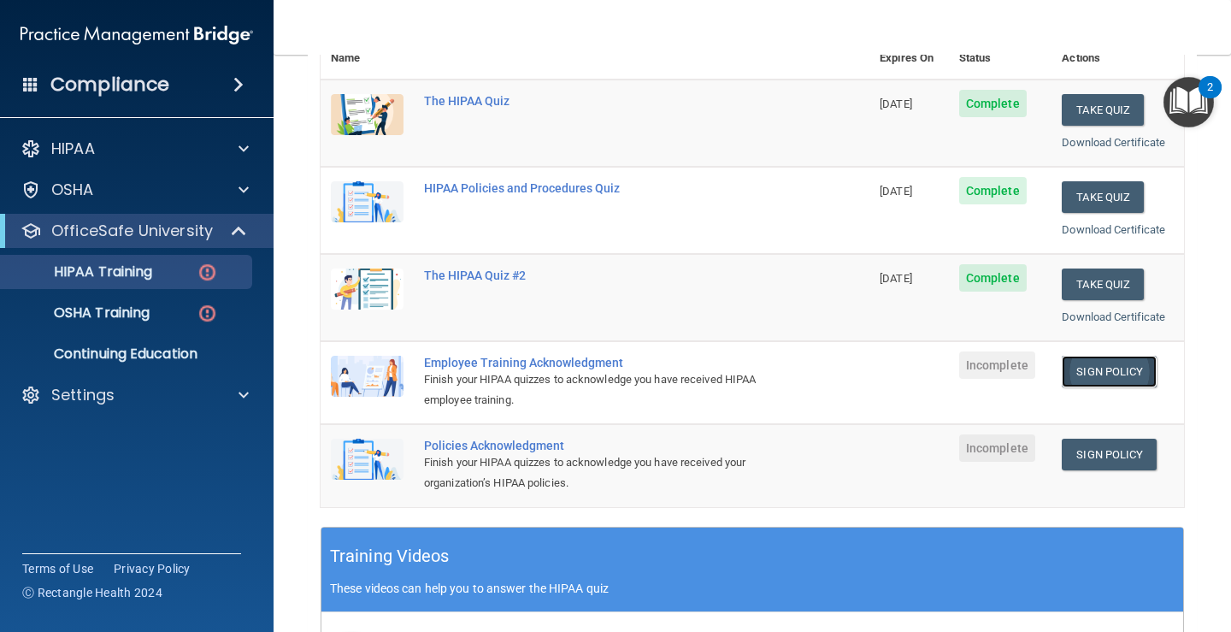
click at [1084, 377] on link "Sign Policy" at bounding box center [1109, 372] width 95 height 32
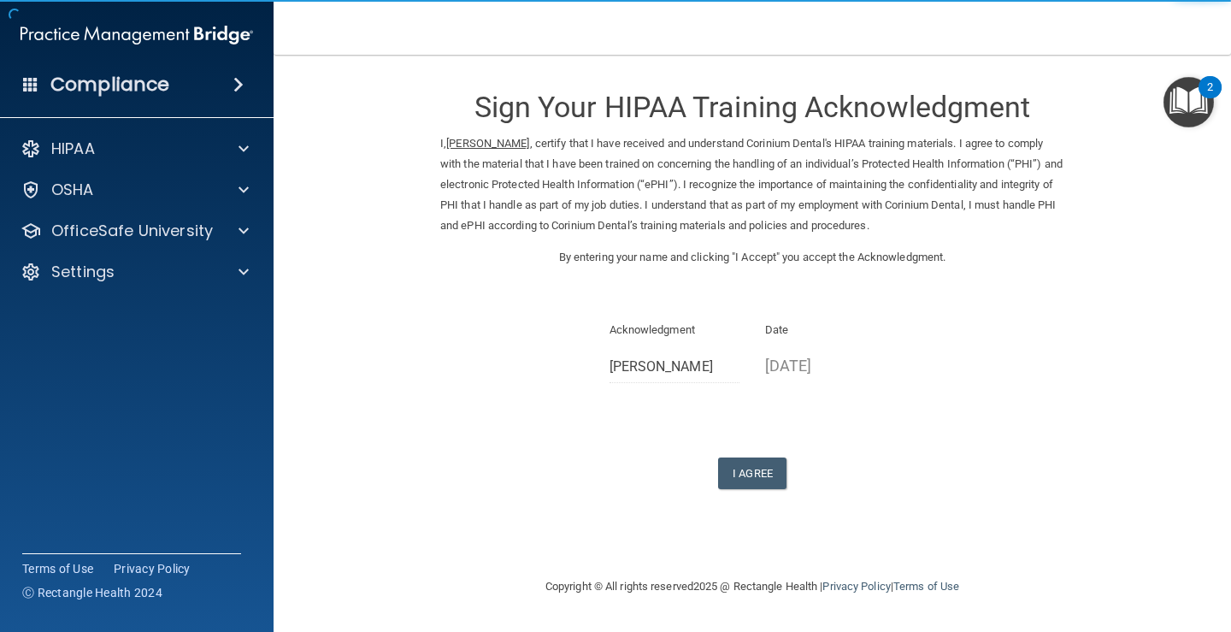
click at [794, 371] on p "08/21/2025" at bounding box center [830, 365] width 131 height 28
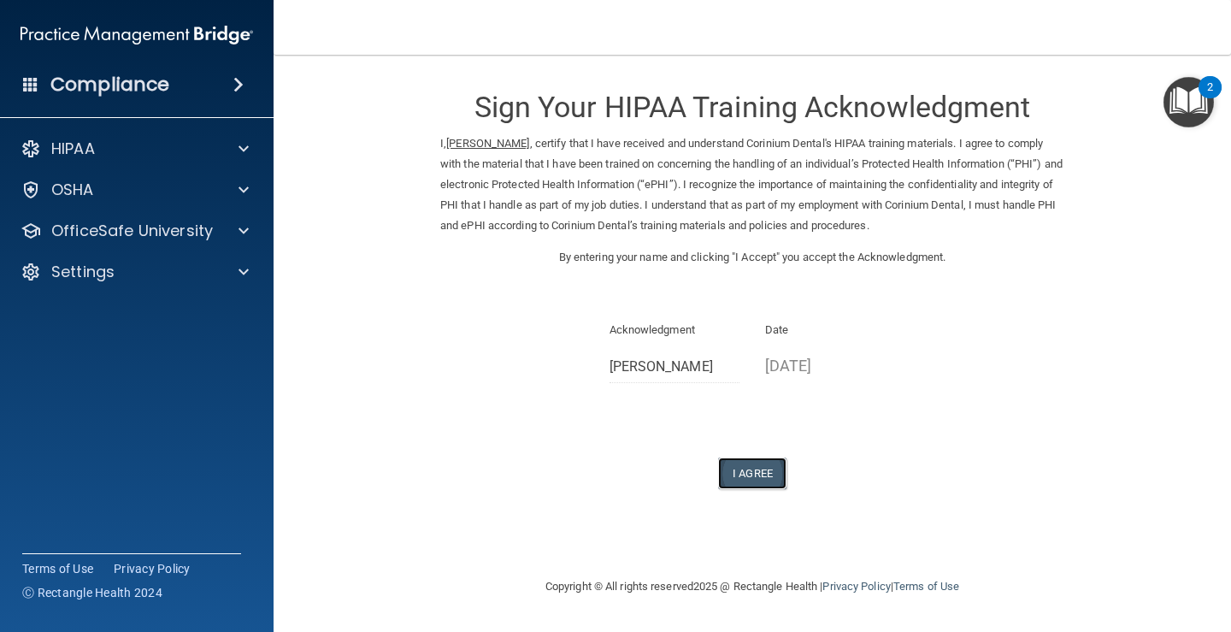
click at [745, 482] on button "I Agree" at bounding box center [752, 474] width 68 height 32
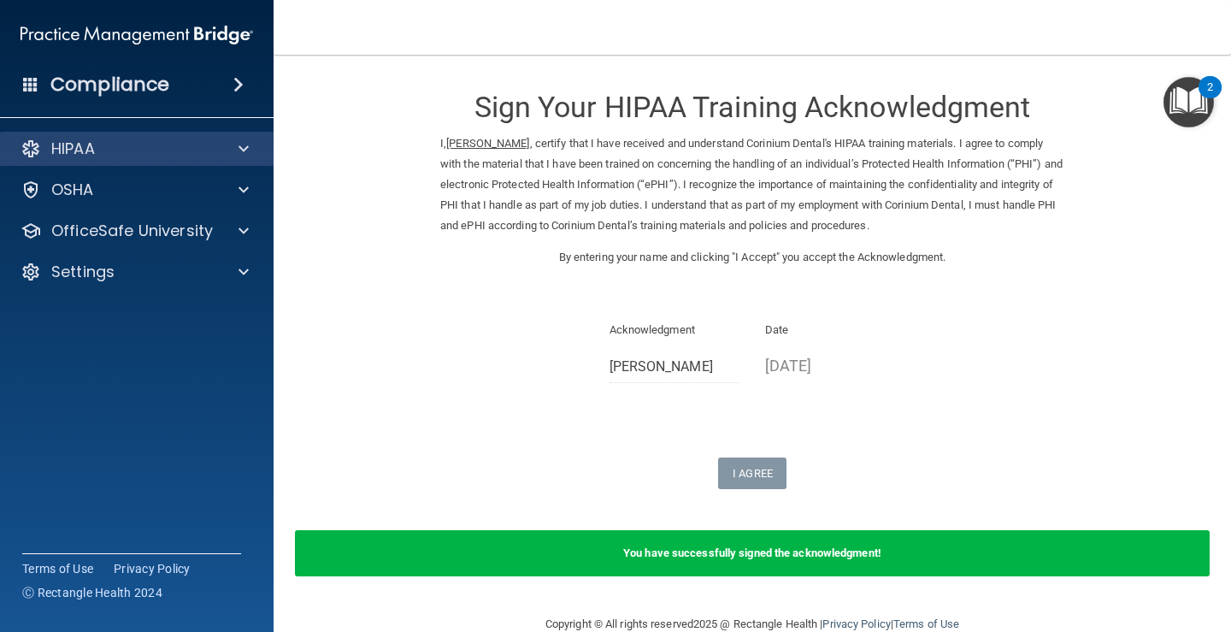
click at [128, 160] on div "HIPAA" at bounding box center [137, 149] width 275 height 34
click at [251, 146] on div at bounding box center [241, 149] width 43 height 21
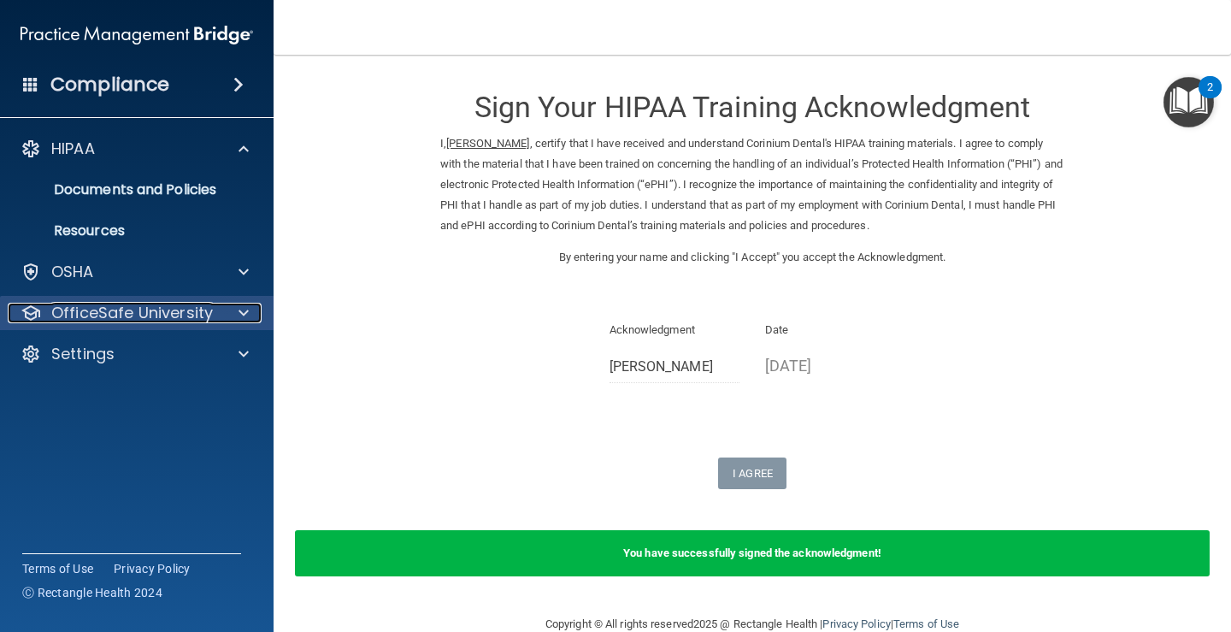
click at [245, 304] on span at bounding box center [244, 313] width 10 height 21
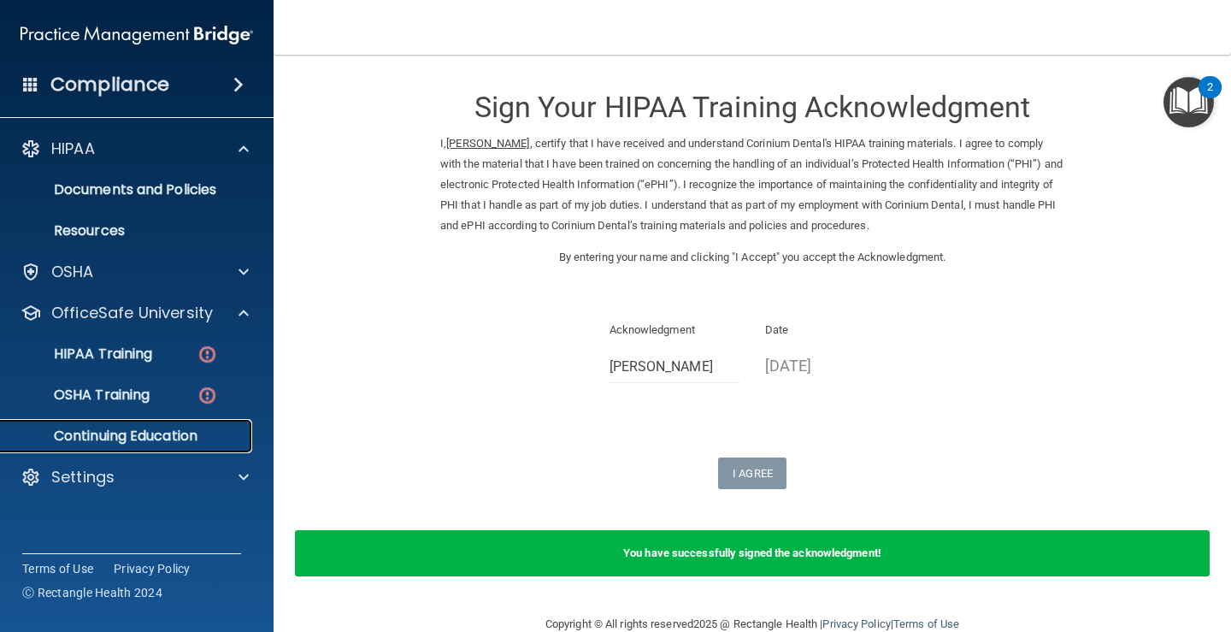
click at [160, 425] on link "Continuing Education" at bounding box center [117, 436] width 269 height 34
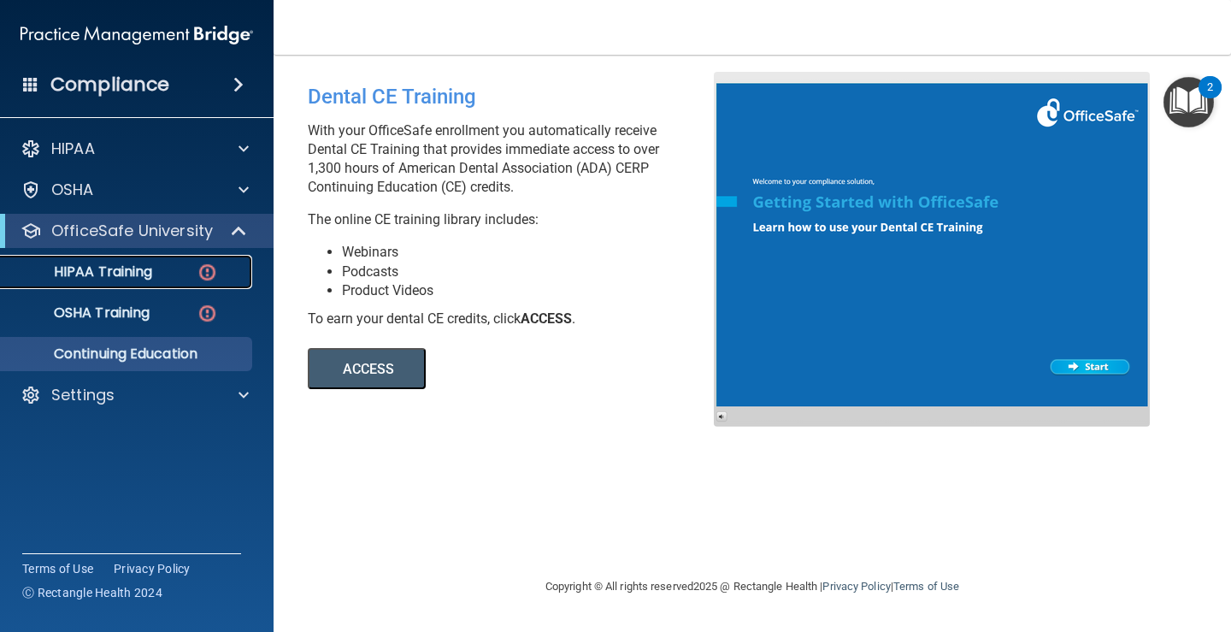
click at [130, 275] on p "HIPAA Training" at bounding box center [81, 271] width 141 height 17
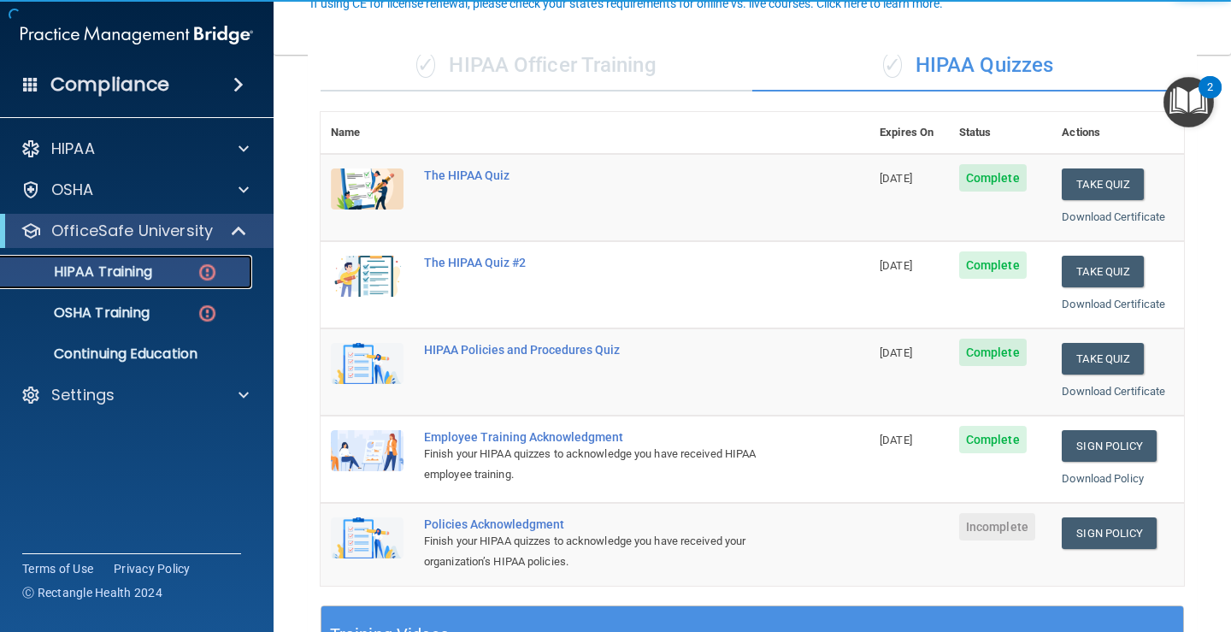
scroll to position [171, 0]
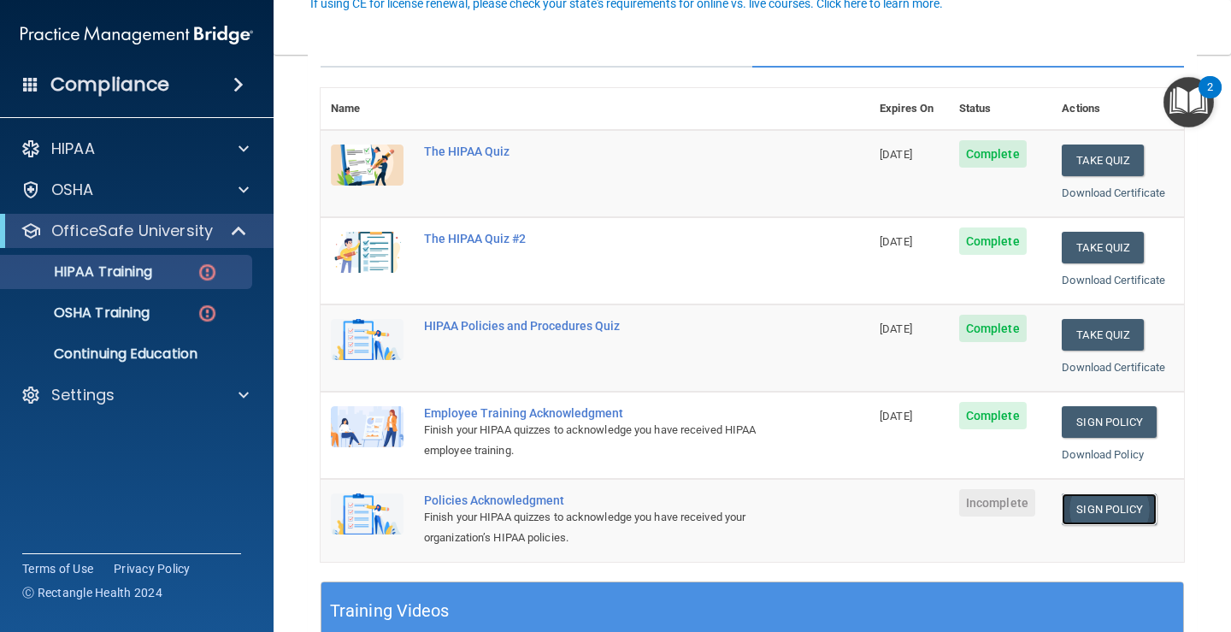
click at [1096, 511] on link "Sign Policy" at bounding box center [1109, 509] width 95 height 32
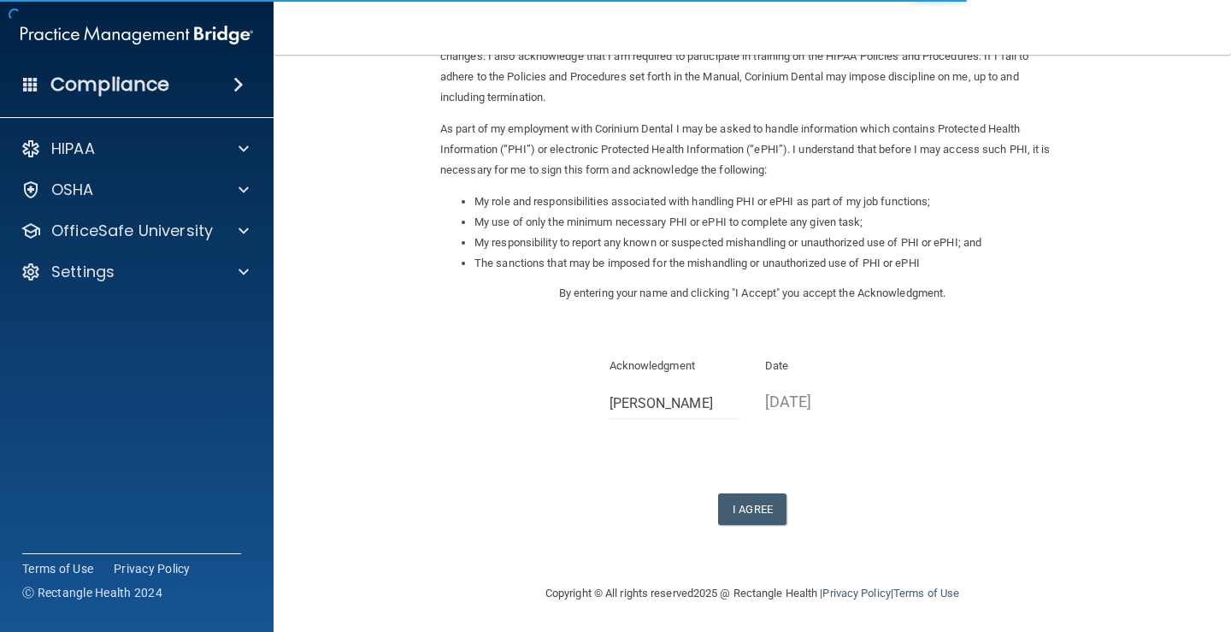
scroll to position [151, 0]
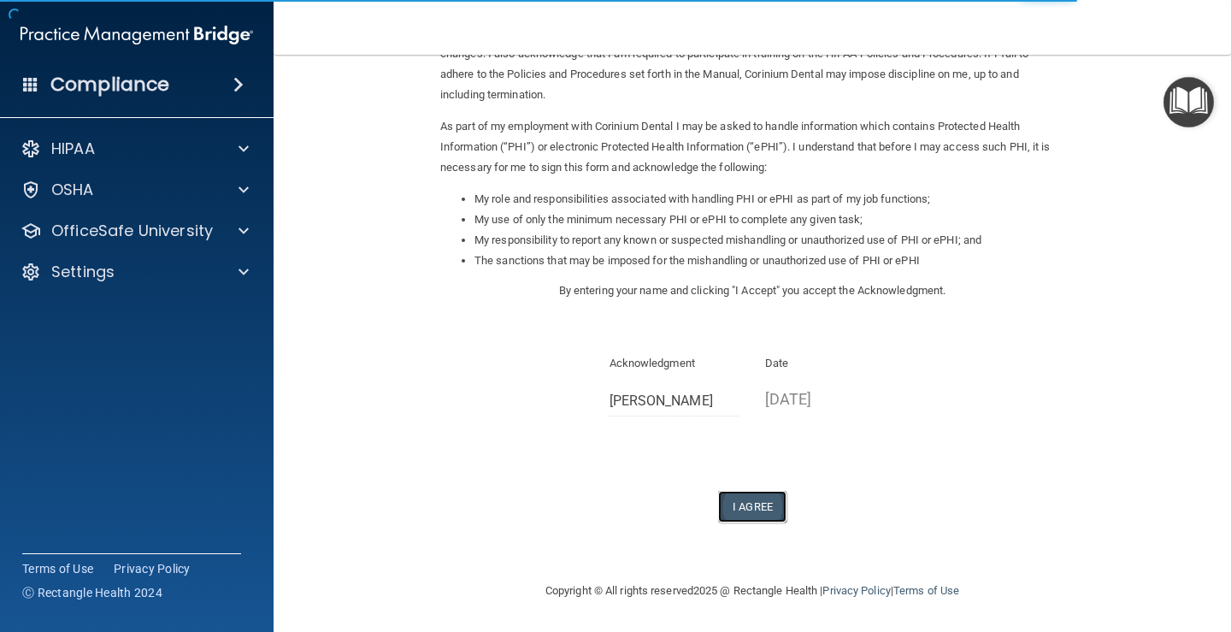
click at [734, 502] on button "I Agree" at bounding box center [752, 507] width 68 height 32
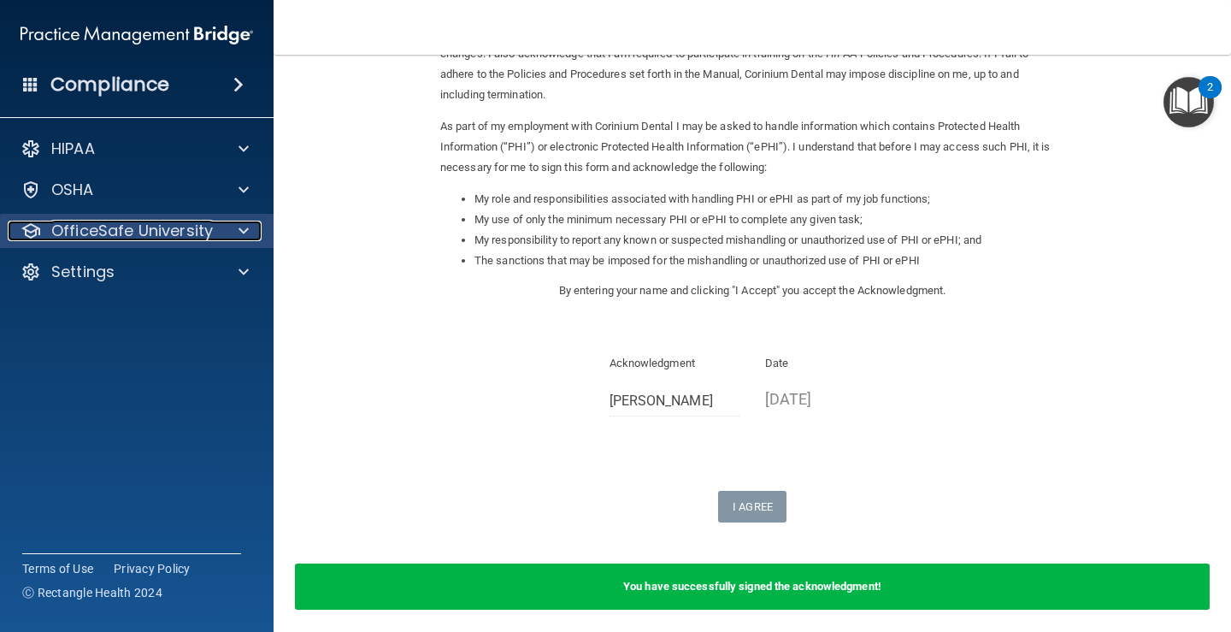
click at [243, 229] on span at bounding box center [244, 231] width 10 height 21
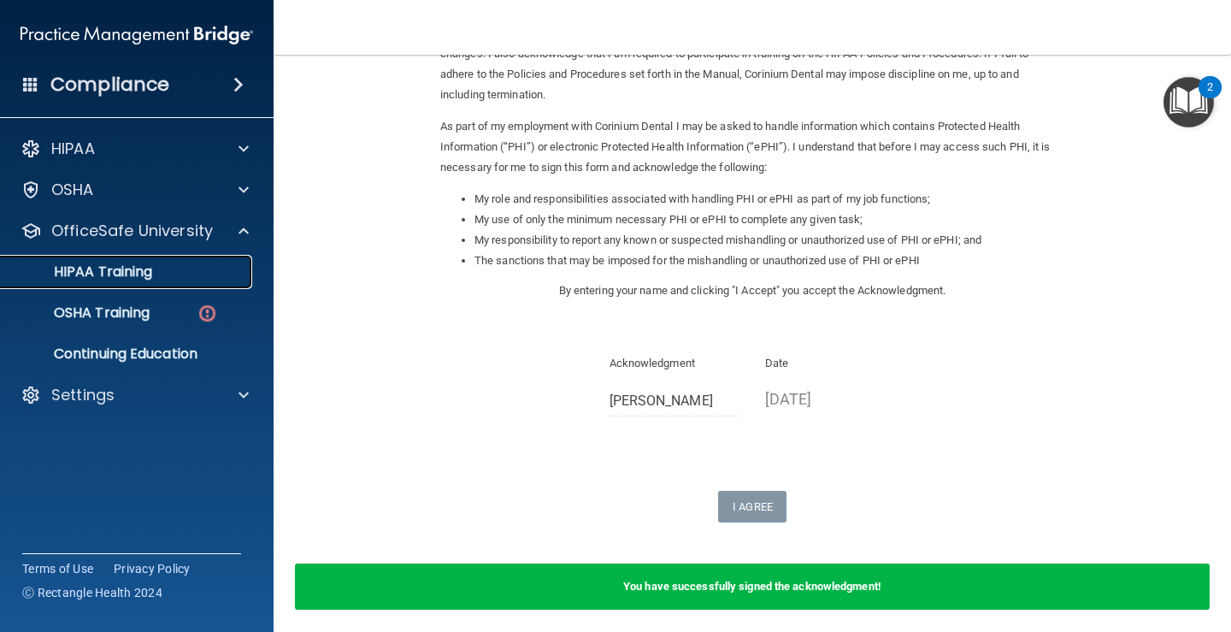
click at [145, 264] on p "HIPAA Training" at bounding box center [81, 271] width 141 height 17
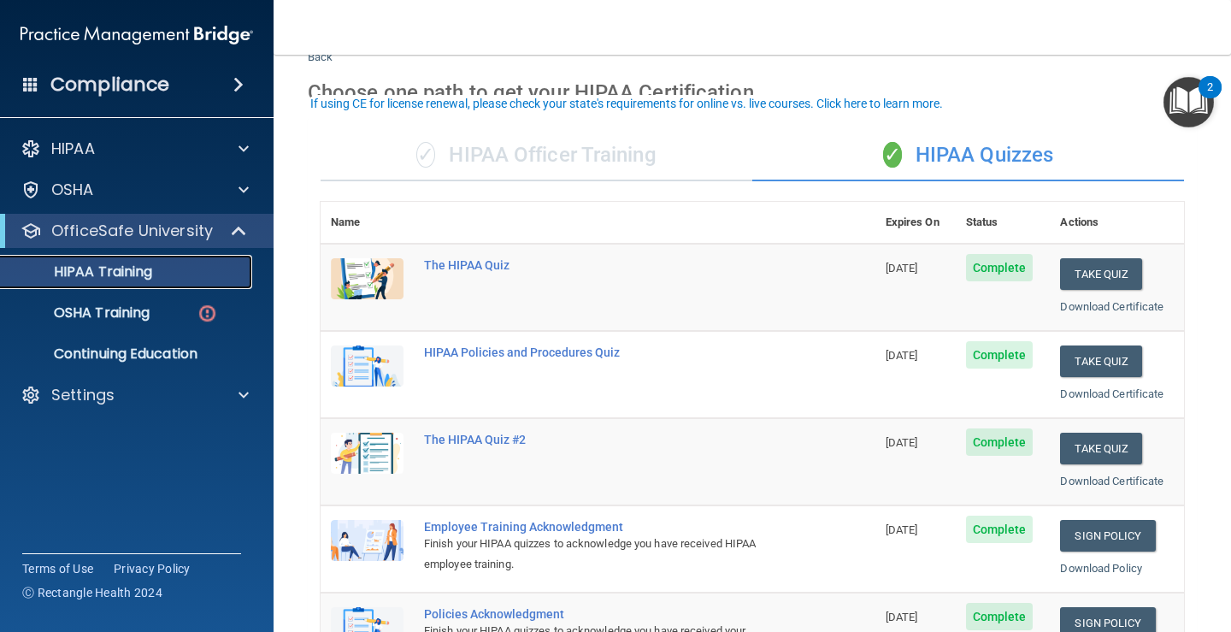
scroll to position [314, 0]
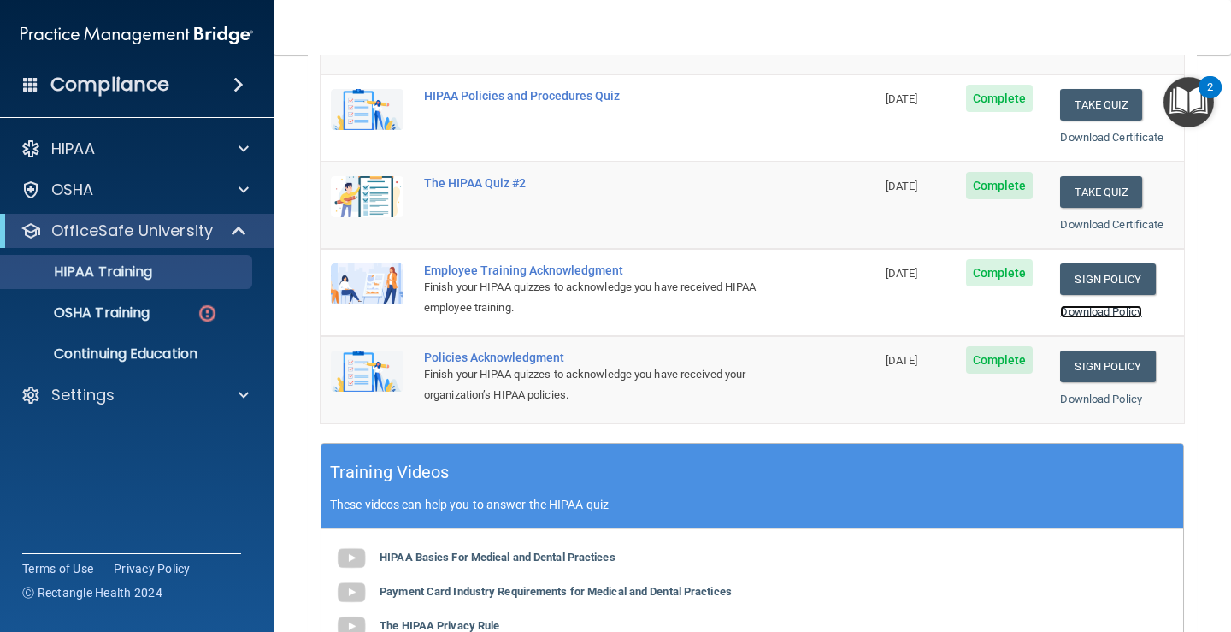
click at [1097, 311] on link "Download Policy" at bounding box center [1101, 311] width 82 height 13
